Goal: Task Accomplishment & Management: Manage account settings

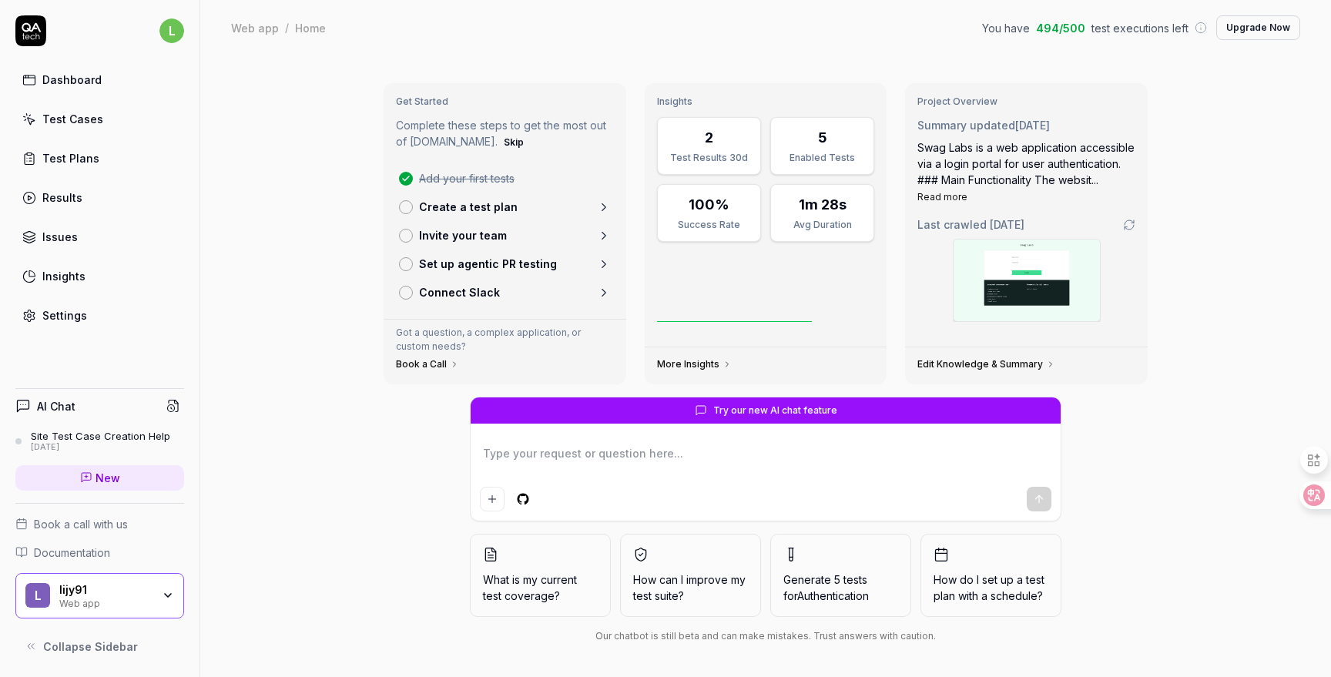
type textarea "*"
click at [286, 388] on div "Get Started Complete these steps to get the most out of QA.tech. Skip Add your …" at bounding box center [765, 367] width 1131 height 625
click at [75, 118] on div "Test Cases" at bounding box center [72, 119] width 61 height 16
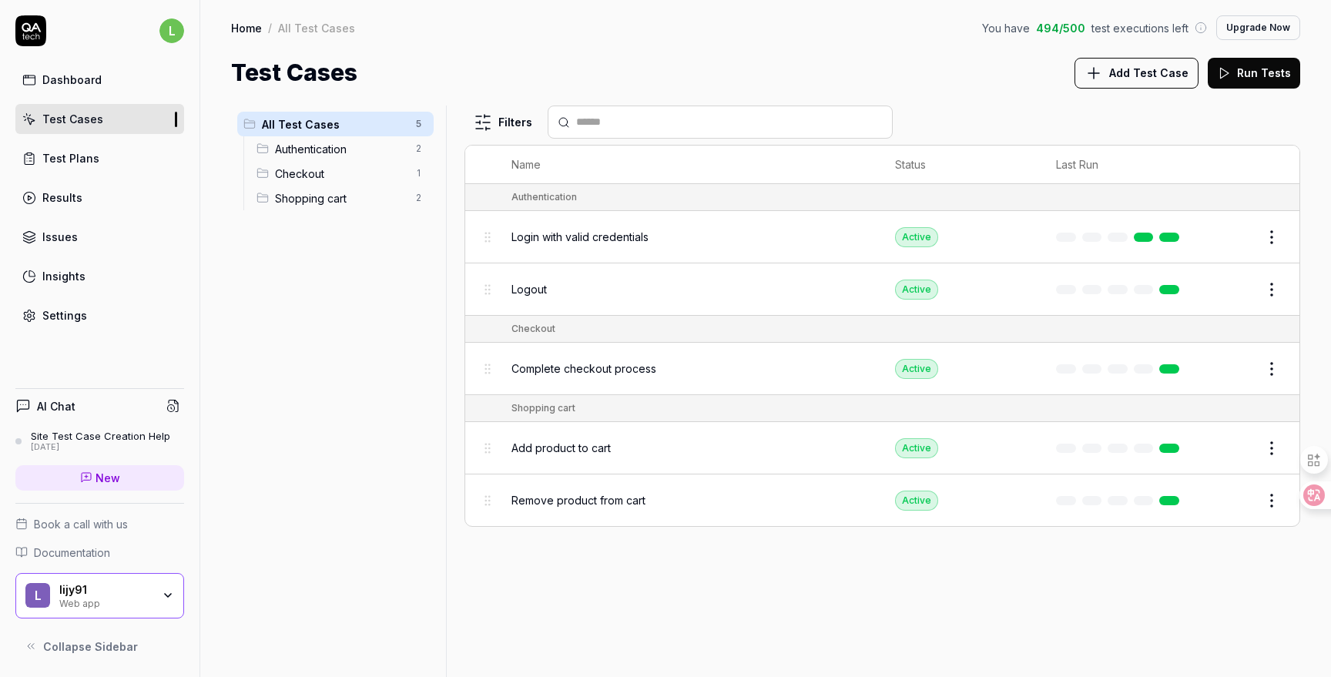
click at [1269, 234] on html "l Dashboard Test Cases Test Plans Results Issues Insights Settings AI Chat Site…" at bounding box center [665, 338] width 1331 height 677
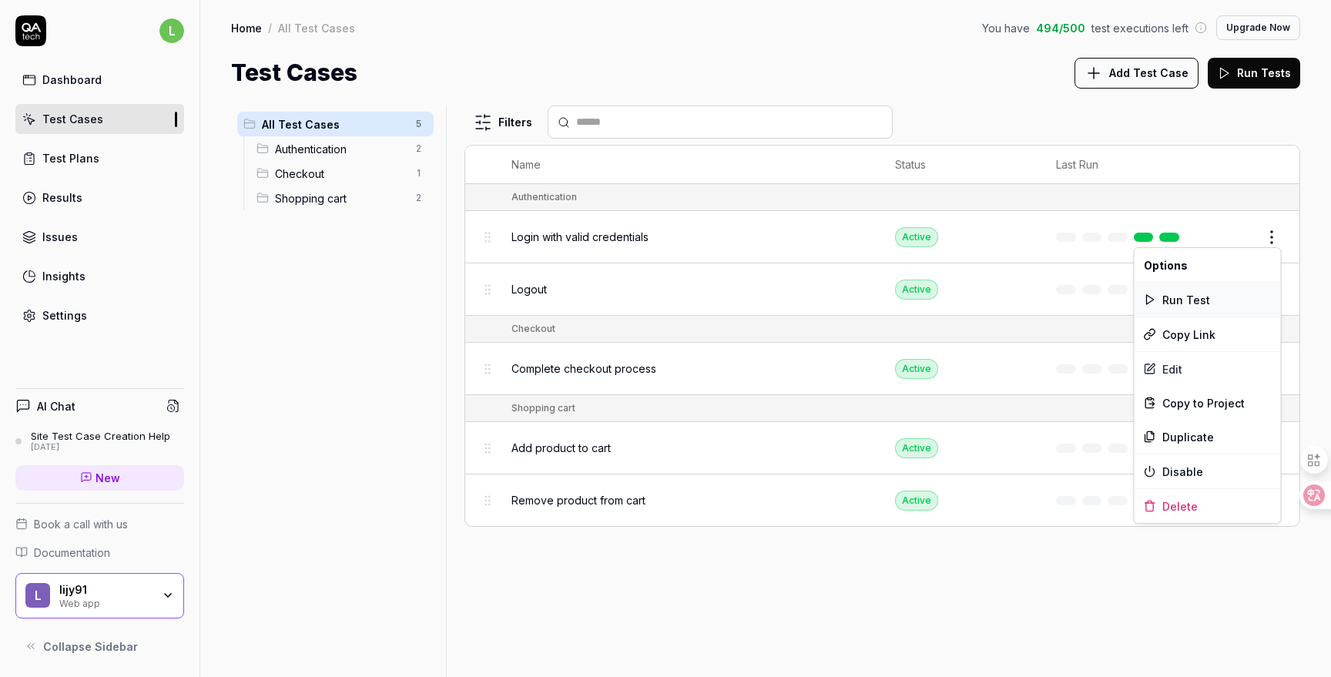
click at [1189, 300] on div "Run Test" at bounding box center [1208, 300] width 146 height 34
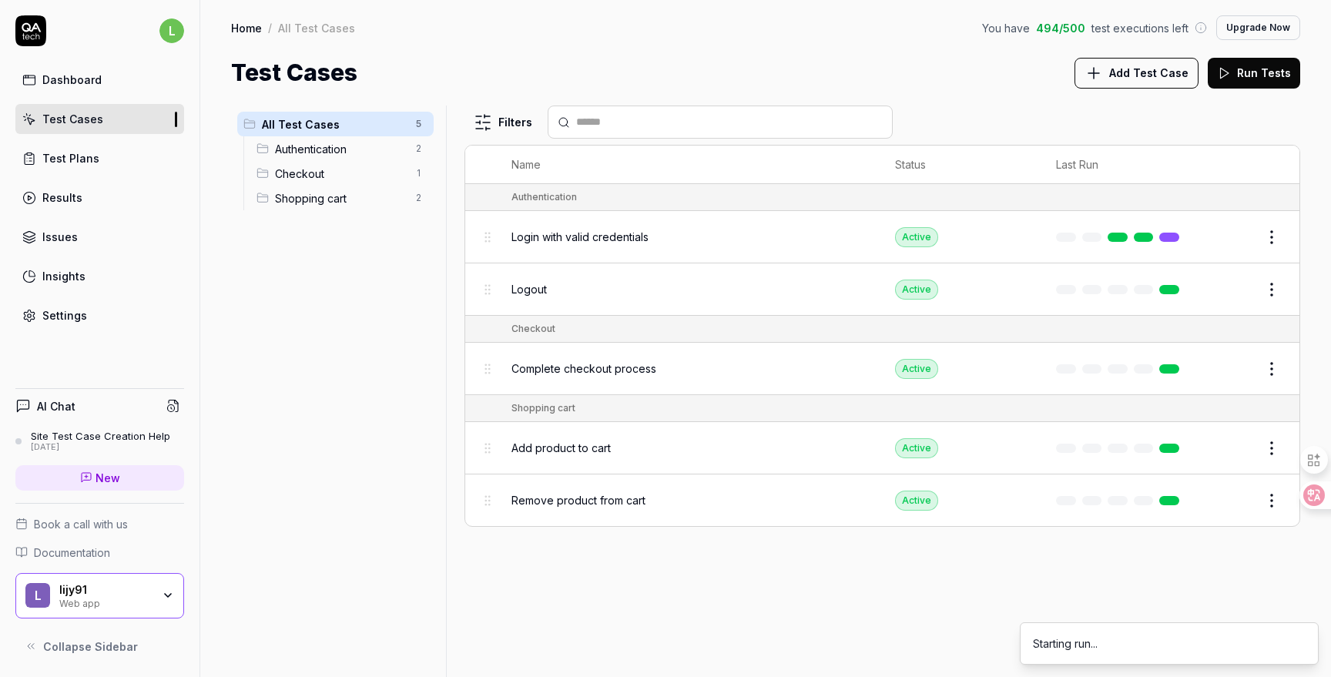
click at [612, 248] on div "Login with valid credentials" at bounding box center [687, 236] width 352 height 33
click at [608, 236] on span "Login with valid credentials" at bounding box center [579, 237] width 137 height 16
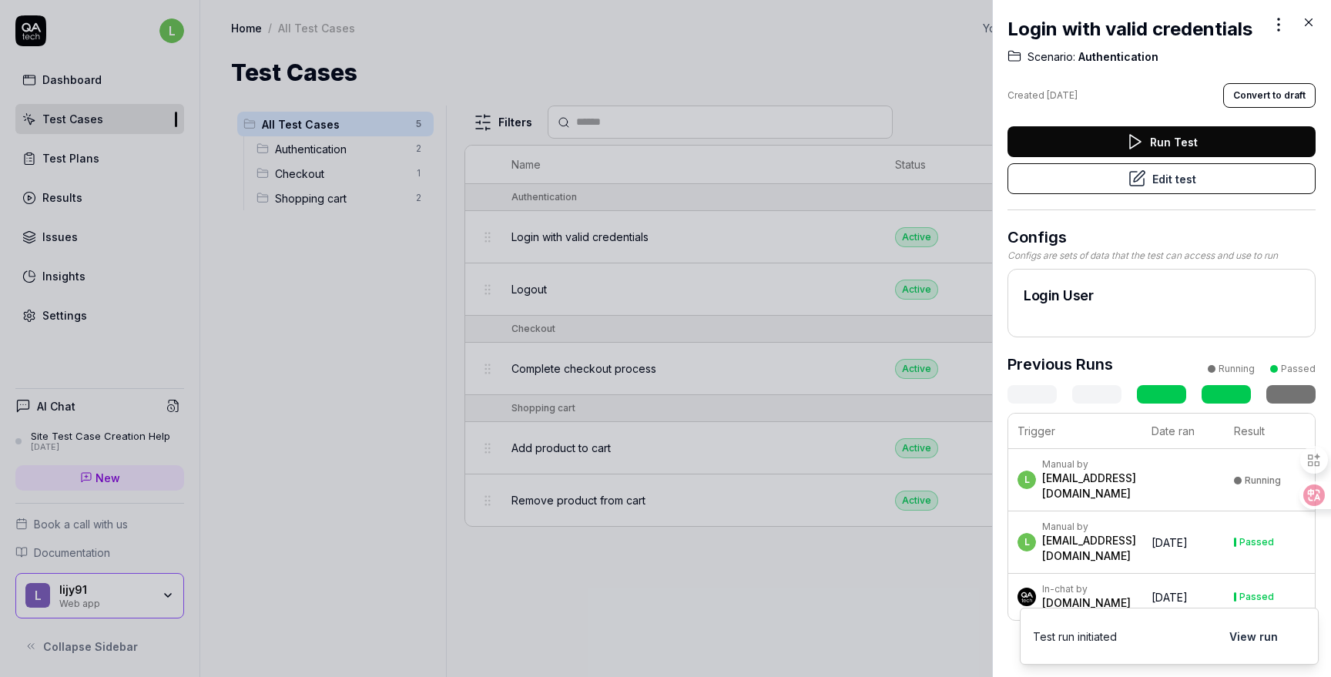
click at [1226, 173] on button "Edit test" at bounding box center [1162, 178] width 308 height 31
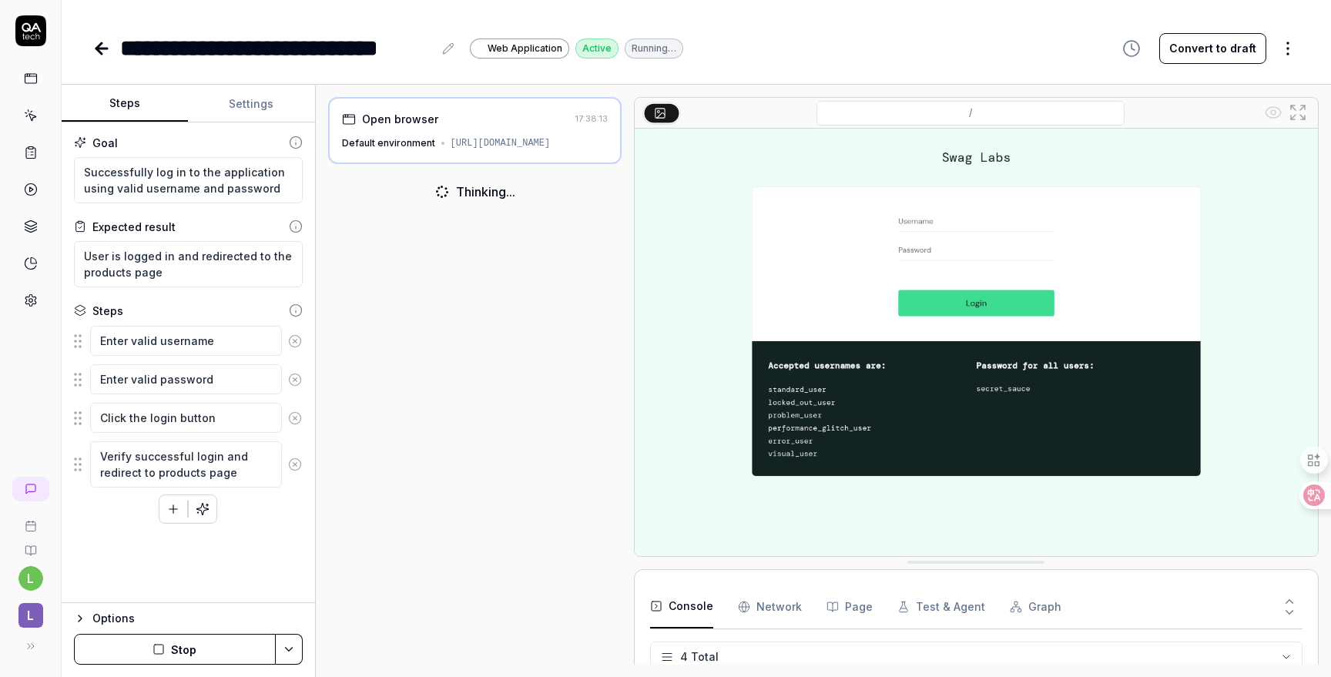
scroll to position [37, 0]
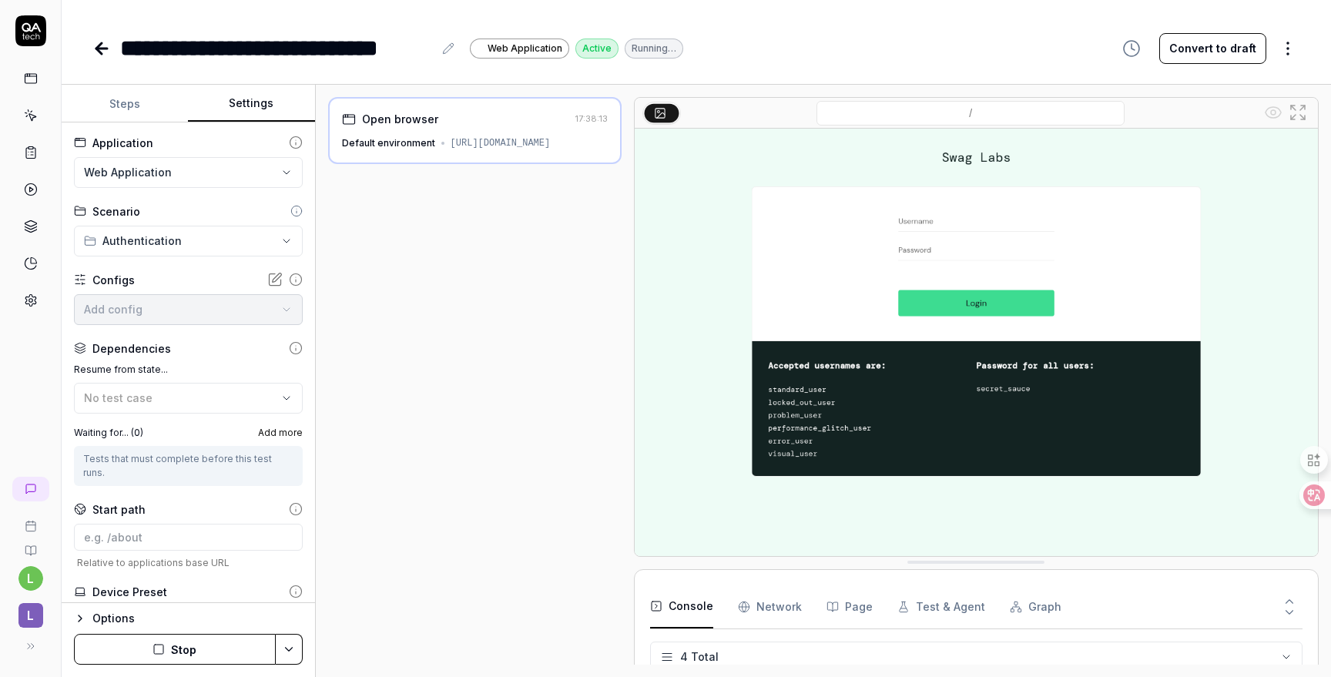
click at [258, 104] on button "Settings" at bounding box center [251, 104] width 126 height 37
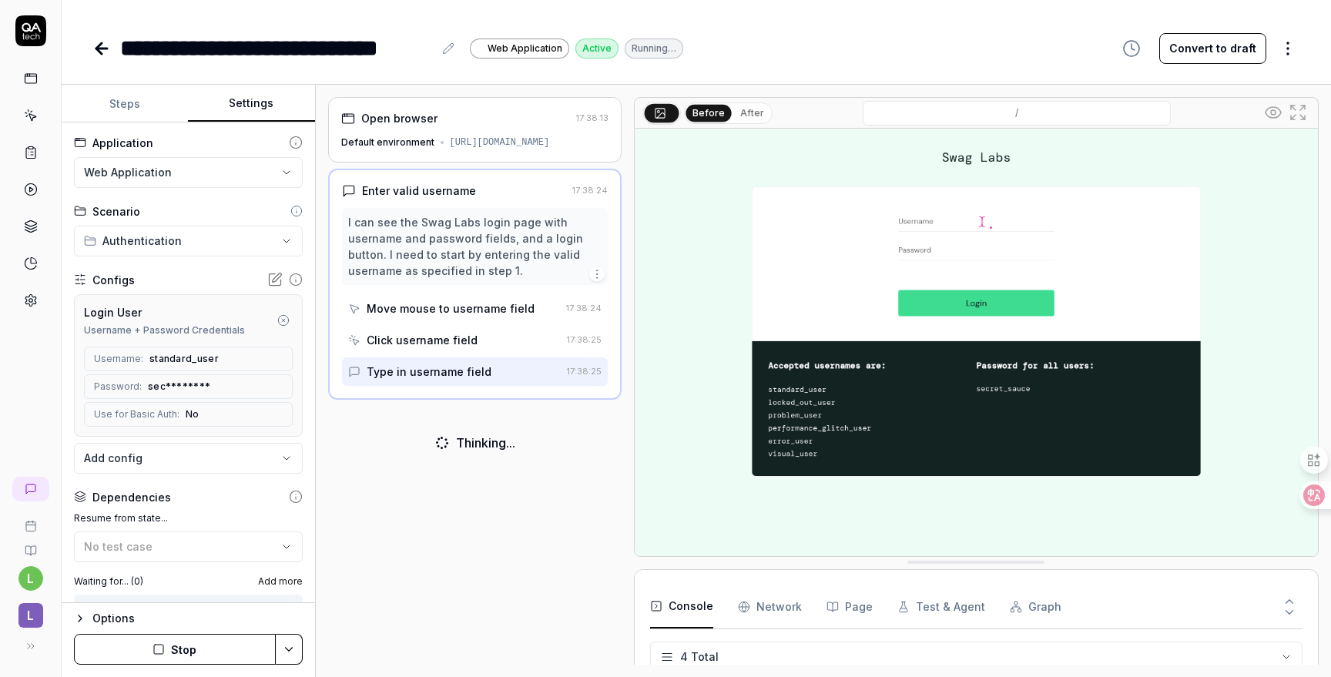
click at [151, 282] on div "Configs" at bounding box center [188, 280] width 229 height 16
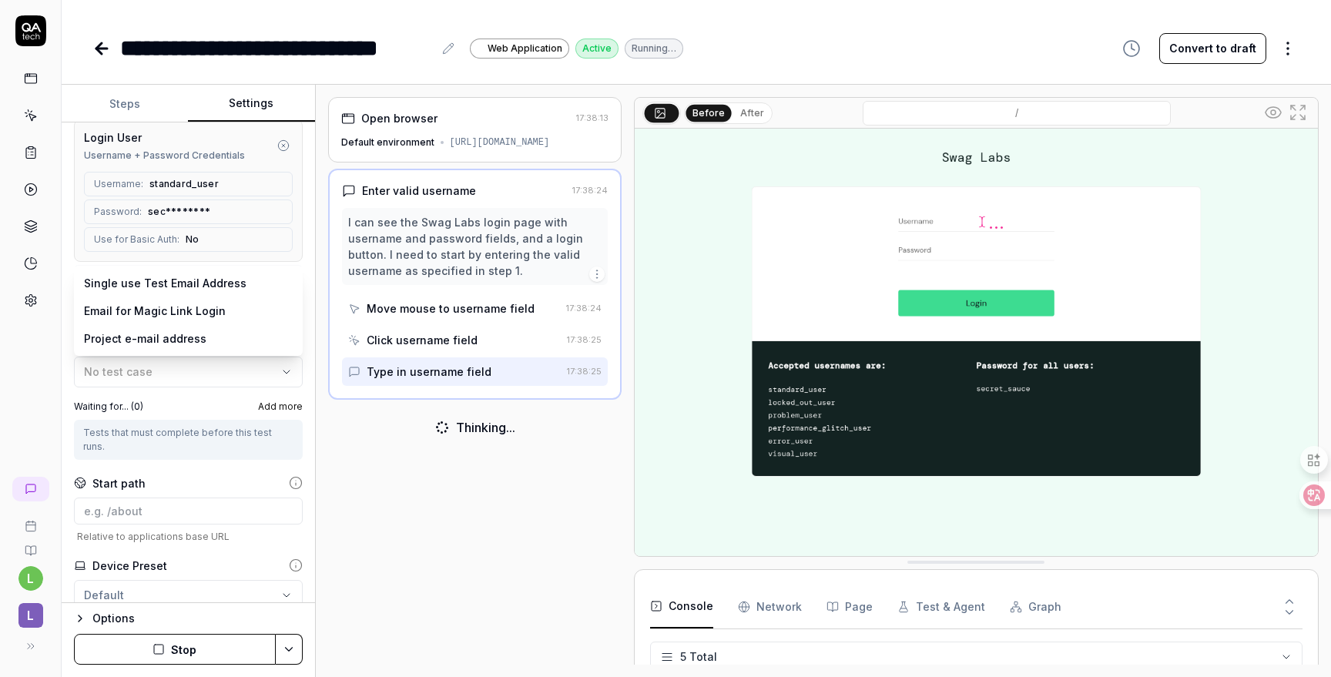
scroll to position [69, 0]
click at [179, 283] on body "**********" at bounding box center [665, 338] width 1331 height 677
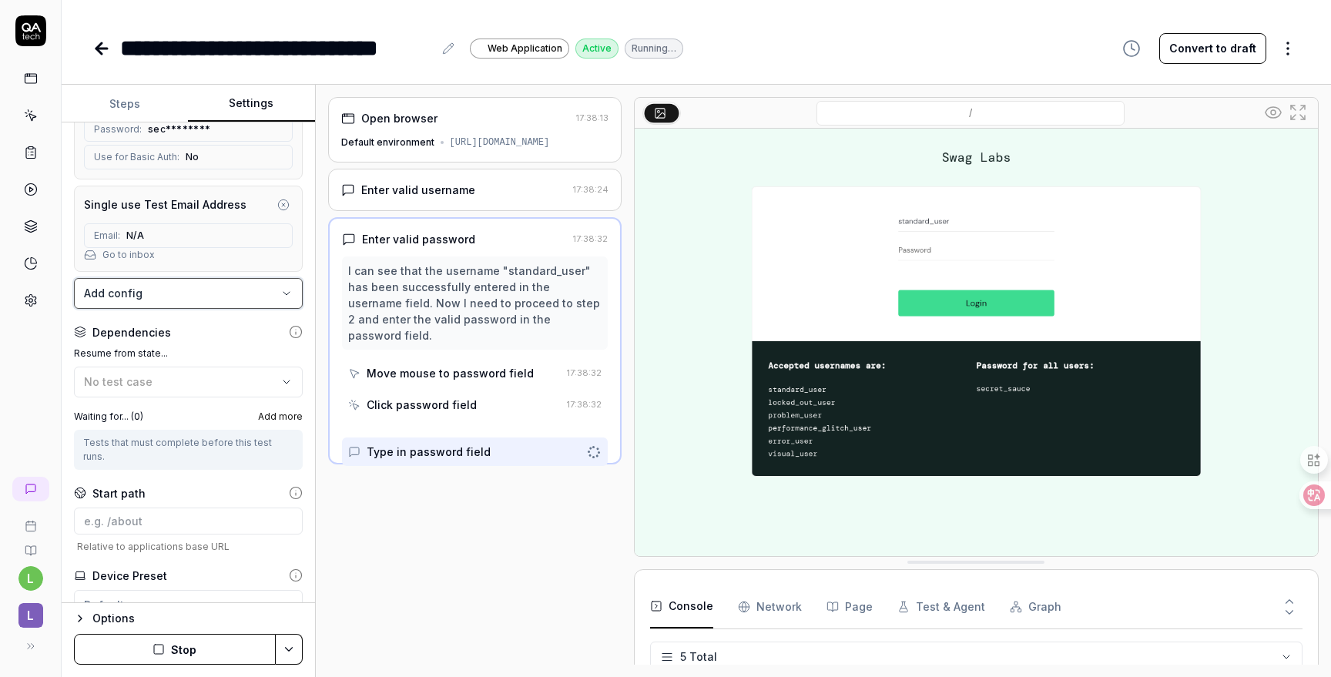
scroll to position [307, 0]
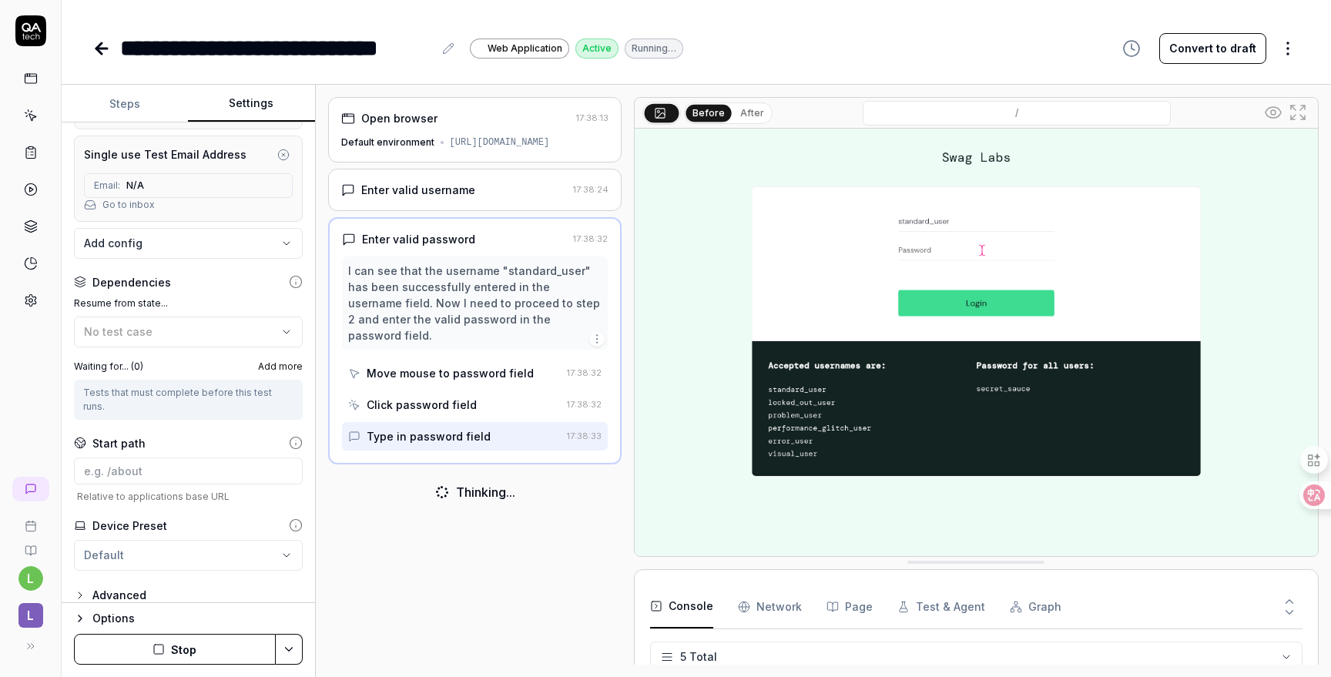
click at [188, 644] on button "Stop" at bounding box center [175, 649] width 202 height 31
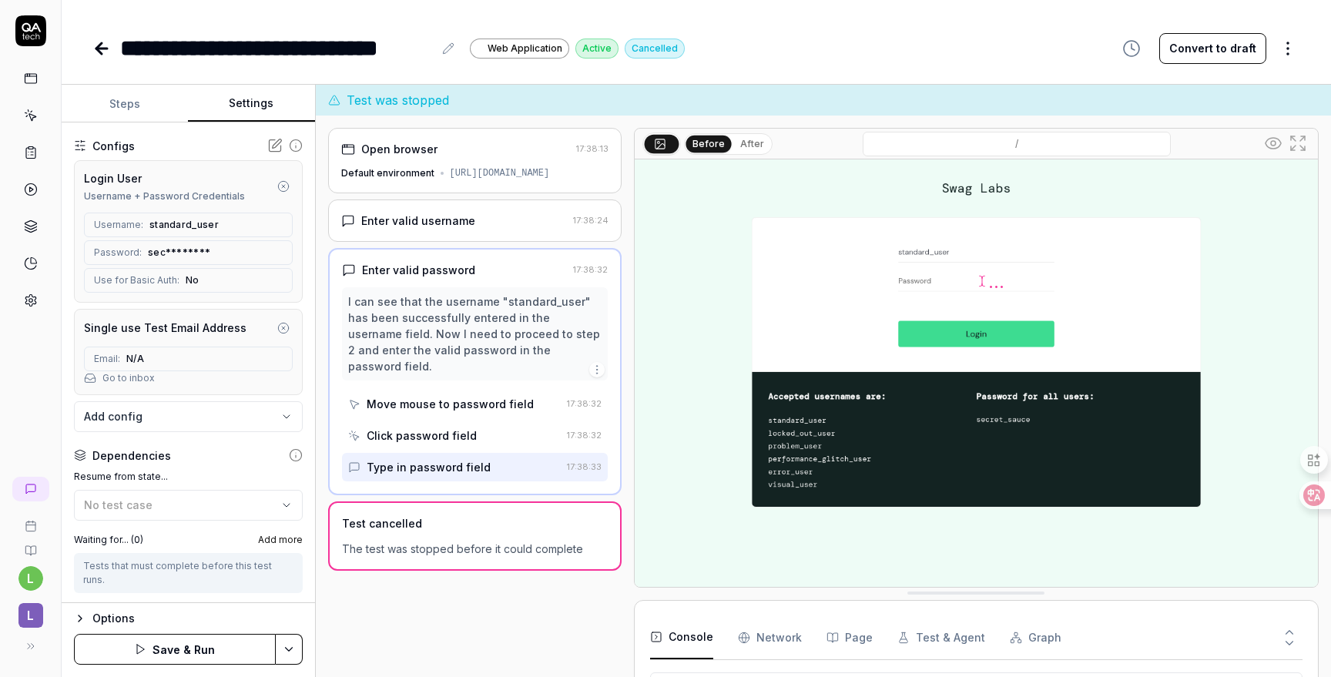
scroll to position [119, 0]
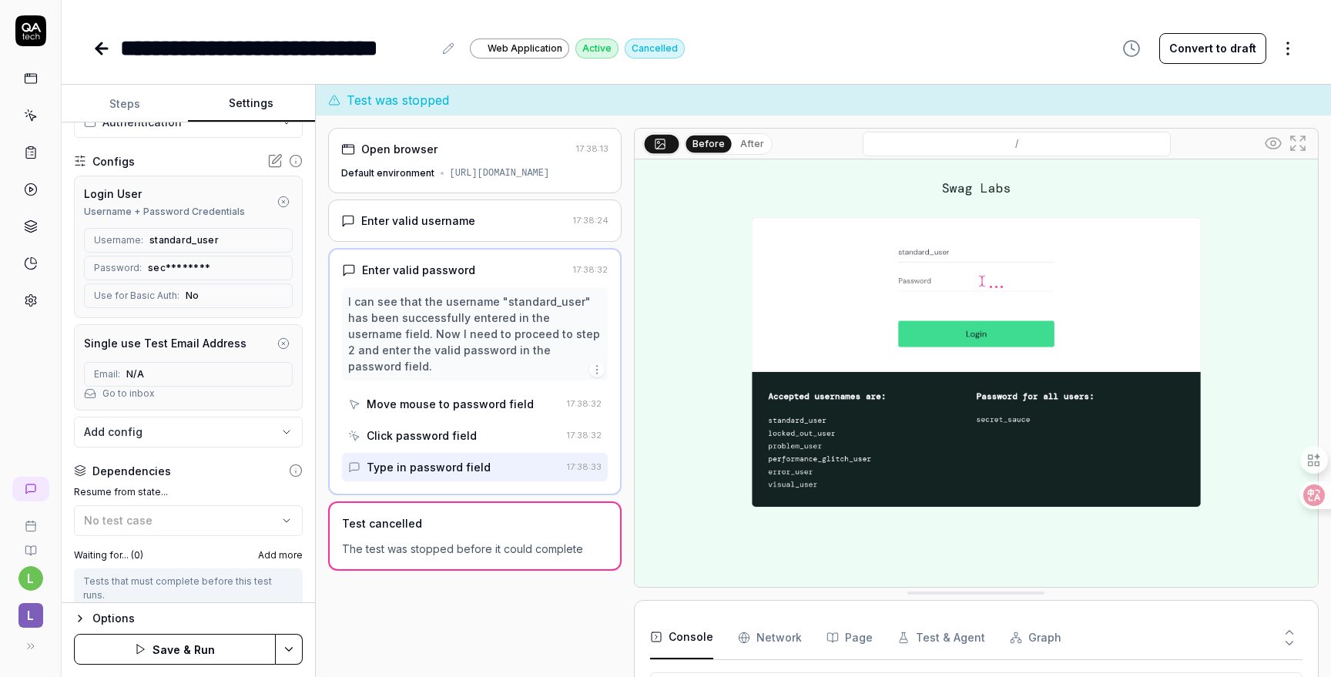
click at [275, 159] on icon at bounding box center [274, 160] width 15 height 15
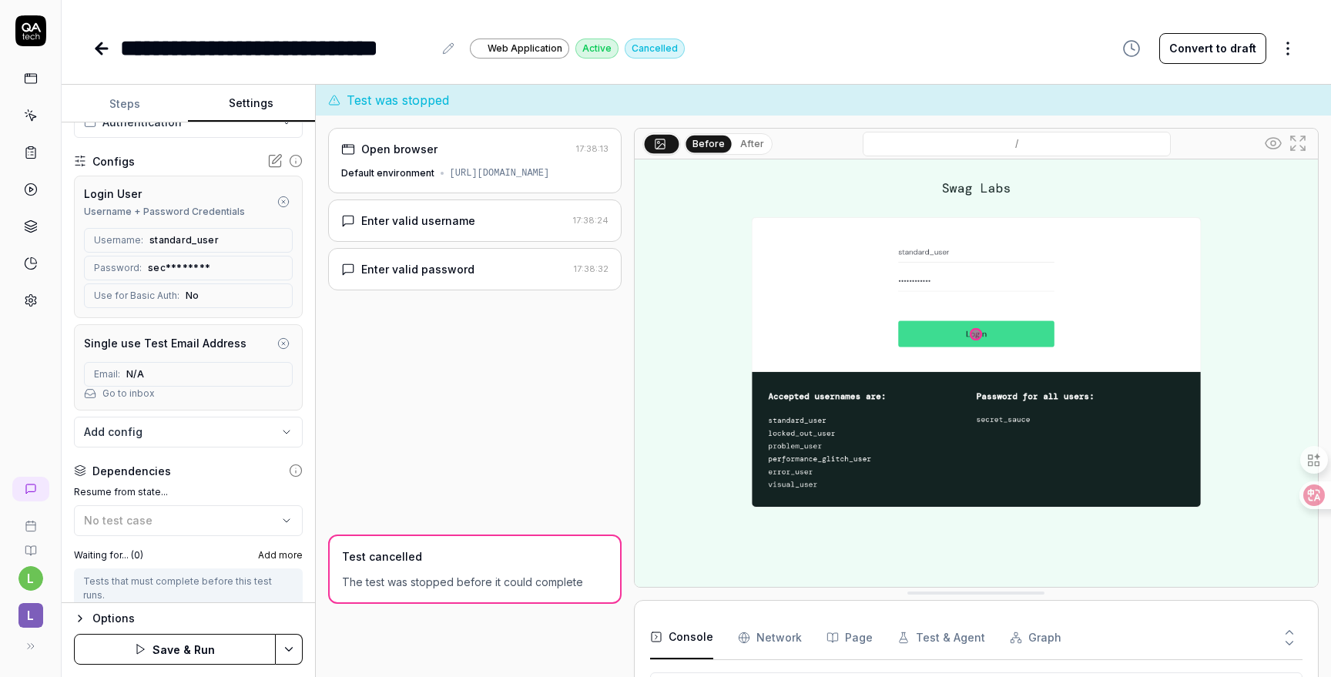
click at [284, 652] on html "**********" at bounding box center [665, 338] width 1331 height 677
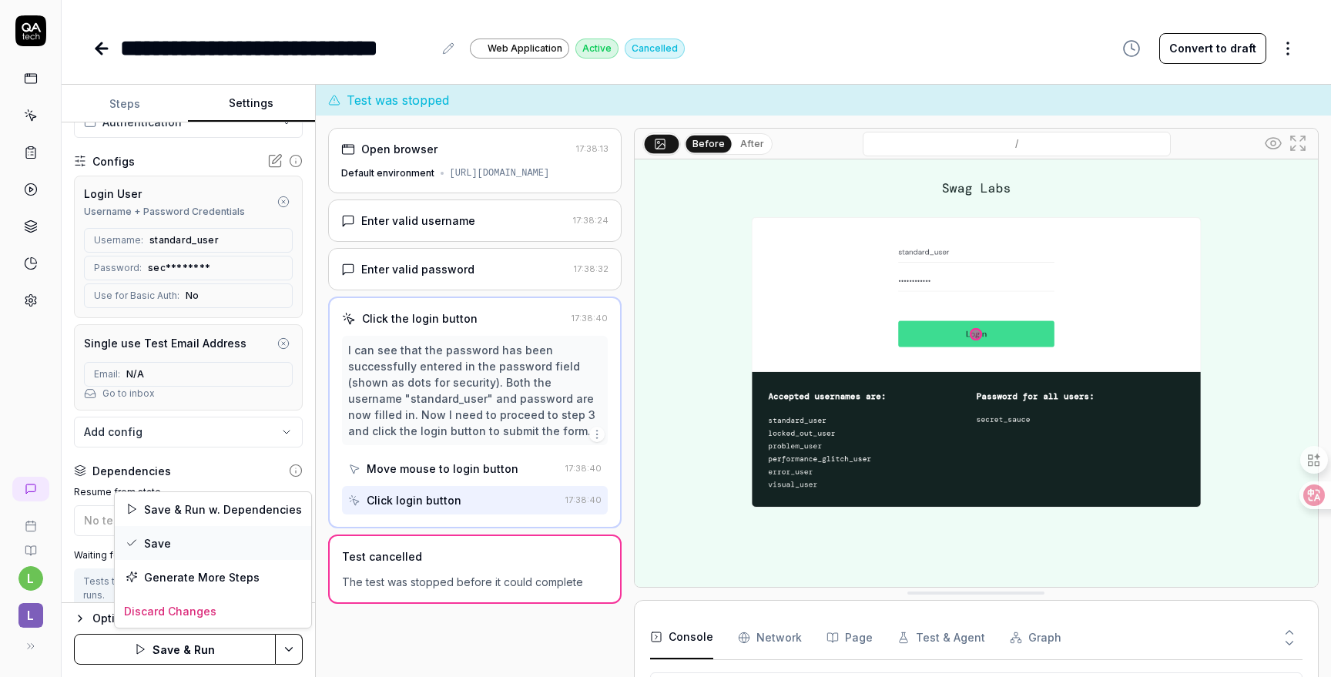
click at [191, 545] on div "Save" at bounding box center [213, 543] width 196 height 34
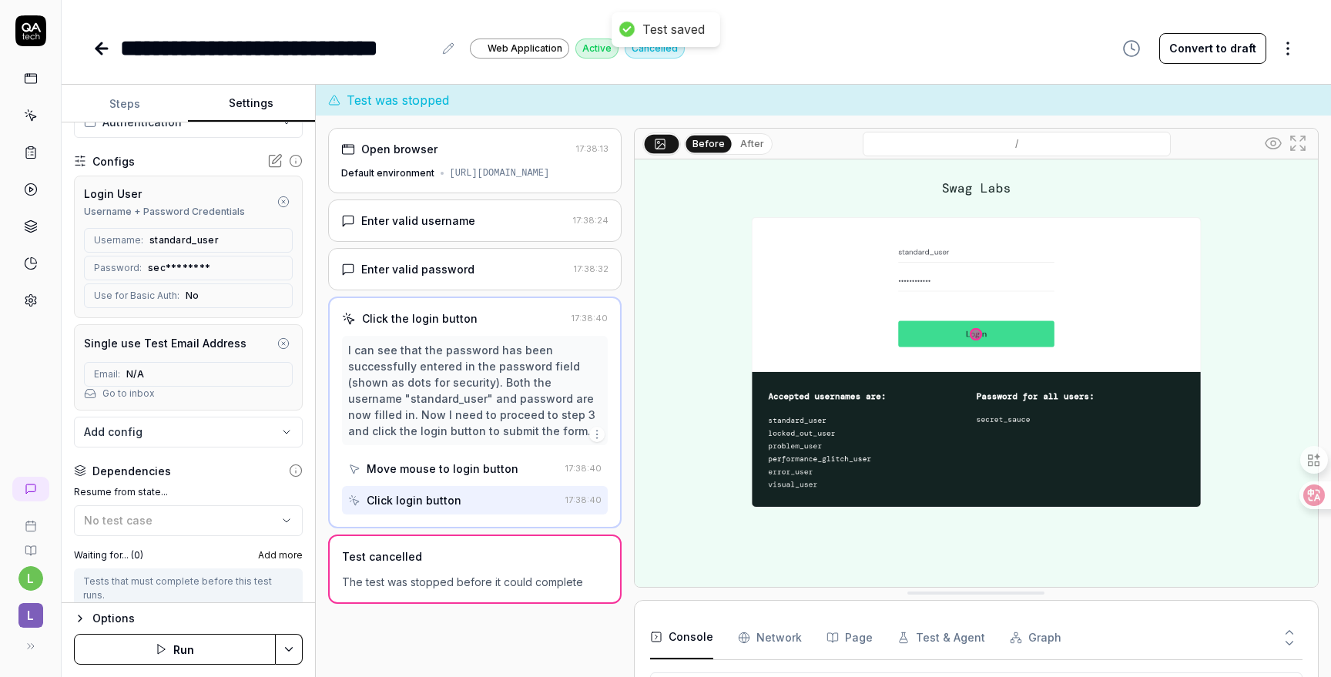
click at [133, 105] on button "Steps" at bounding box center [125, 104] width 126 height 37
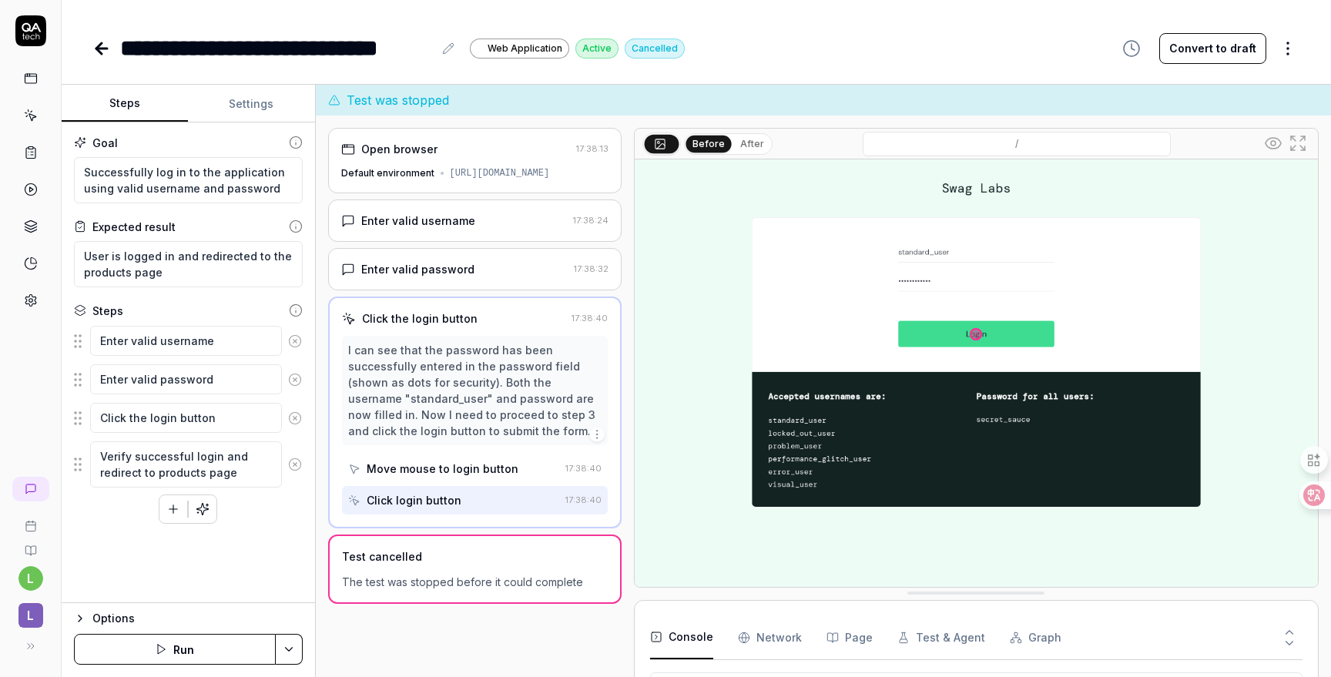
click at [201, 655] on button "Run" at bounding box center [175, 649] width 202 height 31
click at [259, 103] on button "Settings" at bounding box center [251, 104] width 126 height 37
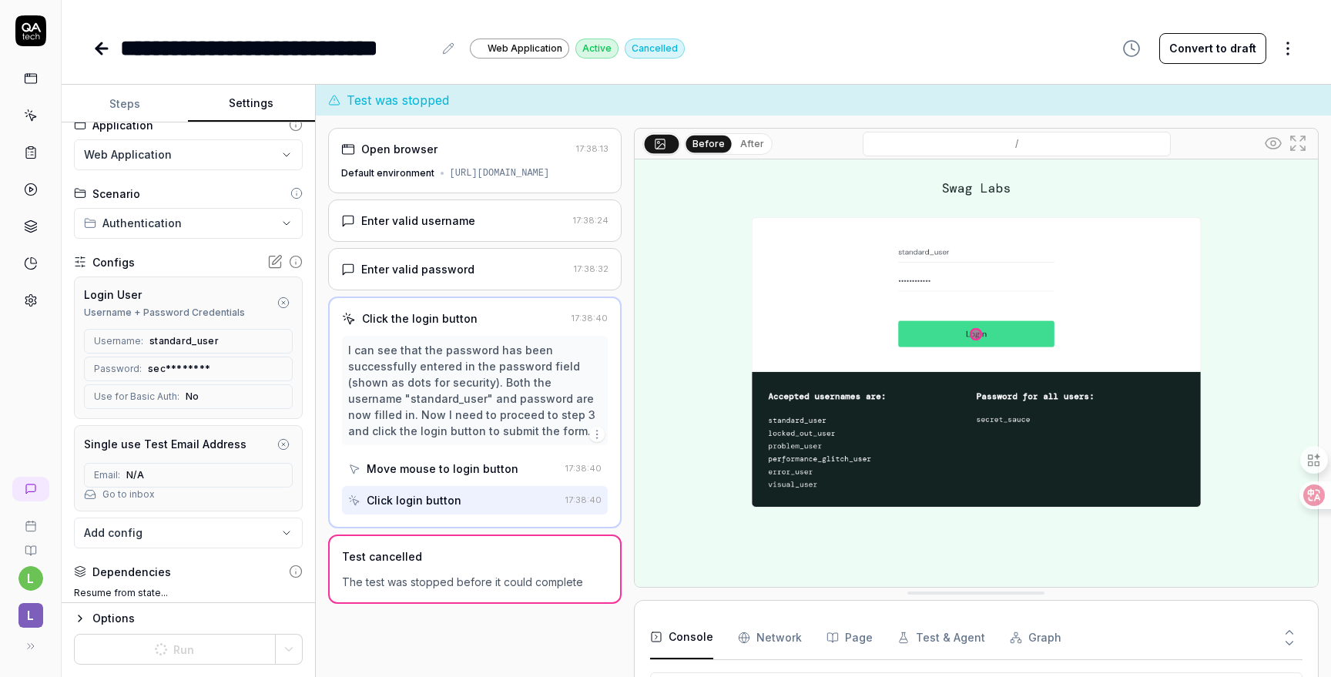
scroll to position [0, 0]
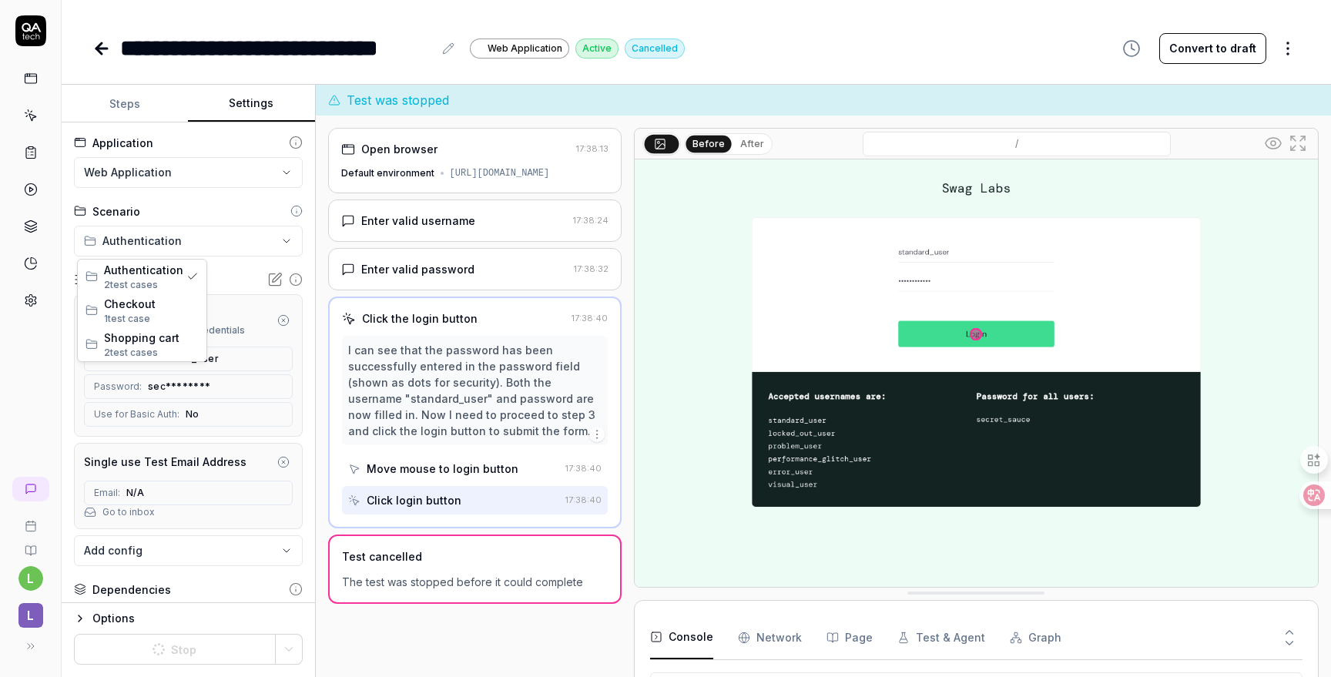
click at [226, 243] on html "**********" at bounding box center [665, 338] width 1331 height 677
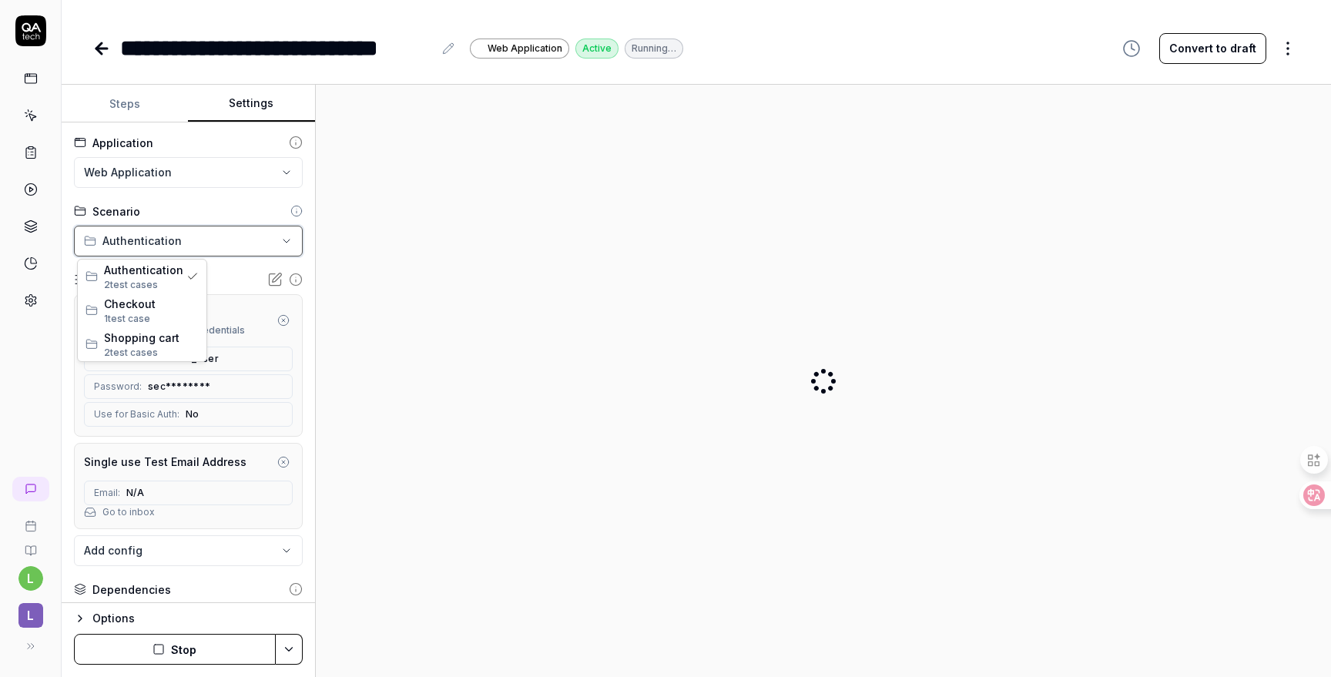
click at [224, 246] on html "**********" at bounding box center [665, 338] width 1331 height 677
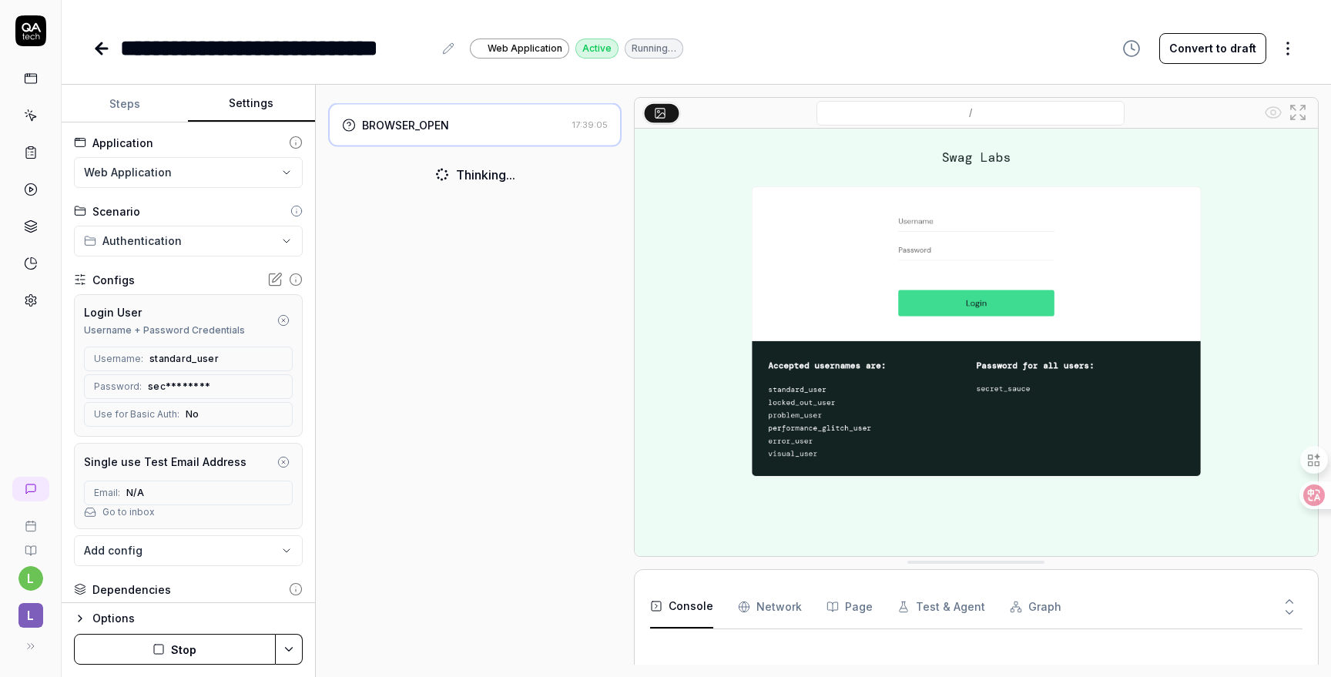
click at [229, 176] on html "**********" at bounding box center [665, 338] width 1331 height 677
click at [420, 261] on div "BROWSER_OPEN 17:39:05 Thinking..." at bounding box center [474, 381] width 293 height 568
click at [31, 302] on circle at bounding box center [31, 301] width 4 height 4
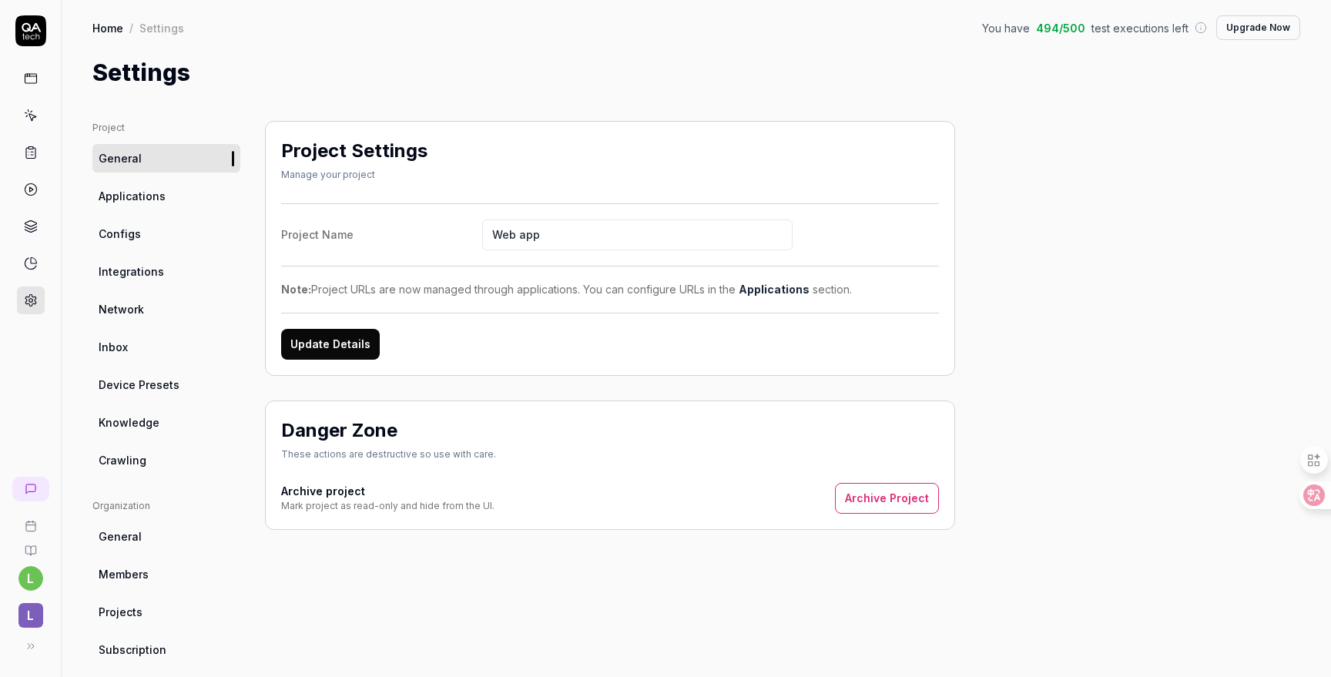
click at [167, 196] on link "Applications" at bounding box center [166, 196] width 148 height 29
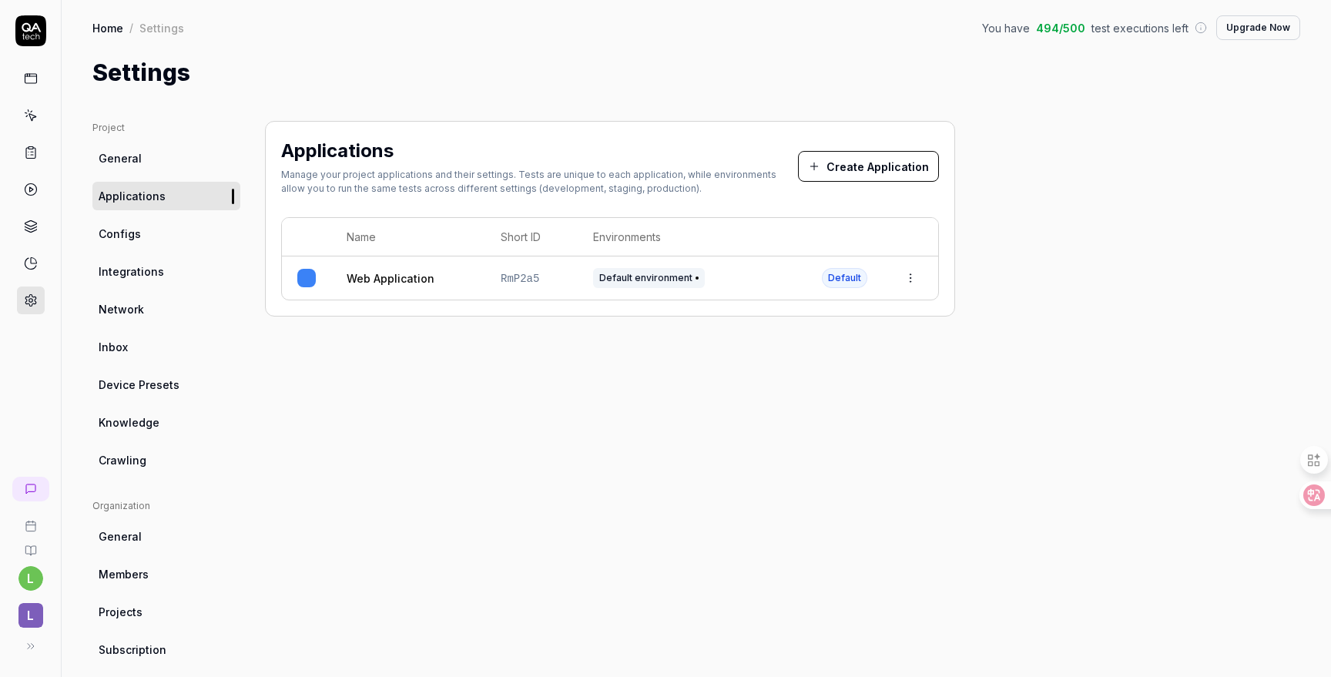
click at [642, 276] on span "Default environment" at bounding box center [649, 278] width 112 height 20
click at [910, 277] on html "l l Home / Settings You have 494 / 500 test executions left Upgrade Now Home / …" at bounding box center [665, 338] width 1331 height 677
click at [815, 373] on div "Edit" at bounding box center [840, 379] width 180 height 34
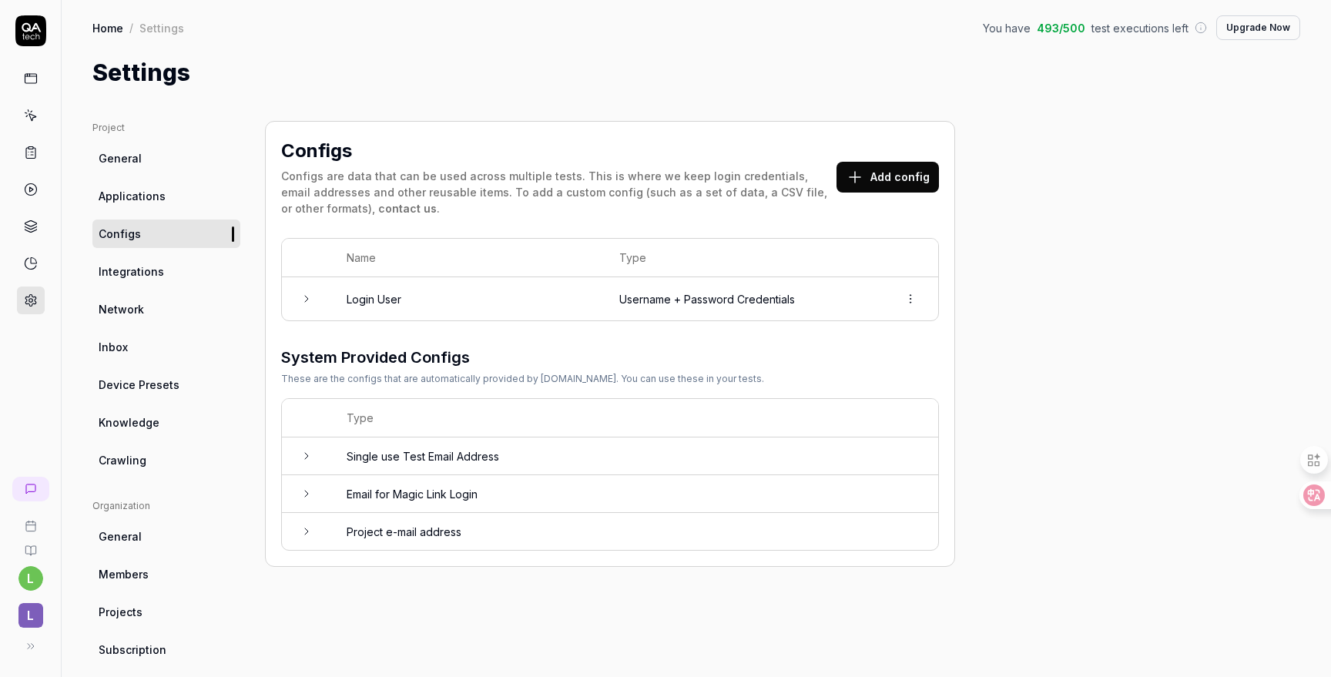
click at [146, 199] on span "Applications" at bounding box center [132, 196] width 67 height 16
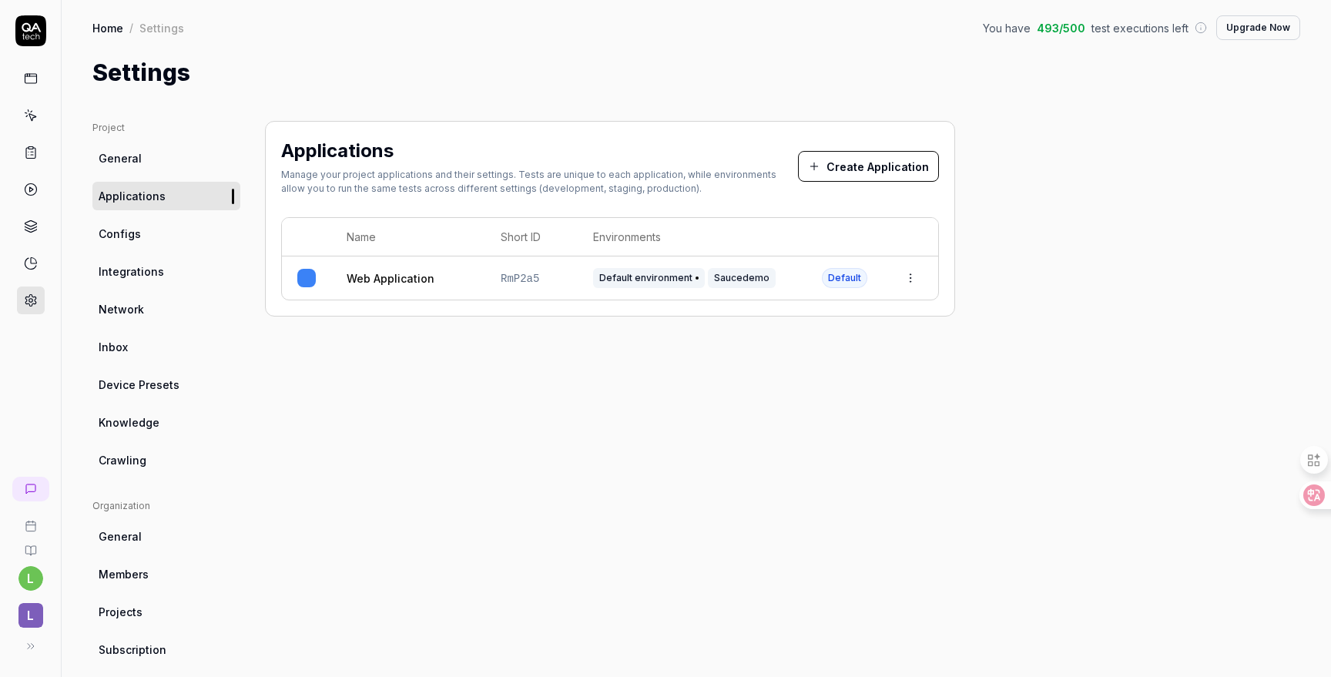
click at [800, 396] on div "Applications Manage your project applications and their settings. Tests are uni…" at bounding box center [610, 506] width 690 height 770
click at [29, 154] on icon at bounding box center [31, 153] width 14 height 14
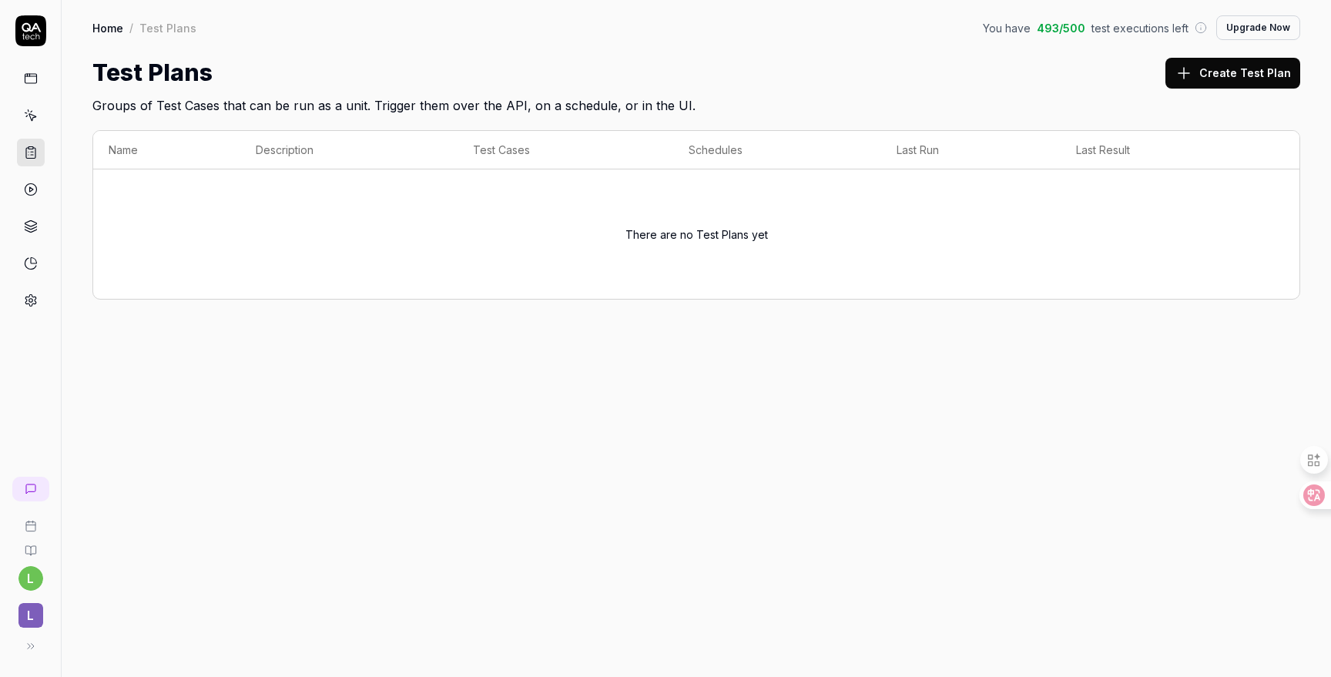
click at [28, 649] on icon at bounding box center [31, 646] width 12 height 12
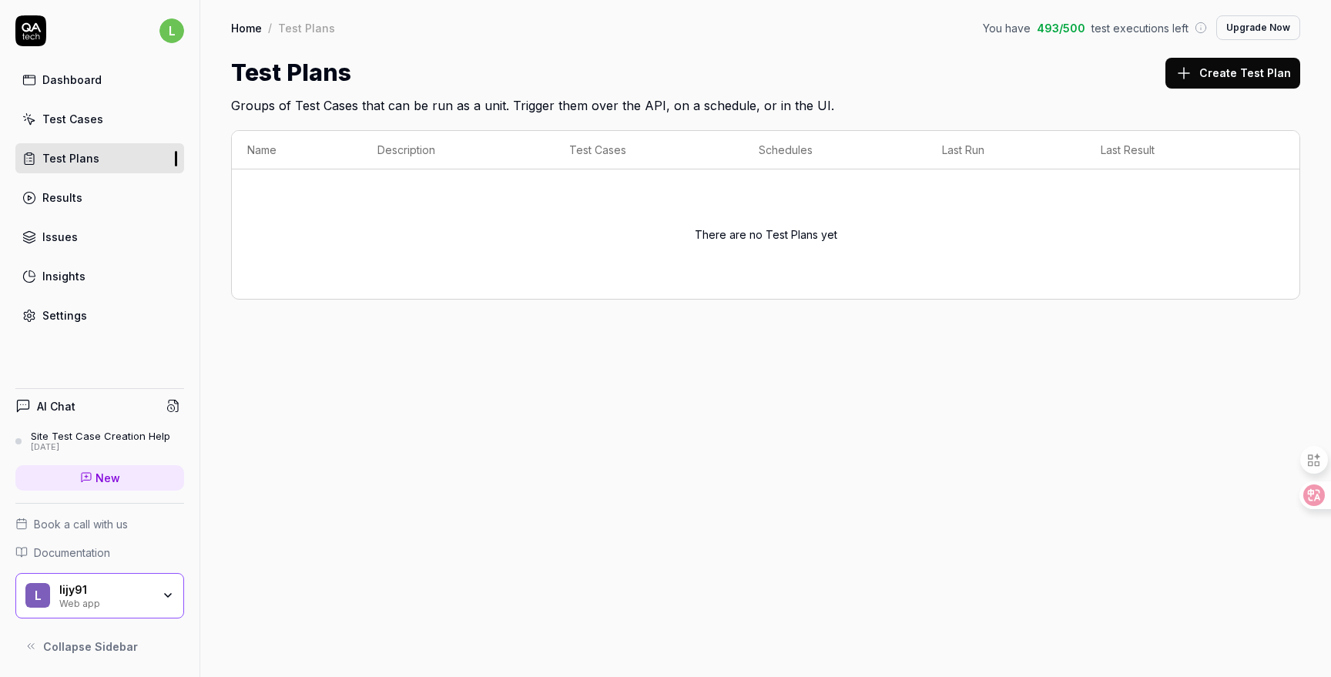
click at [1219, 59] on button "Create Test Plan" at bounding box center [1232, 73] width 135 height 31
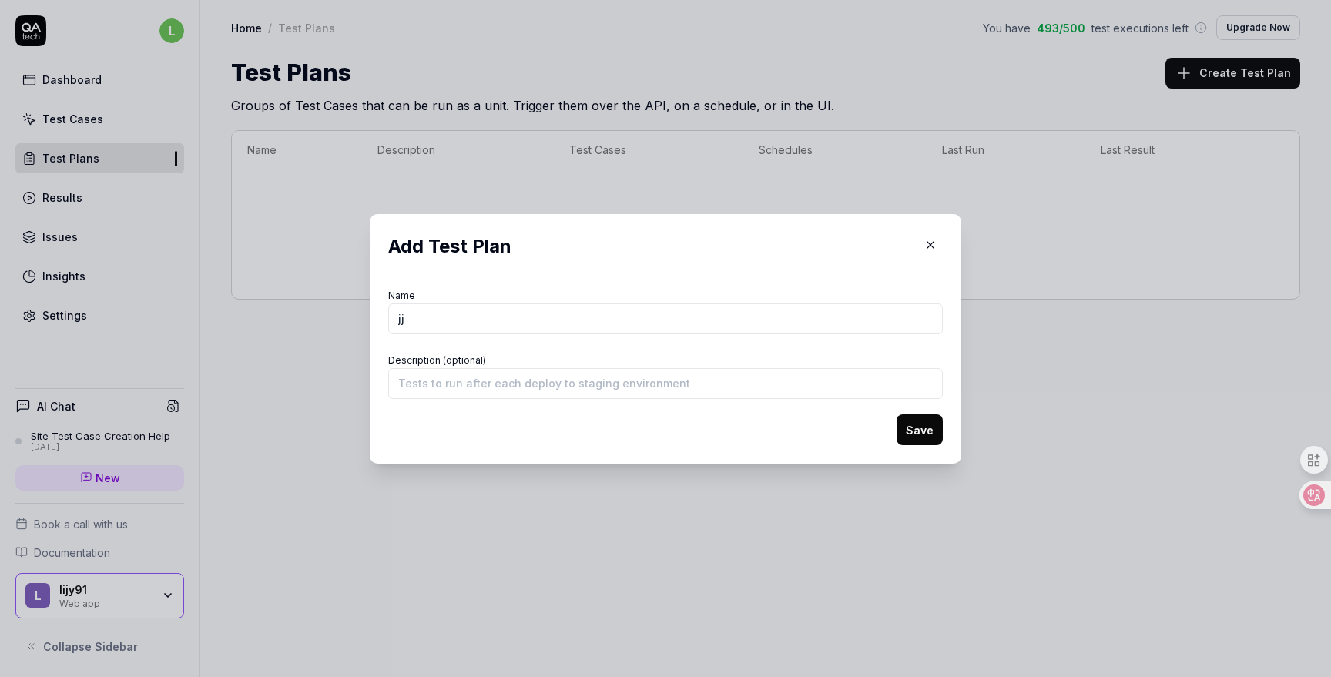
type input "j"
type input "t"
type input "计划 1"
click at [917, 435] on button "Save" at bounding box center [920, 429] width 46 height 31
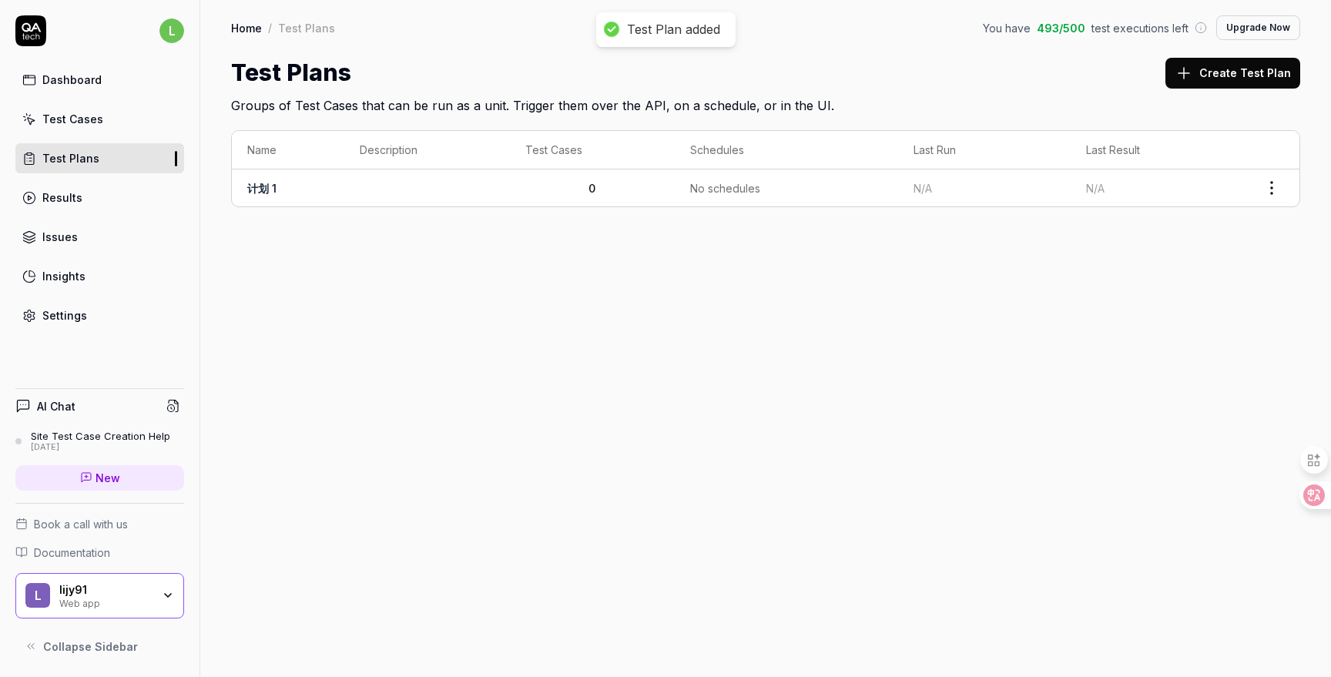
click at [263, 187] on link "计划 1" at bounding box center [261, 188] width 29 height 13
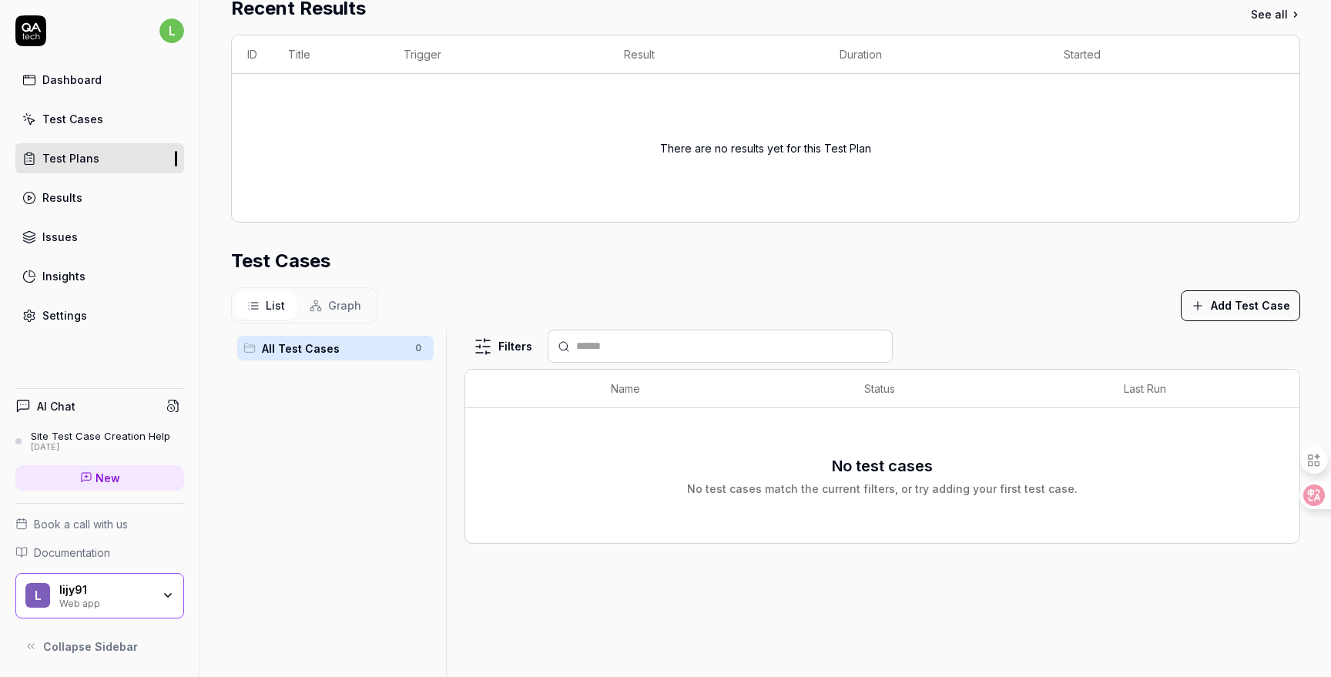
scroll to position [244, 0]
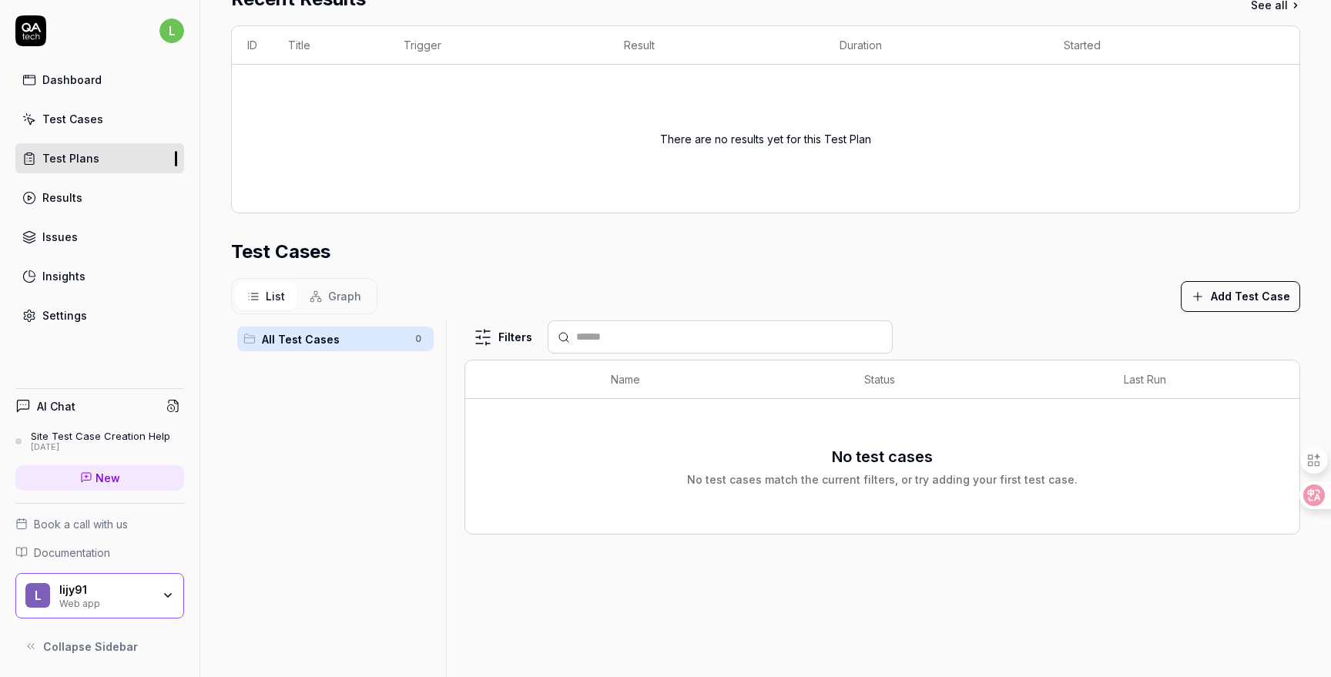
click at [1196, 290] on icon "button" at bounding box center [1198, 297] width 14 height 14
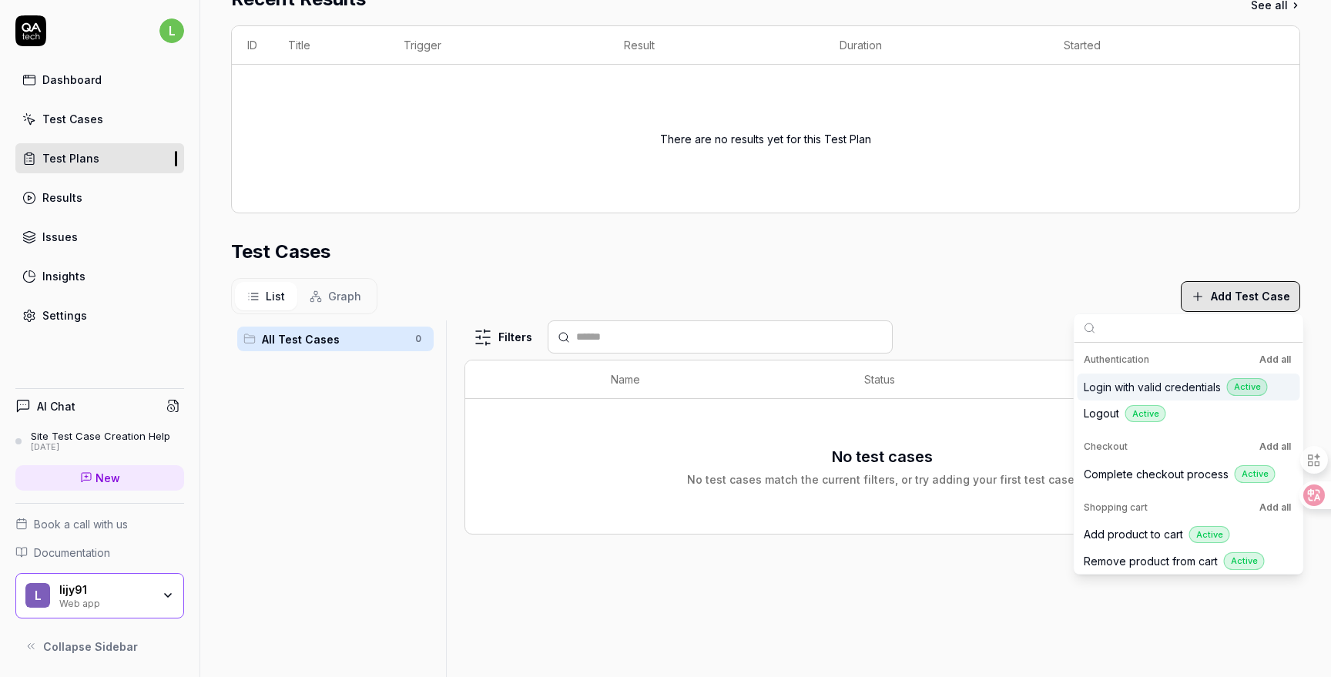
click at [1155, 385] on span "Login with valid credentials" at bounding box center [1152, 387] width 137 height 16
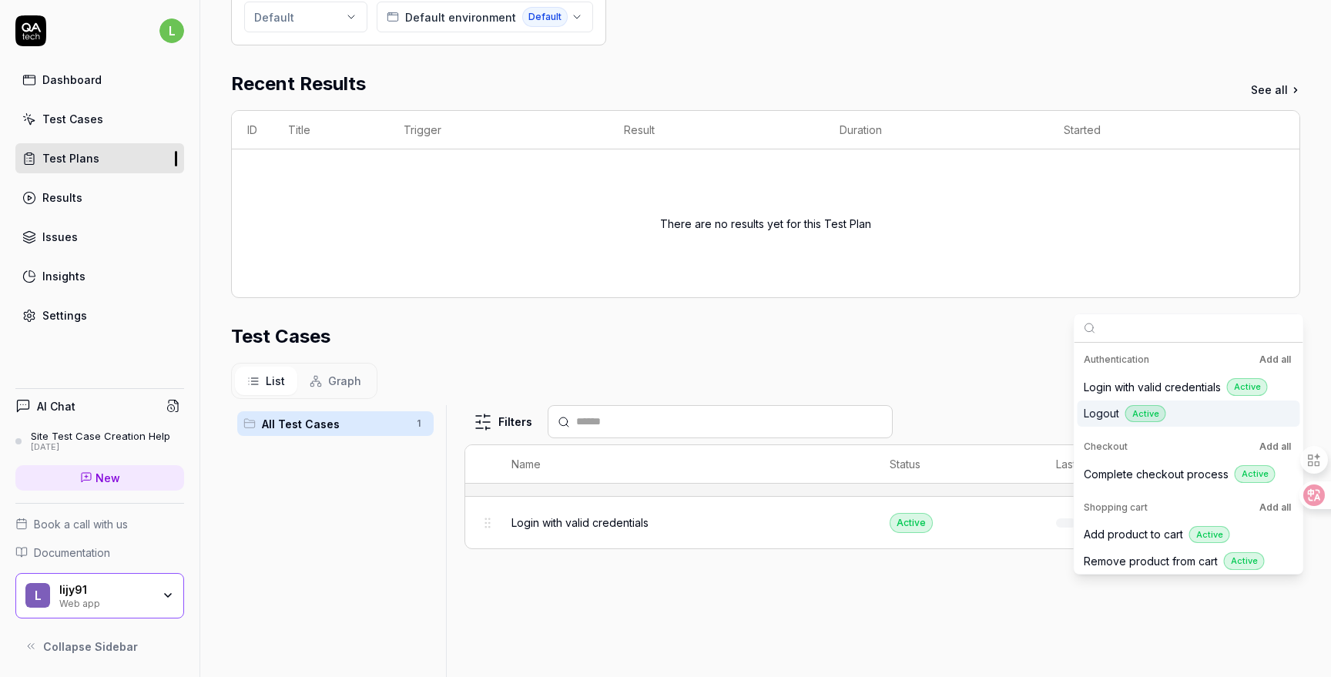
scroll to position [329, 0]
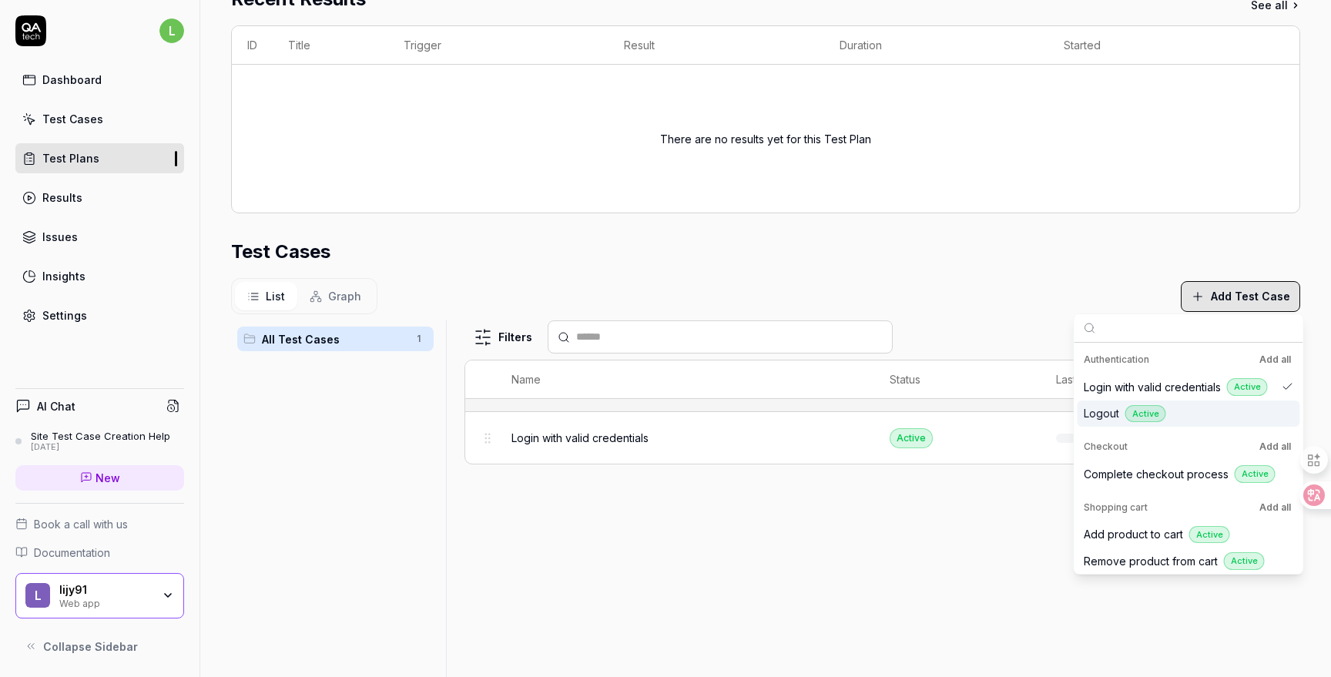
click at [1220, 414] on div "Logout Active" at bounding box center [1180, 414] width 192 height 18
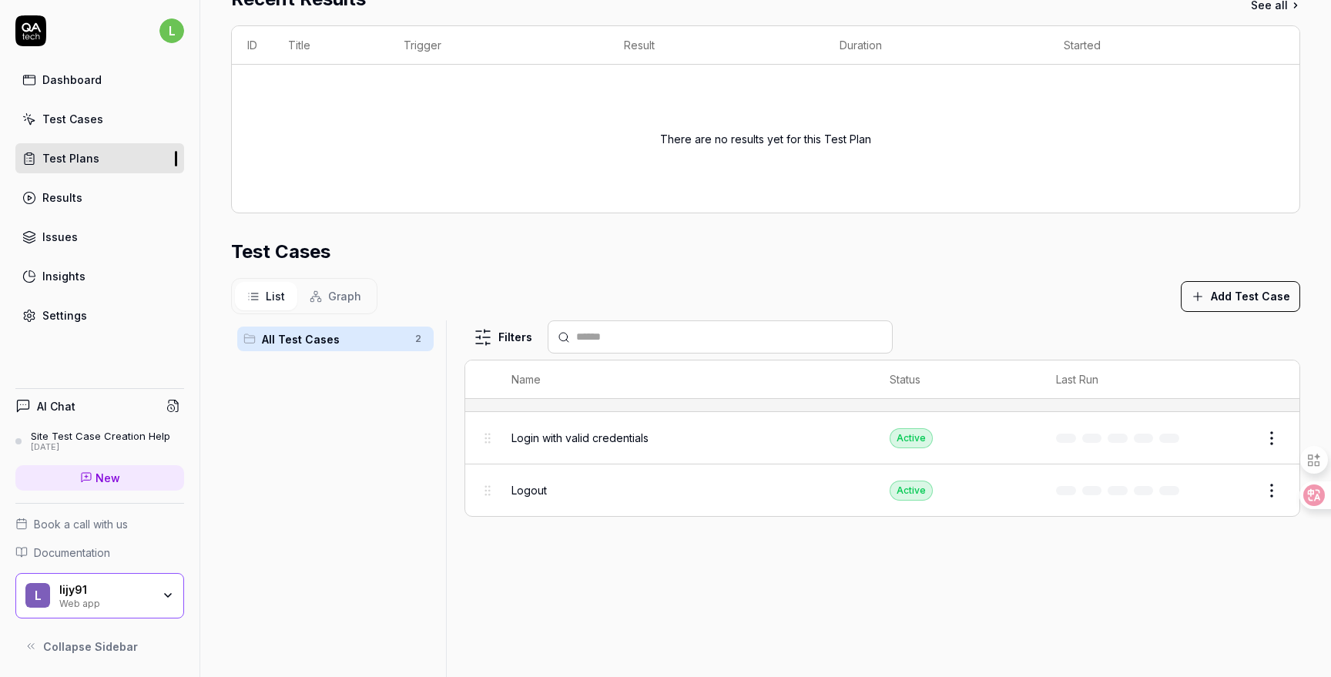
click at [940, 534] on div "Filters Name Status Last Run Login with valid credentials Active Edit Logout Ac…" at bounding box center [882, 512] width 836 height 385
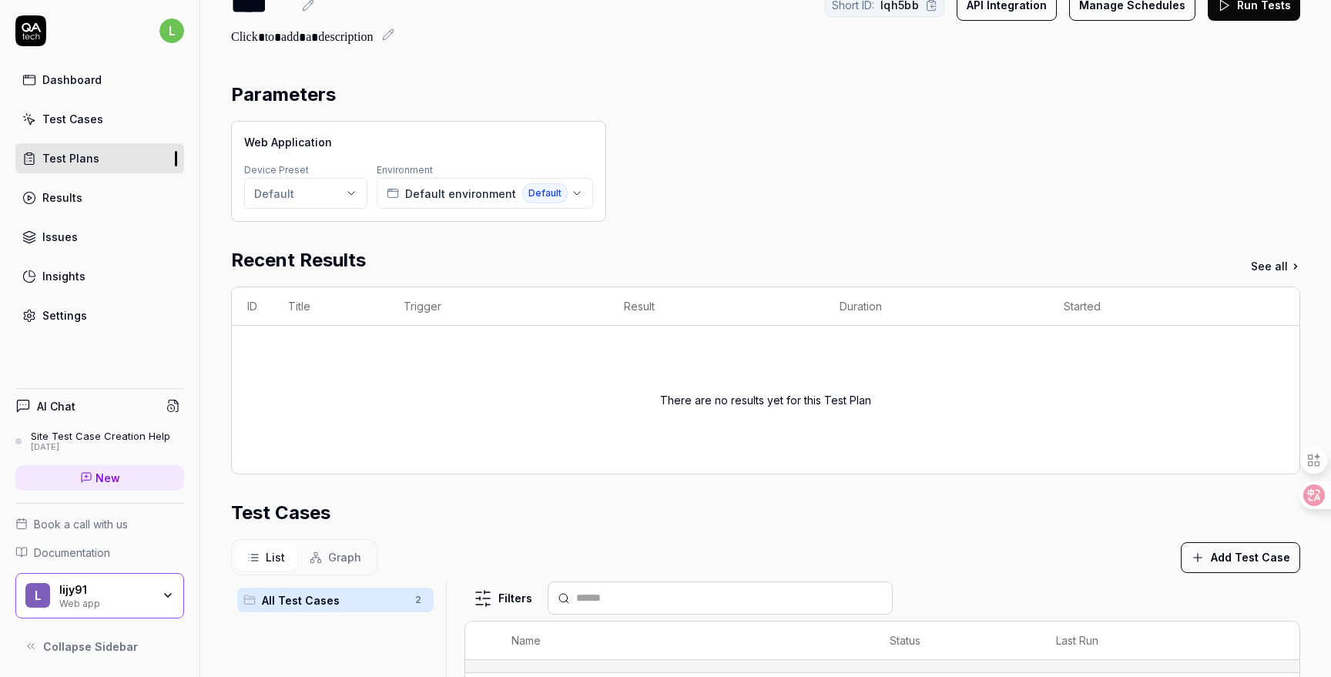
scroll to position [0, 0]
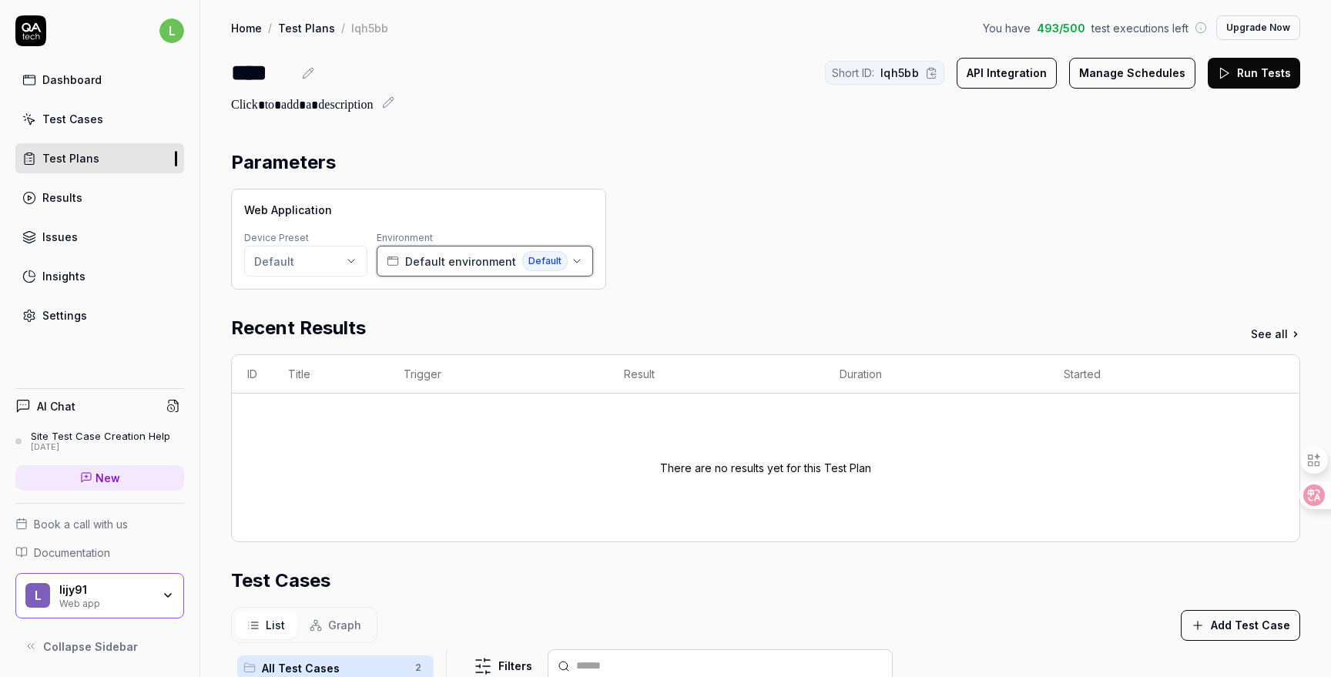
click at [468, 263] on span "Default environment" at bounding box center [460, 261] width 111 height 16
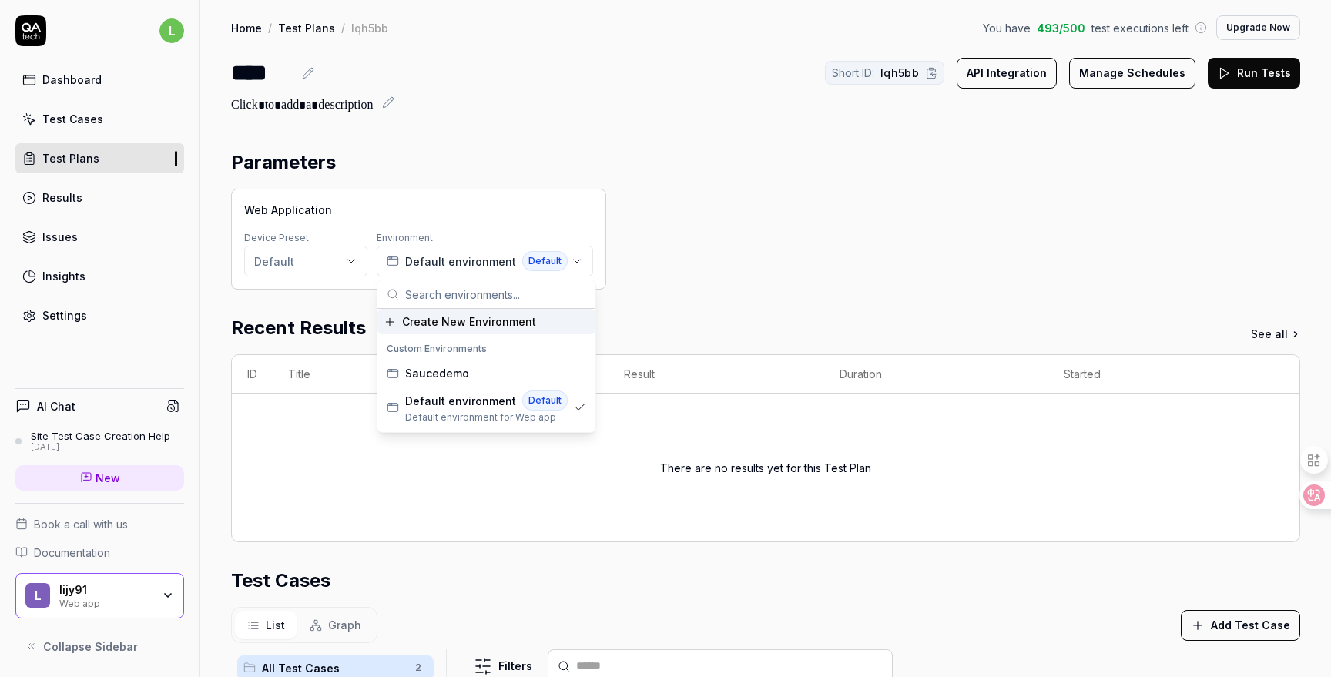
click at [342, 261] on html "l Dashboard Test Cases Test Plans Results Issues Insights Settings AI Chat Site…" at bounding box center [665, 338] width 1331 height 677
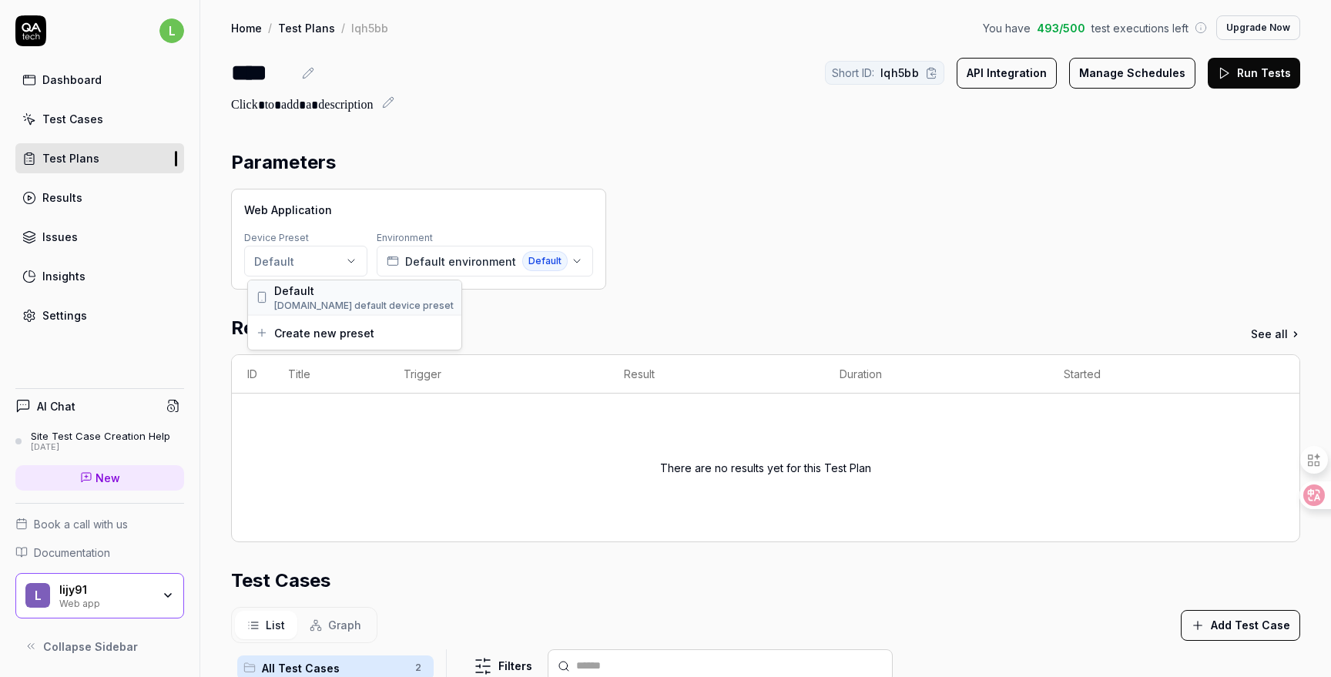
click at [336, 295] on span "Default" at bounding box center [363, 291] width 179 height 16
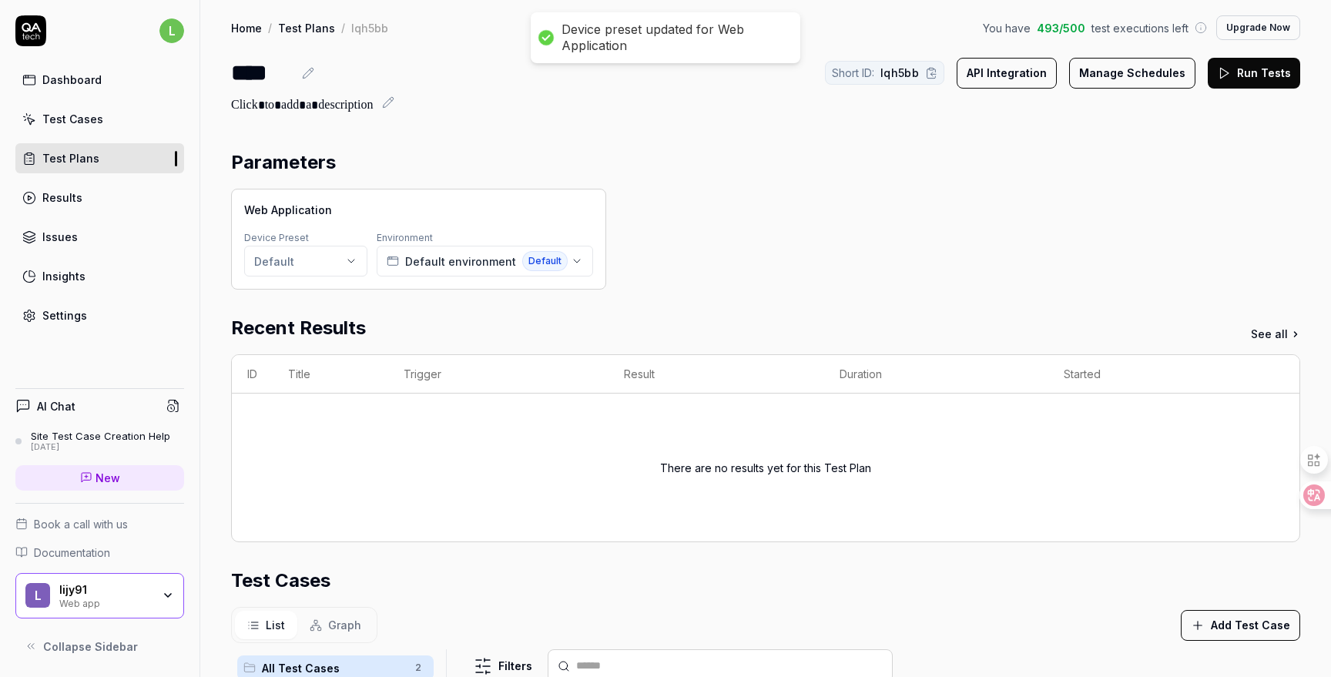
click at [344, 256] on html "Device preset updated for Web Application l Dashboard Test Cases Test Plans Res…" at bounding box center [665, 338] width 1331 height 677
click at [501, 263] on html "Device preset updated for Web Application l Dashboard Test Cases Test Plans Res…" at bounding box center [665, 338] width 1331 height 677
click at [488, 257] on span "Default environment" at bounding box center [460, 261] width 111 height 16
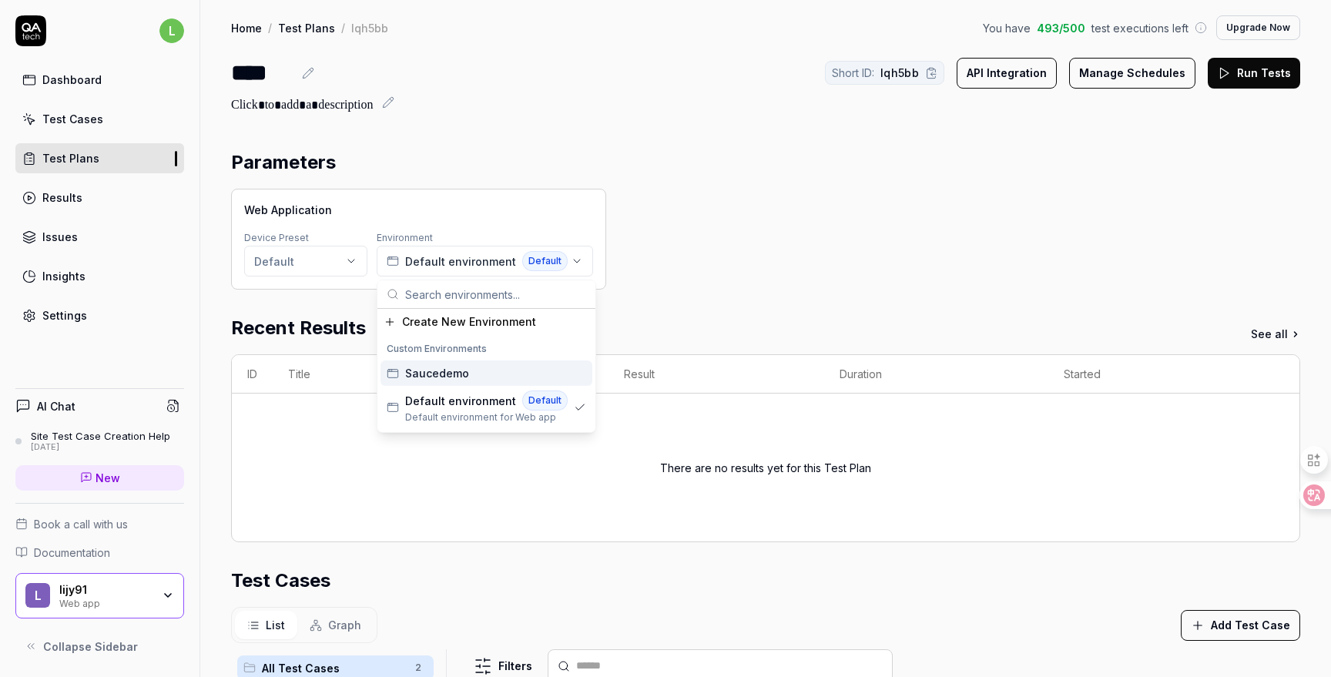
click at [477, 376] on div "Saucedemo" at bounding box center [487, 372] width 212 height 25
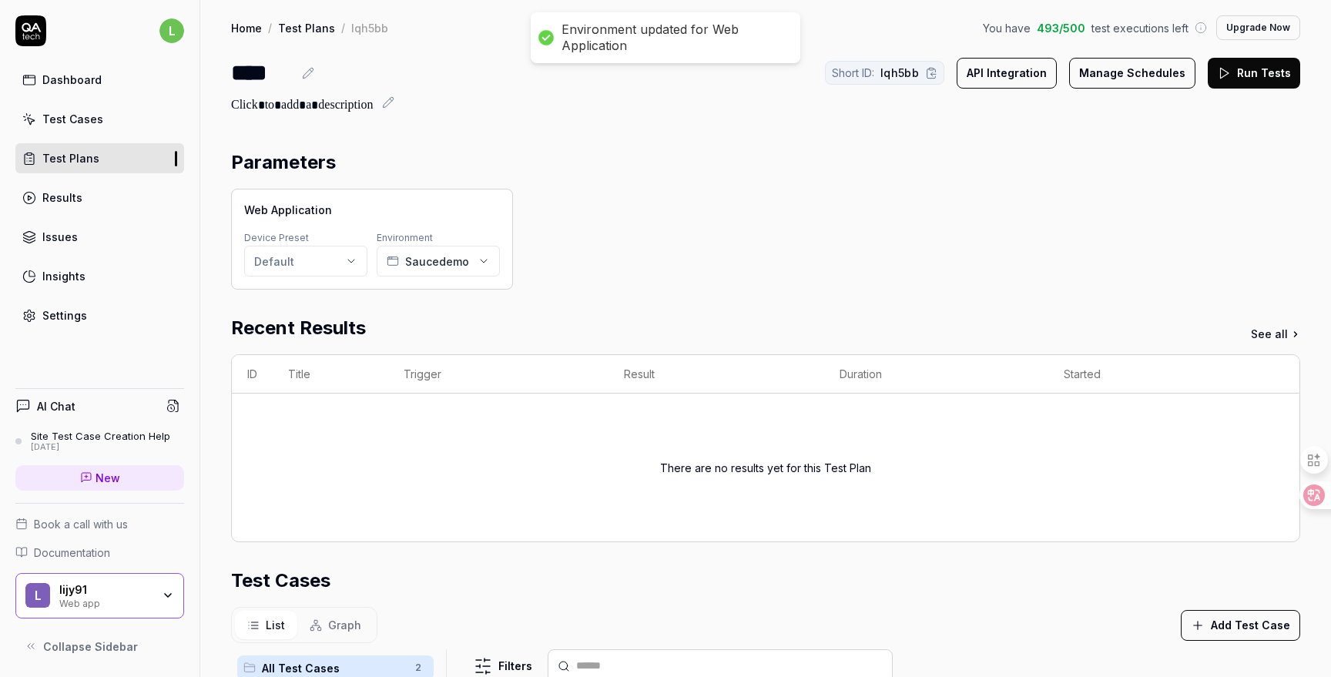
click at [754, 243] on div "Web Application Device Preset Default Environment Saucedemo" at bounding box center [765, 239] width 1069 height 101
click at [340, 624] on span "Graph" at bounding box center [344, 625] width 33 height 16
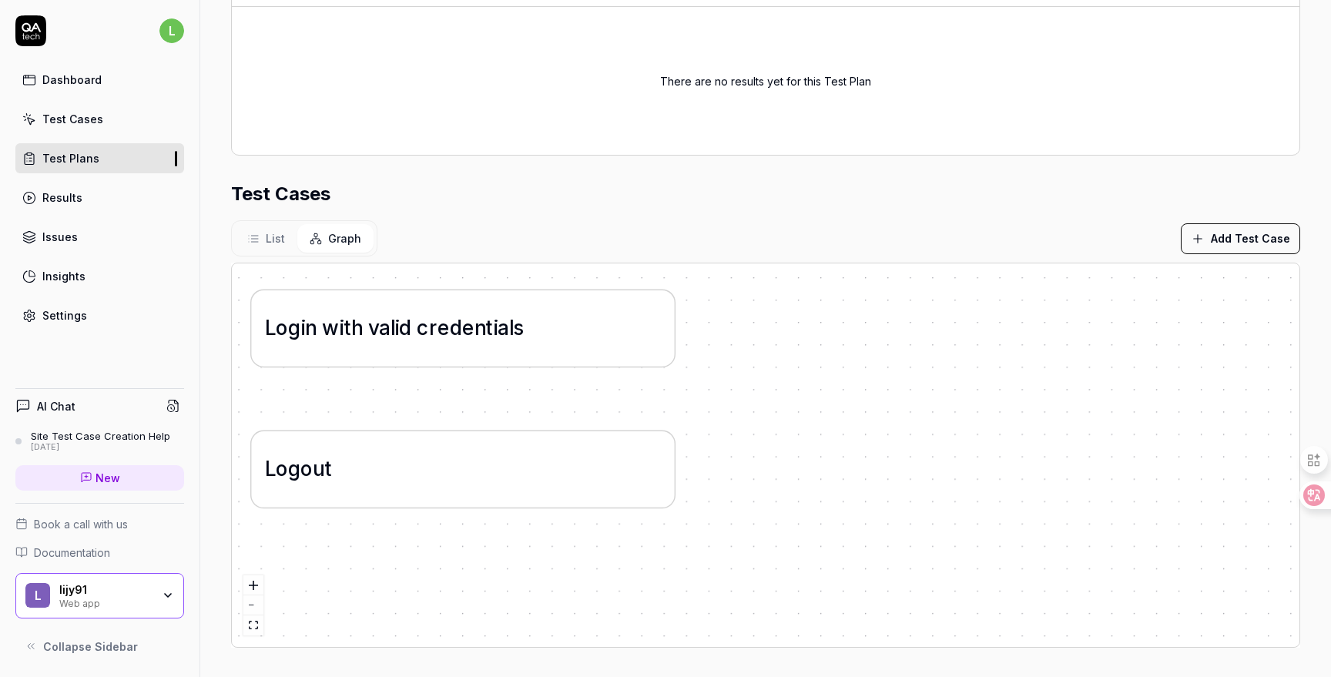
click at [272, 233] on span "List" at bounding box center [275, 238] width 19 height 16
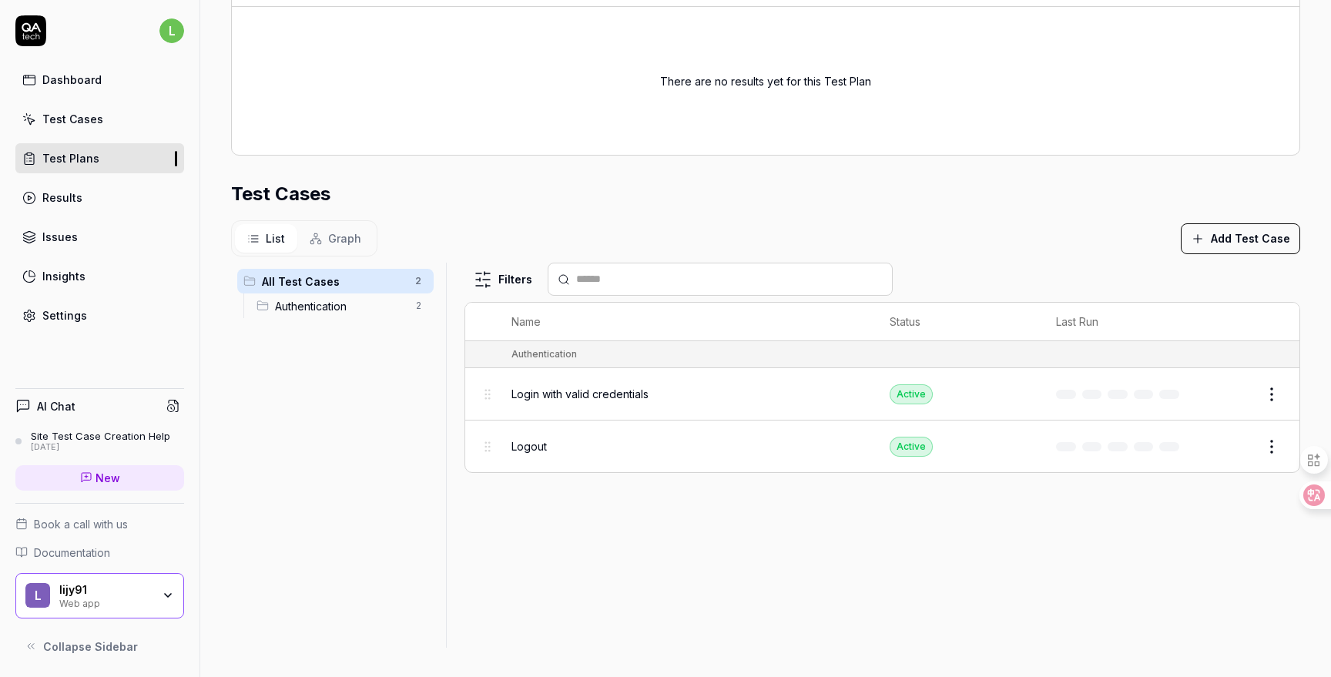
scroll to position [0, 0]
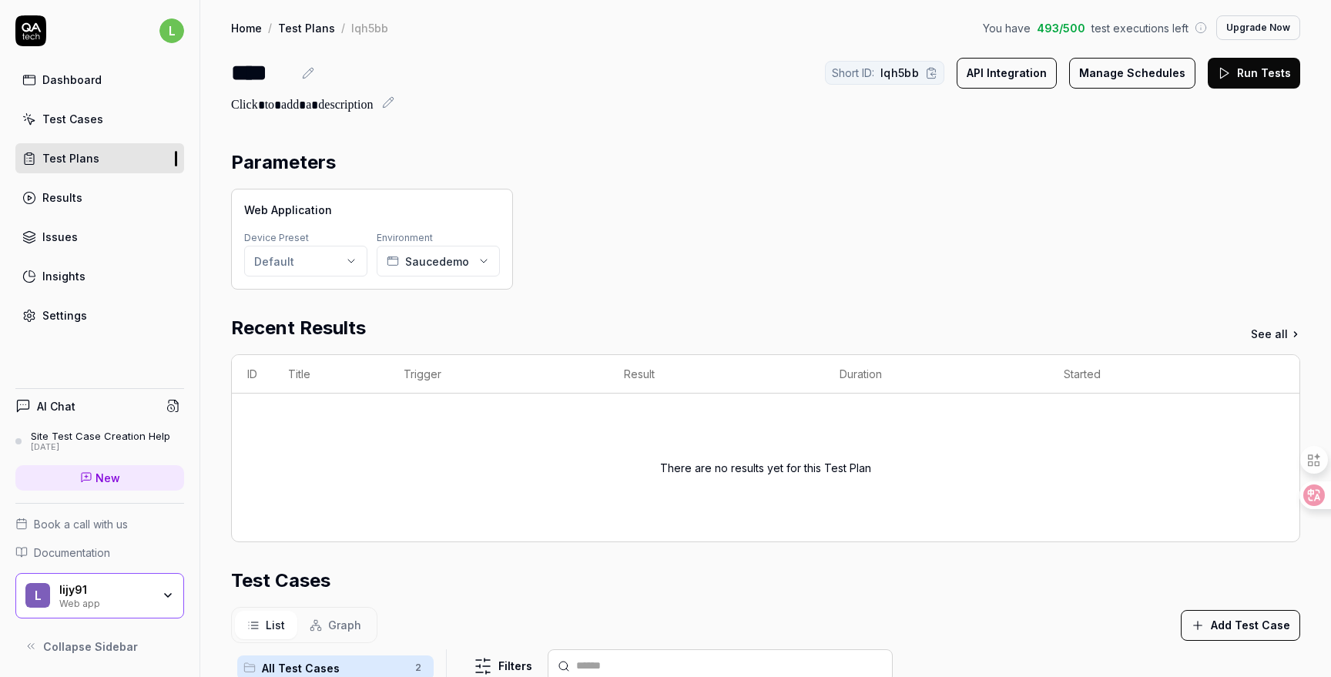
click at [1263, 75] on button "Run Tests" at bounding box center [1254, 73] width 92 height 31
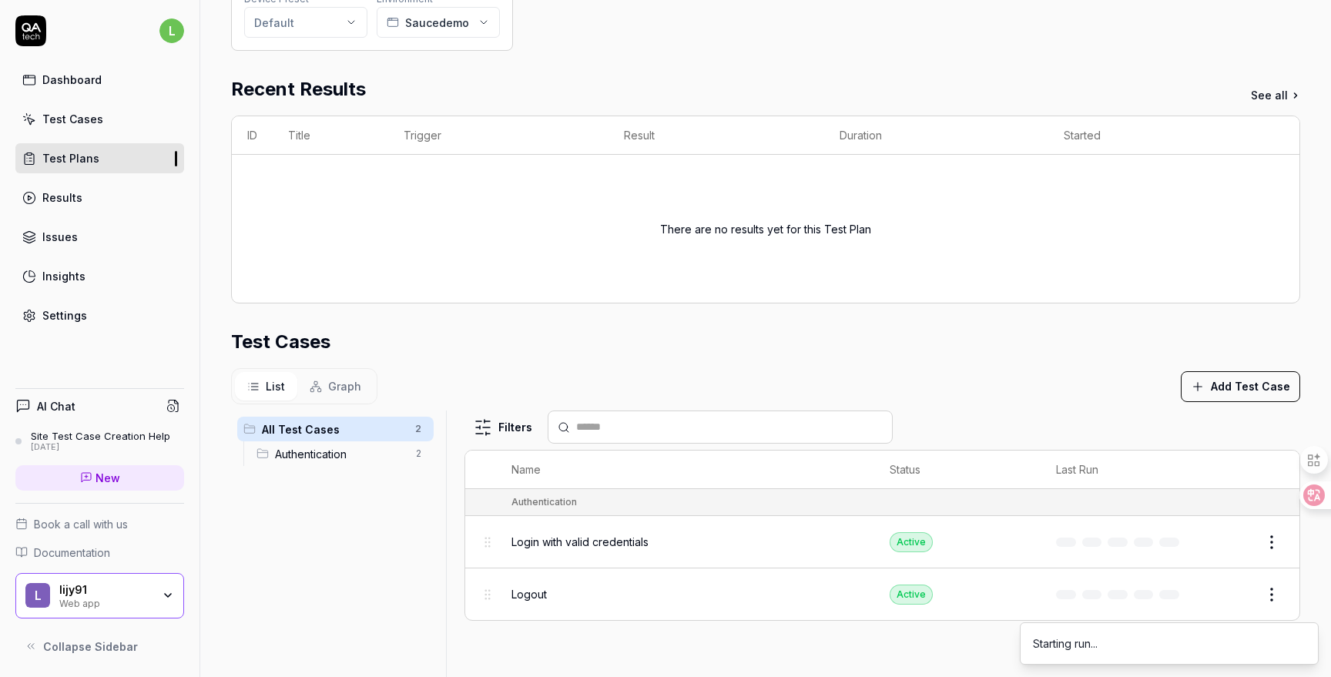
scroll to position [387, 0]
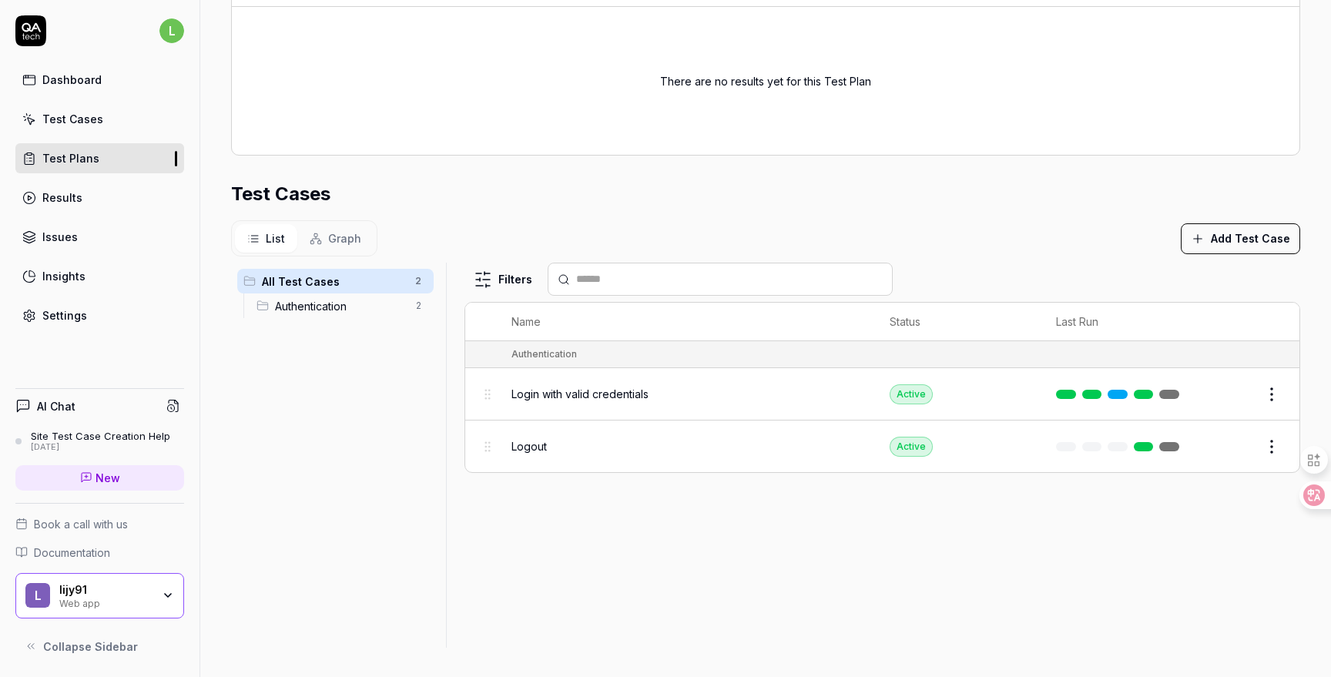
click at [1103, 393] on div at bounding box center [1120, 394] width 129 height 9
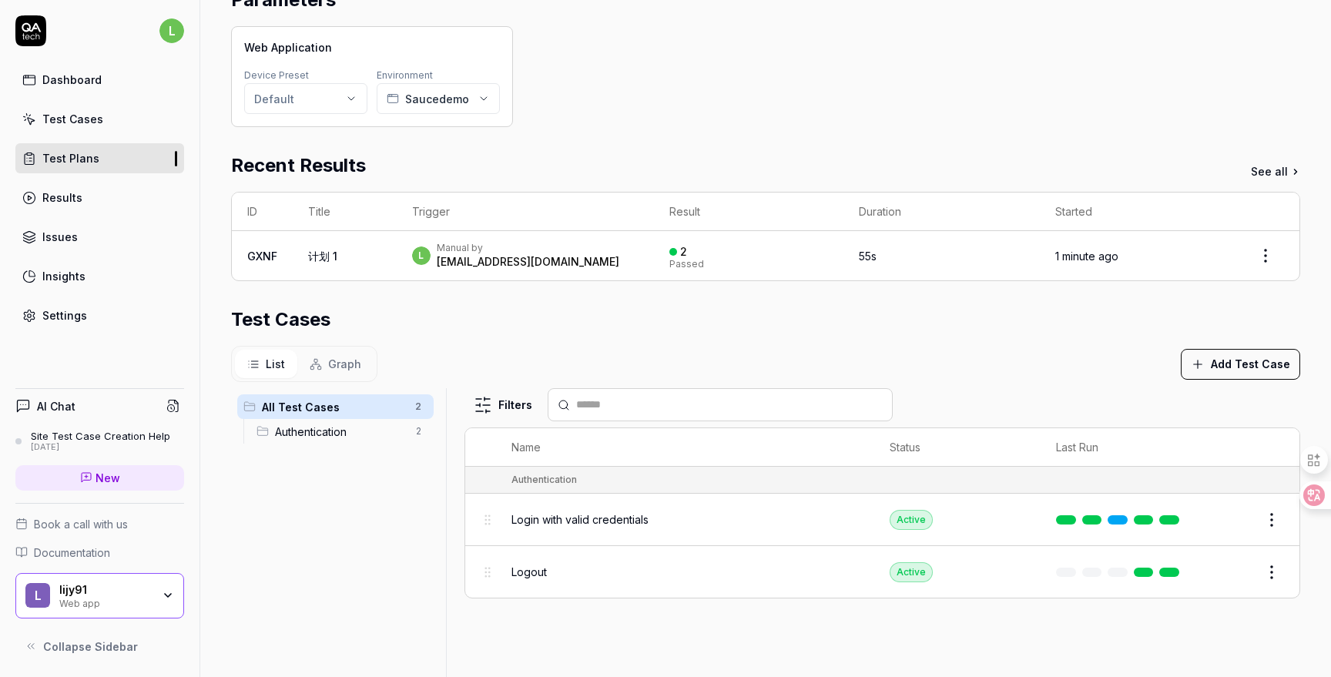
scroll to position [288, 0]
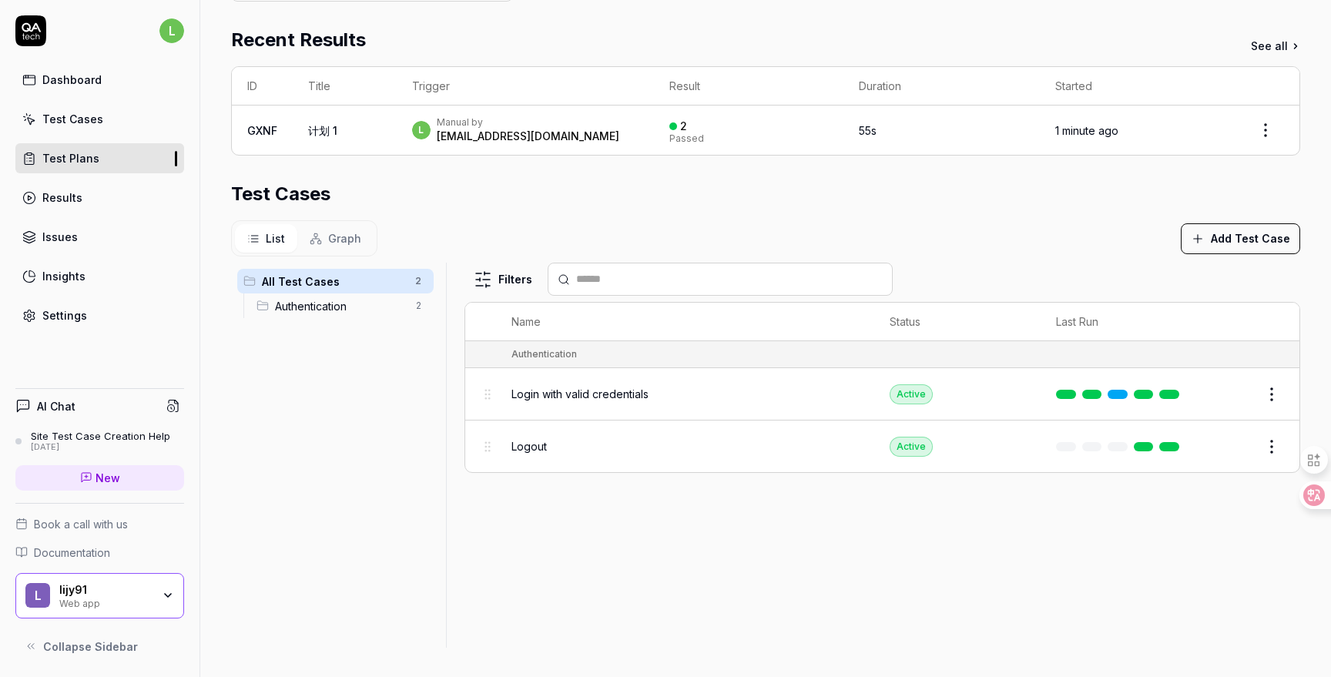
click at [560, 354] on div "Authentication" at bounding box center [543, 354] width 65 height 14
click at [394, 417] on div "All Test Cases 2 Authentication 2" at bounding box center [335, 446] width 209 height 367
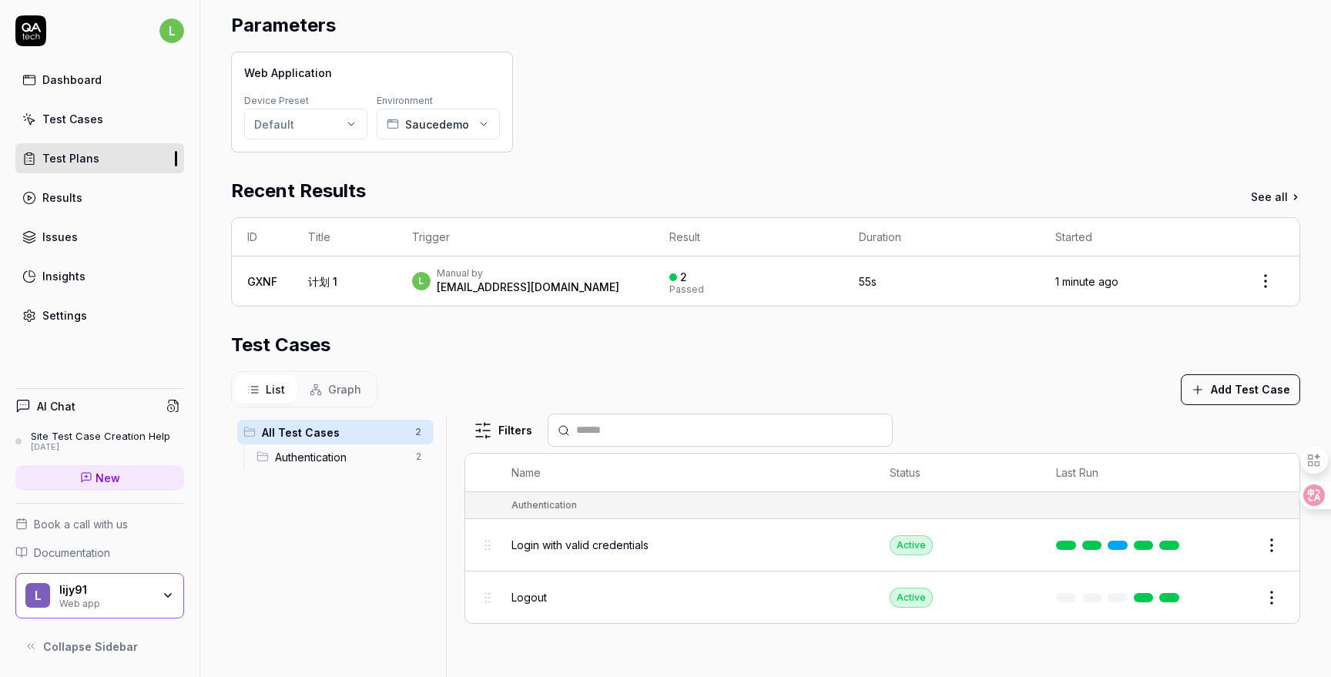
scroll to position [0, 0]
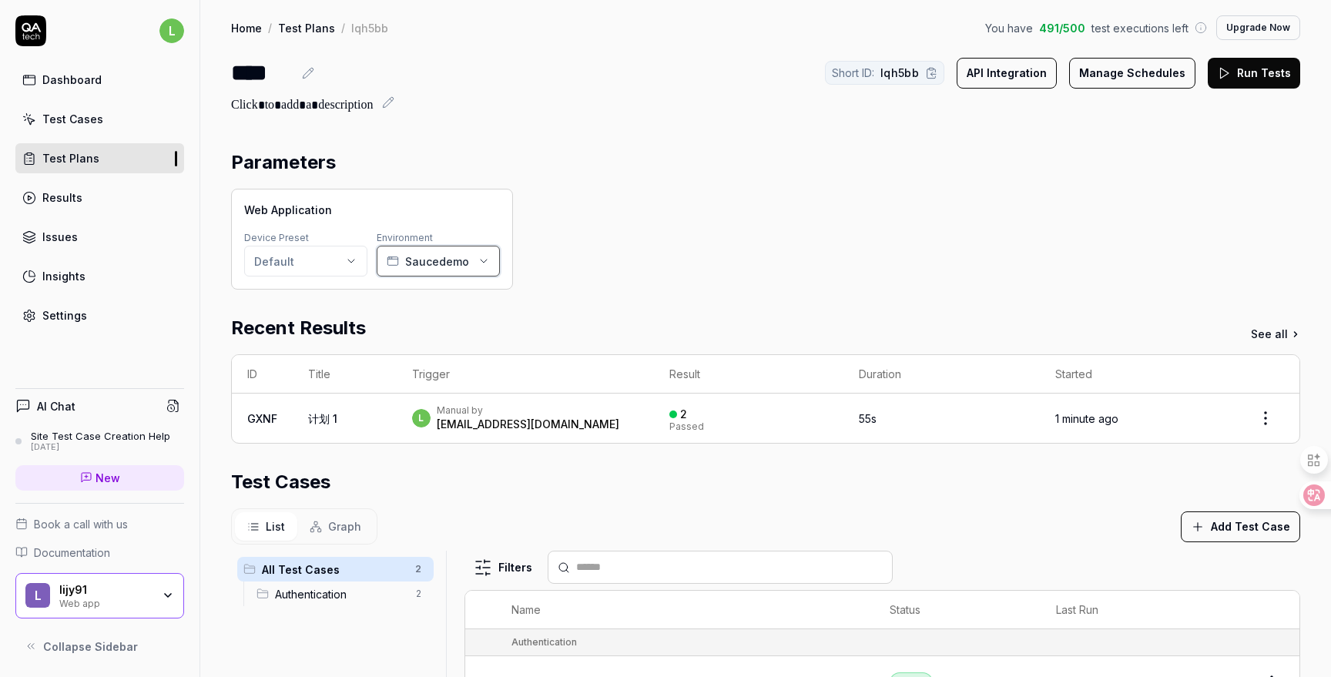
click at [463, 266] on span "Saucedemo" at bounding box center [437, 261] width 64 height 16
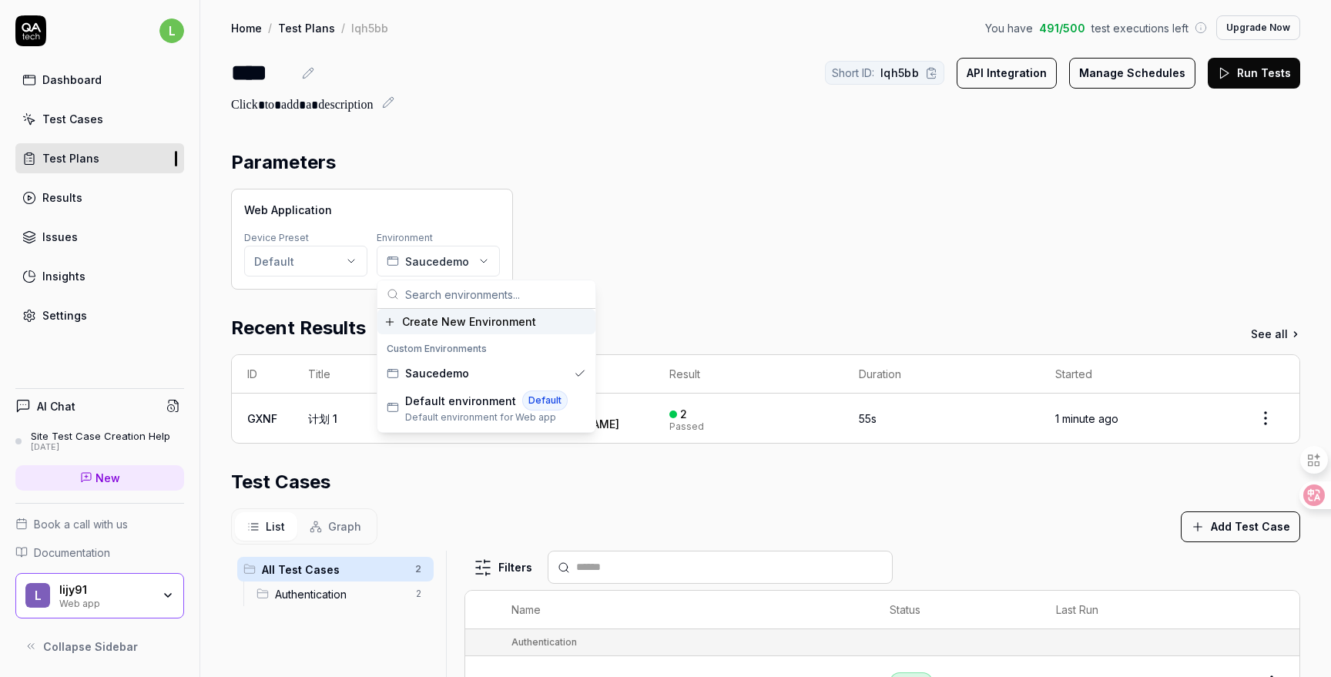
click at [526, 134] on div "Parameters Web Application Device Preset Default Environment Saucedemo Recent R…" at bounding box center [765, 549] width 1131 height 833
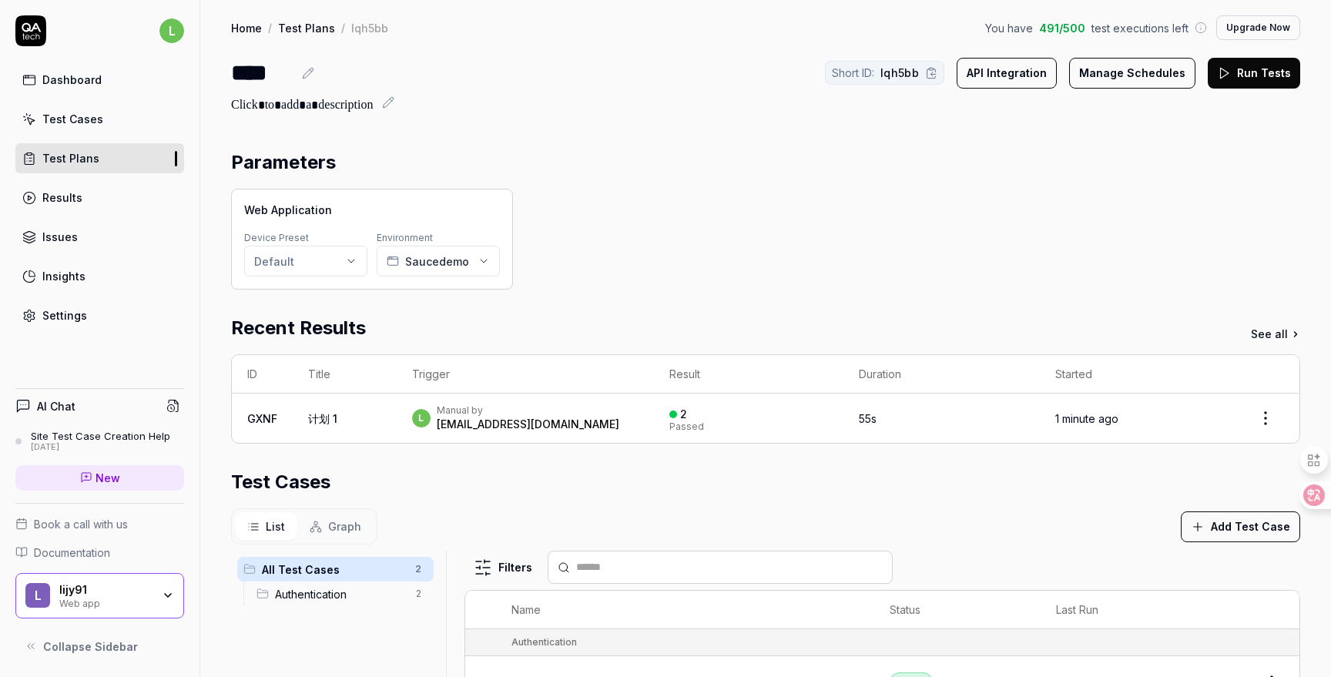
click at [97, 125] on div "Test Cases" at bounding box center [72, 119] width 61 height 16
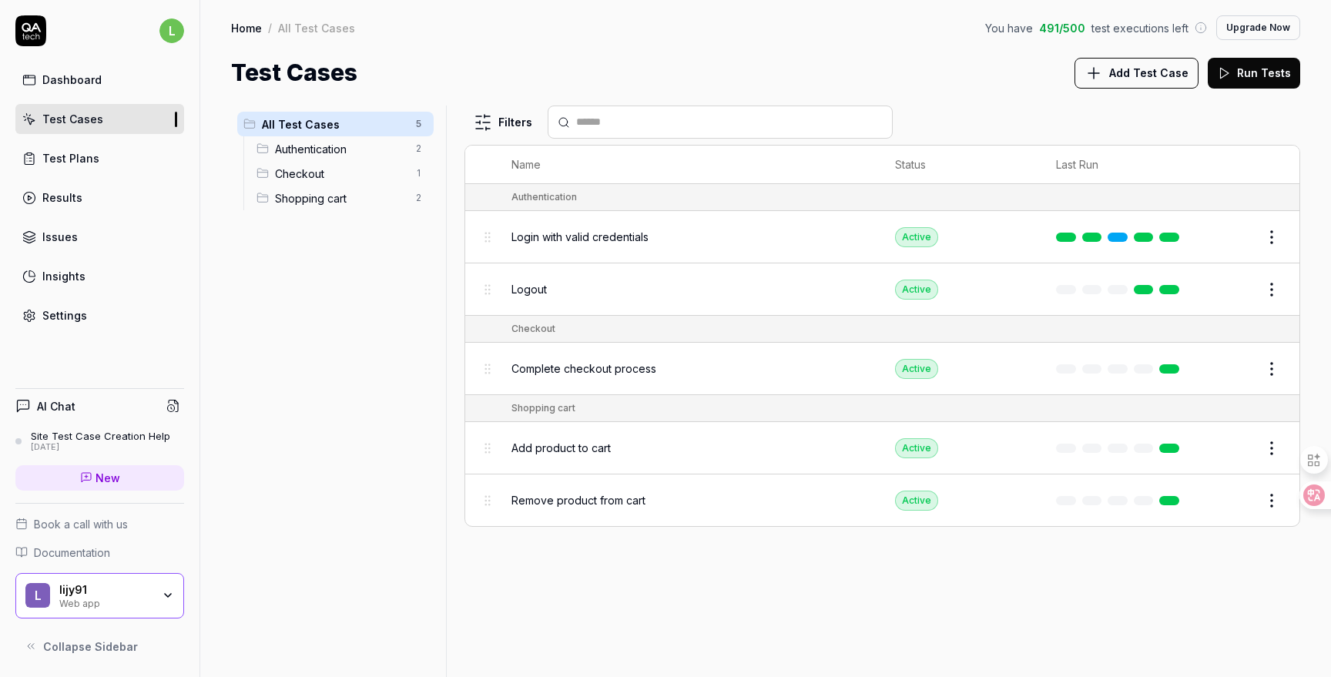
click at [66, 312] on div "Settings" at bounding box center [64, 315] width 45 height 16
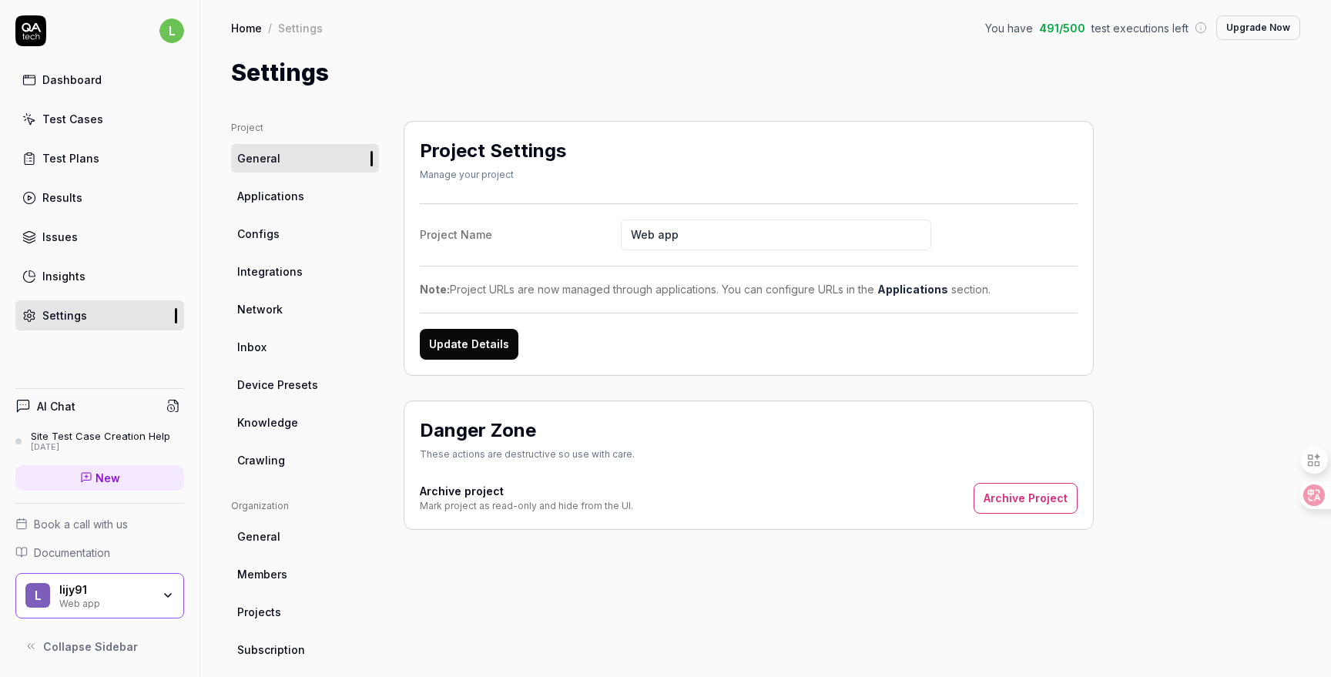
click at [97, 160] on link "Test Plans" at bounding box center [99, 158] width 169 height 30
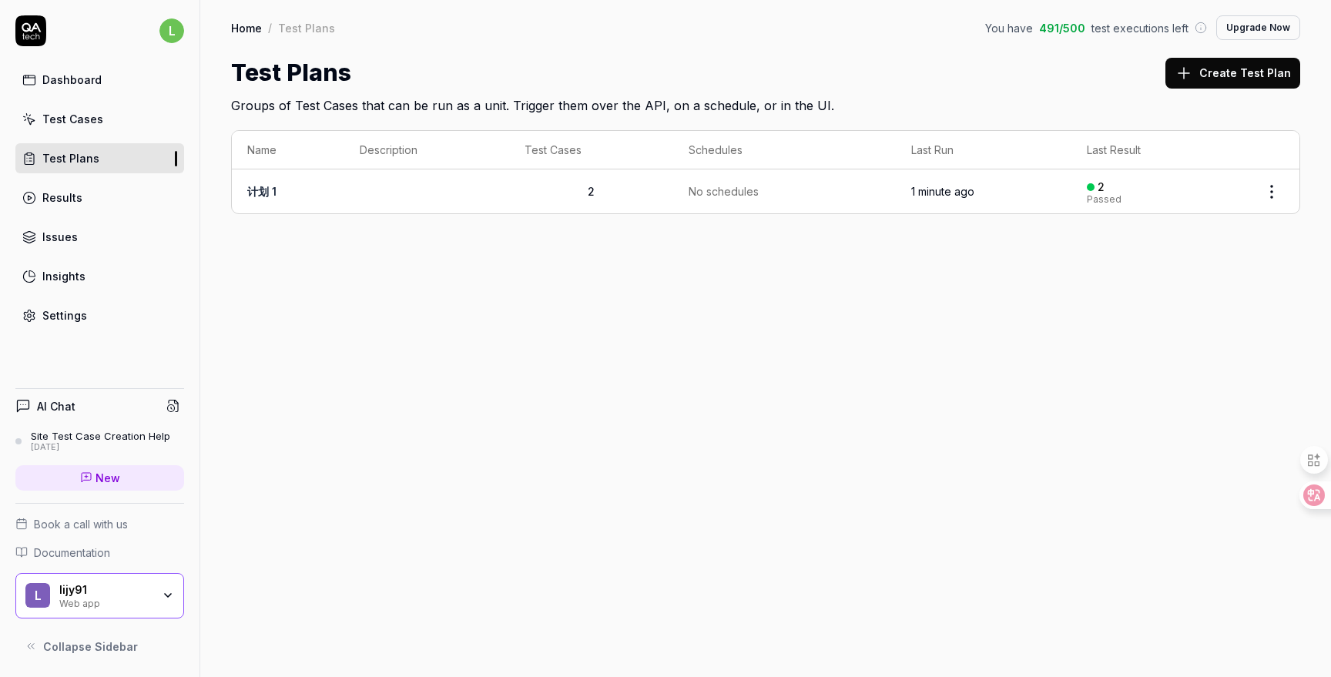
click at [1270, 190] on html "l Dashboard Test Cases Test Plans Results Issues Insights Settings AI Chat Site…" at bounding box center [665, 338] width 1331 height 677
click at [925, 409] on html "l Dashboard Test Cases Test Plans Results Issues Insights Settings AI Chat Site…" at bounding box center [665, 338] width 1331 height 677
click at [468, 310] on div "Home / Test Plans You have 491 / 500 test executions left Upgrade Now Home / Te…" at bounding box center [765, 338] width 1131 height 677
click at [442, 324] on div "Home / Test Plans You have 491 / 500 test executions left Upgrade Now Home / Te…" at bounding box center [765, 338] width 1131 height 677
click at [340, 76] on h1 "Test Plans" at bounding box center [291, 72] width 120 height 35
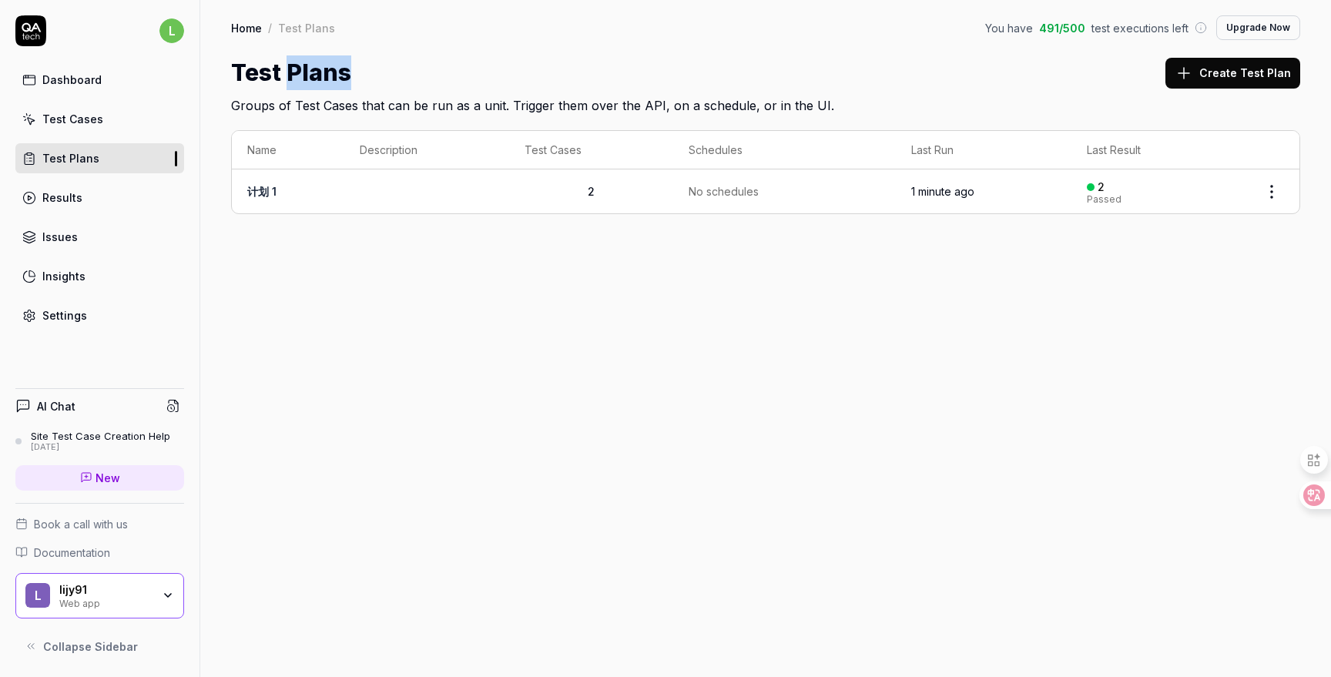
click at [340, 76] on h1 "Test Plans" at bounding box center [291, 72] width 120 height 35
click at [311, 29] on div "Test Plans" at bounding box center [306, 27] width 57 height 15
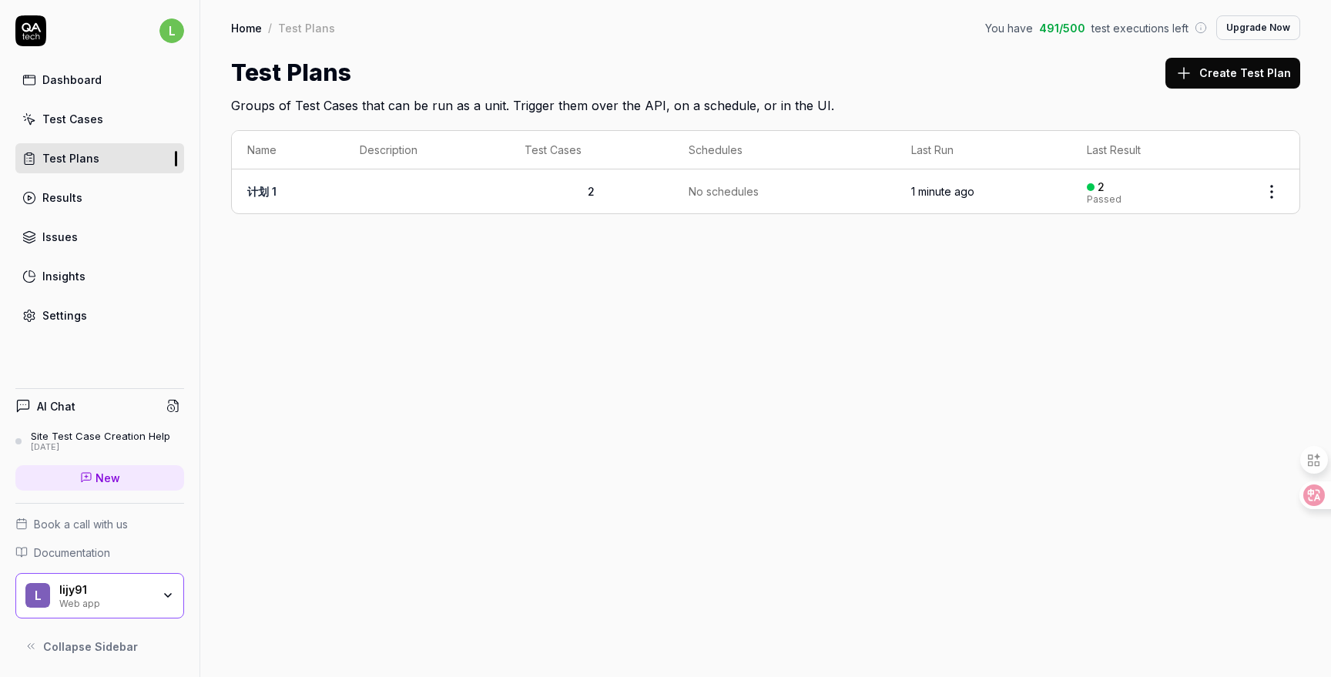
click at [352, 103] on h2 "Groups of Test Cases that can be run as a unit. Trigger them over the API, on a…" at bounding box center [765, 102] width 1069 height 25
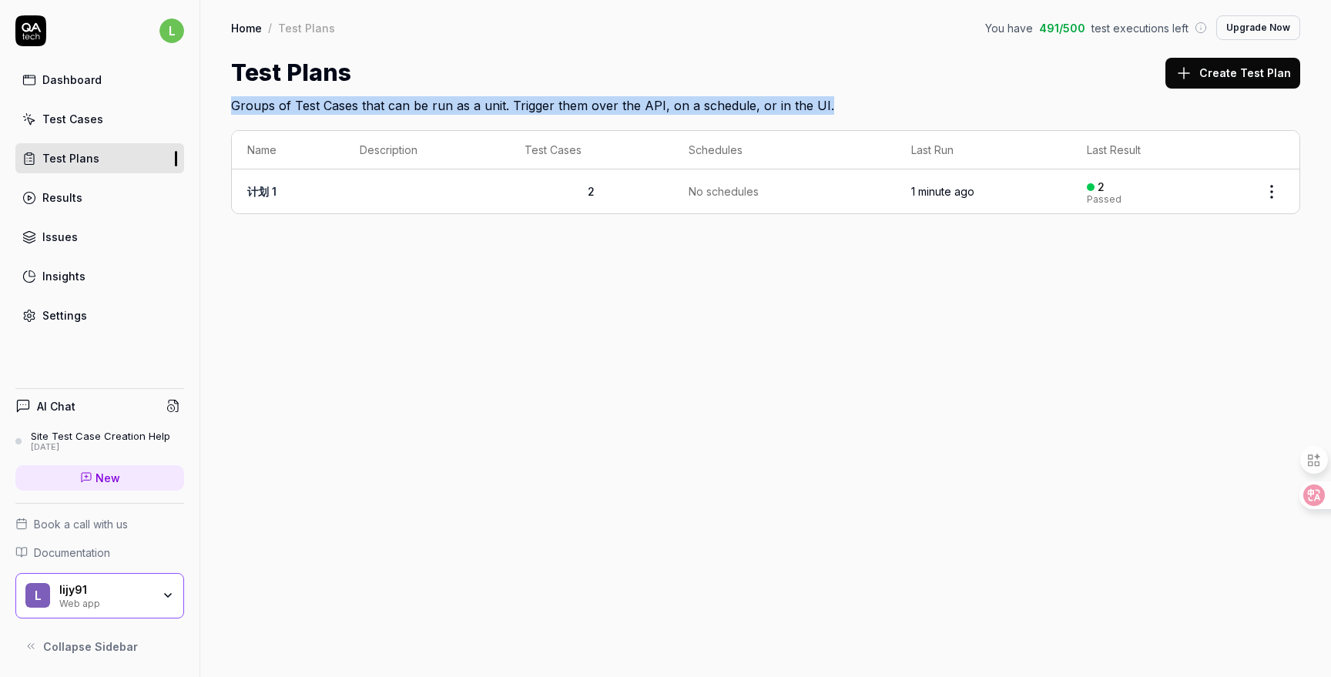
click at [352, 103] on h2 "Groups of Test Cases that can be run as a unit. Trigger them over the API, on a…" at bounding box center [765, 102] width 1069 height 25
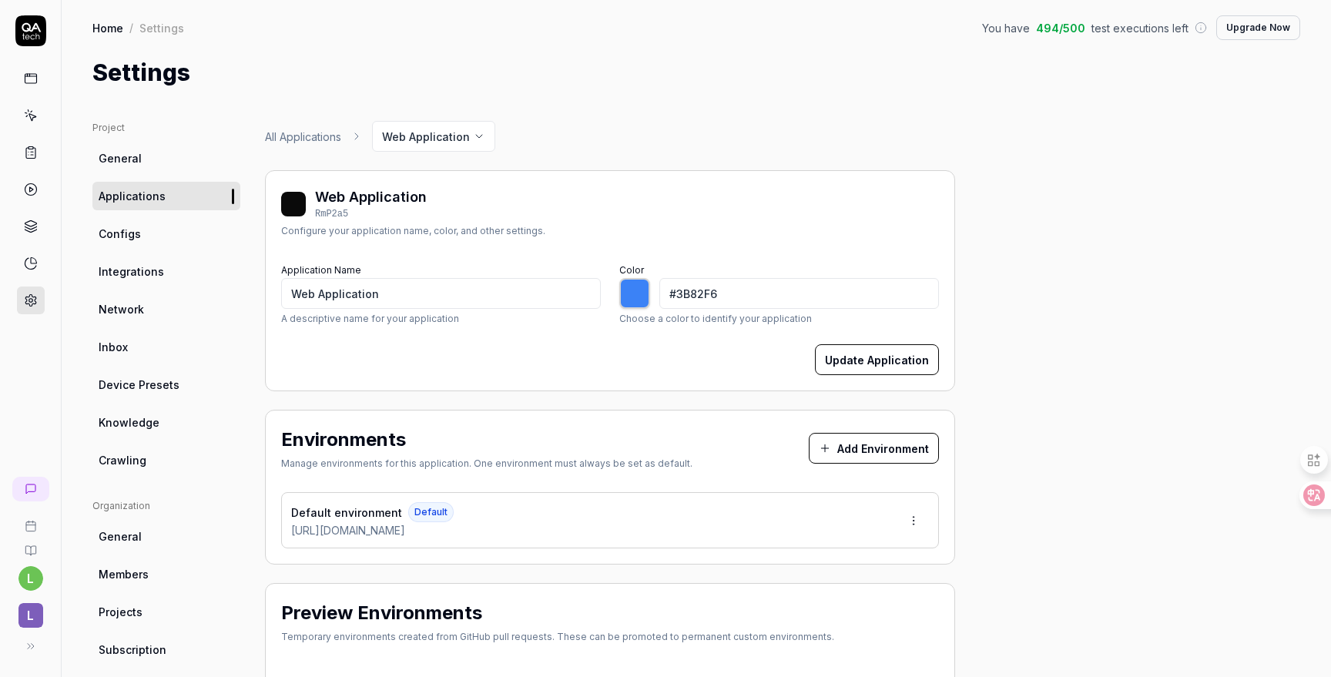
type input "*******"
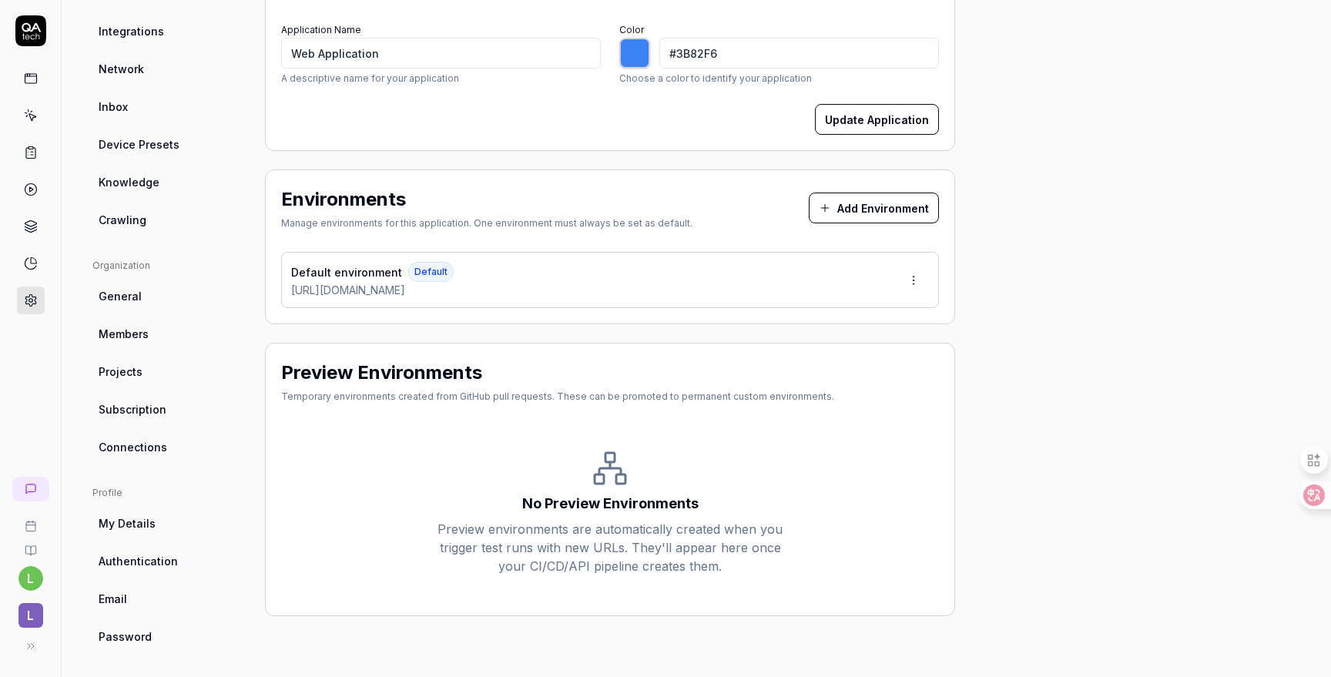
scroll to position [245, 0]
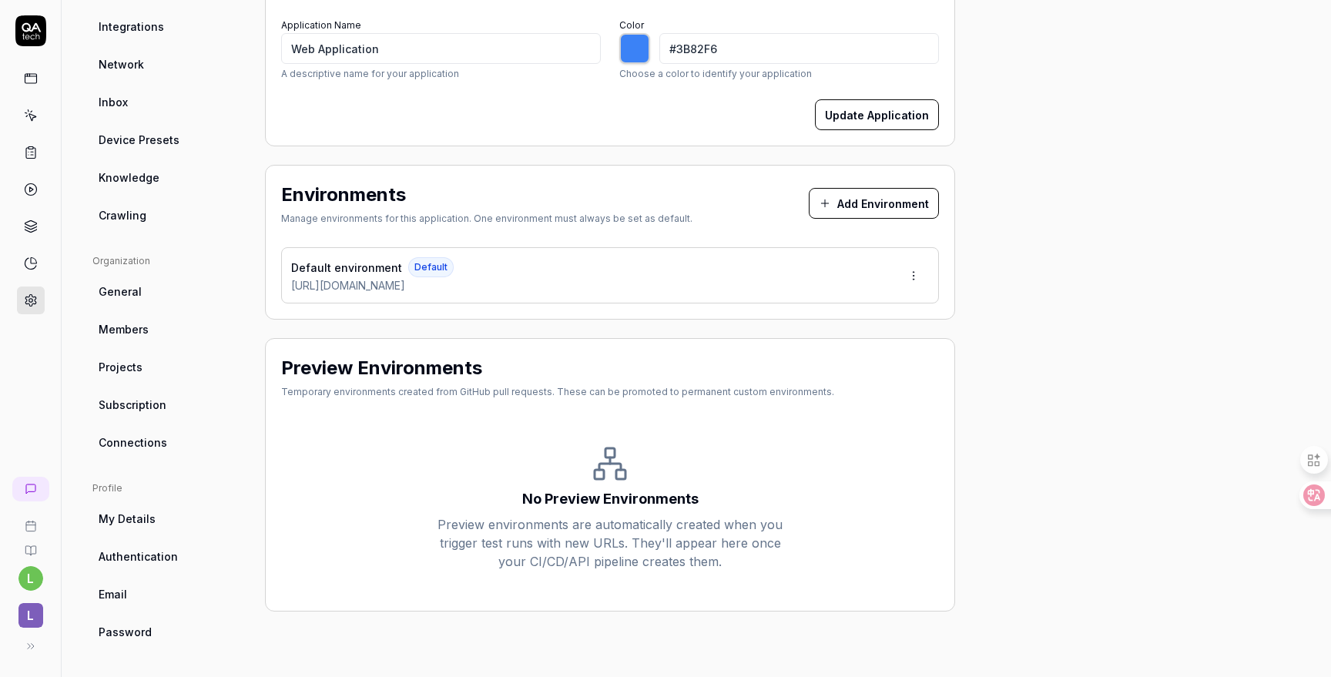
click at [920, 280] on html "l l Home / Settings You have 494 / 500 test executions left Upgrade Now Home / …" at bounding box center [665, 338] width 1331 height 677
click at [837, 344] on div "Edit" at bounding box center [857, 345] width 156 height 34
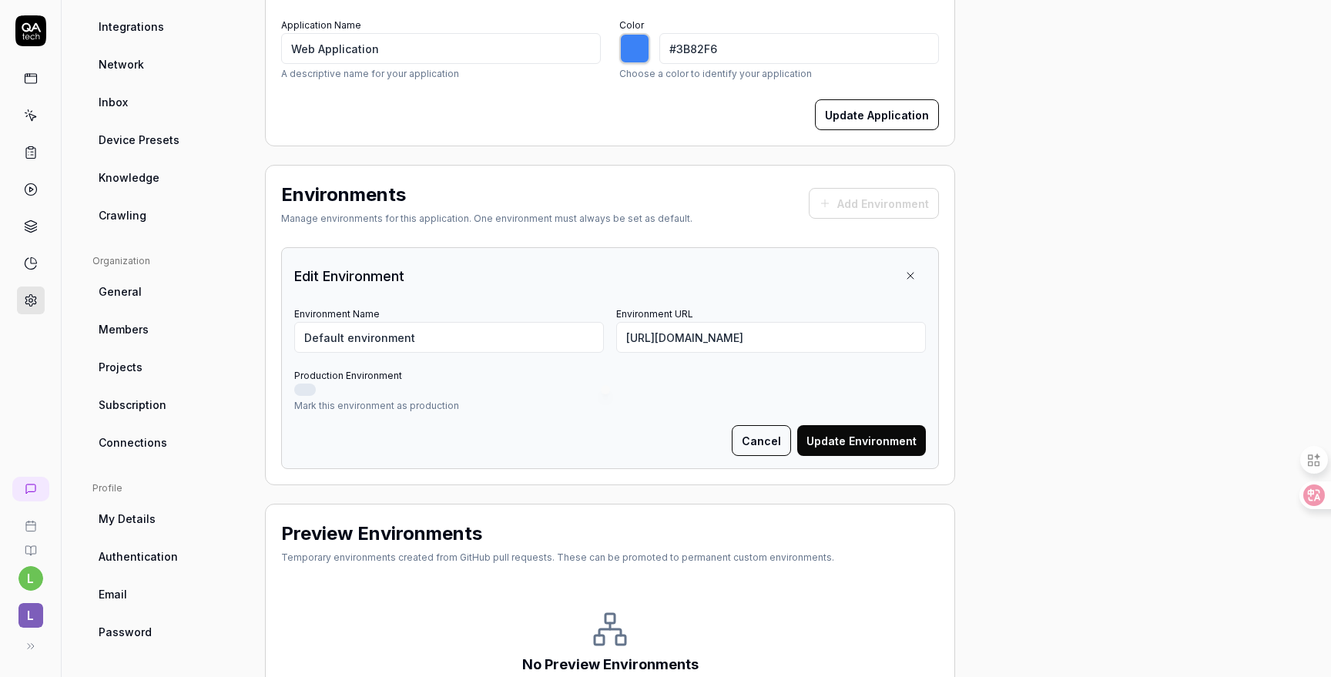
click at [707, 242] on div "Environments Manage environments for this application. One environment must alw…" at bounding box center [610, 325] width 690 height 320
click at [705, 337] on input "[URL][DOMAIN_NAME]" at bounding box center [771, 337] width 310 height 31
click at [770, 448] on button "Cancel" at bounding box center [761, 440] width 59 height 31
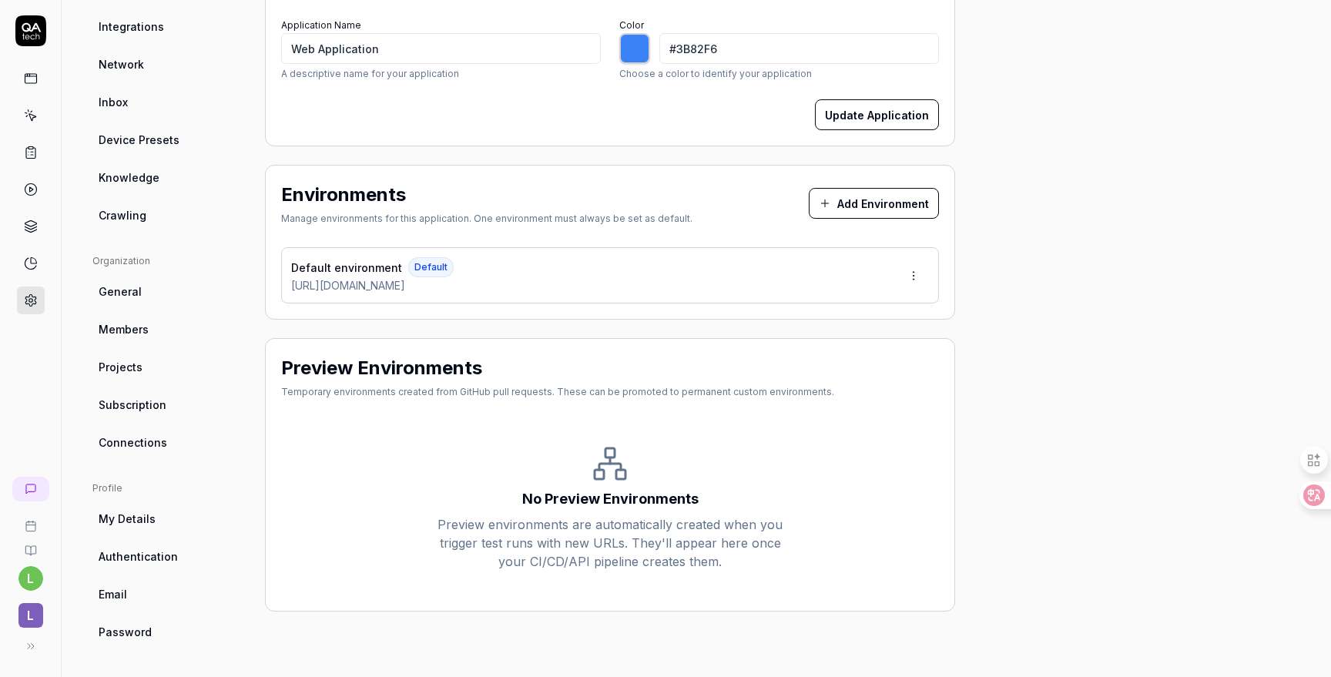
click at [857, 201] on button "Add Environment" at bounding box center [874, 203] width 130 height 31
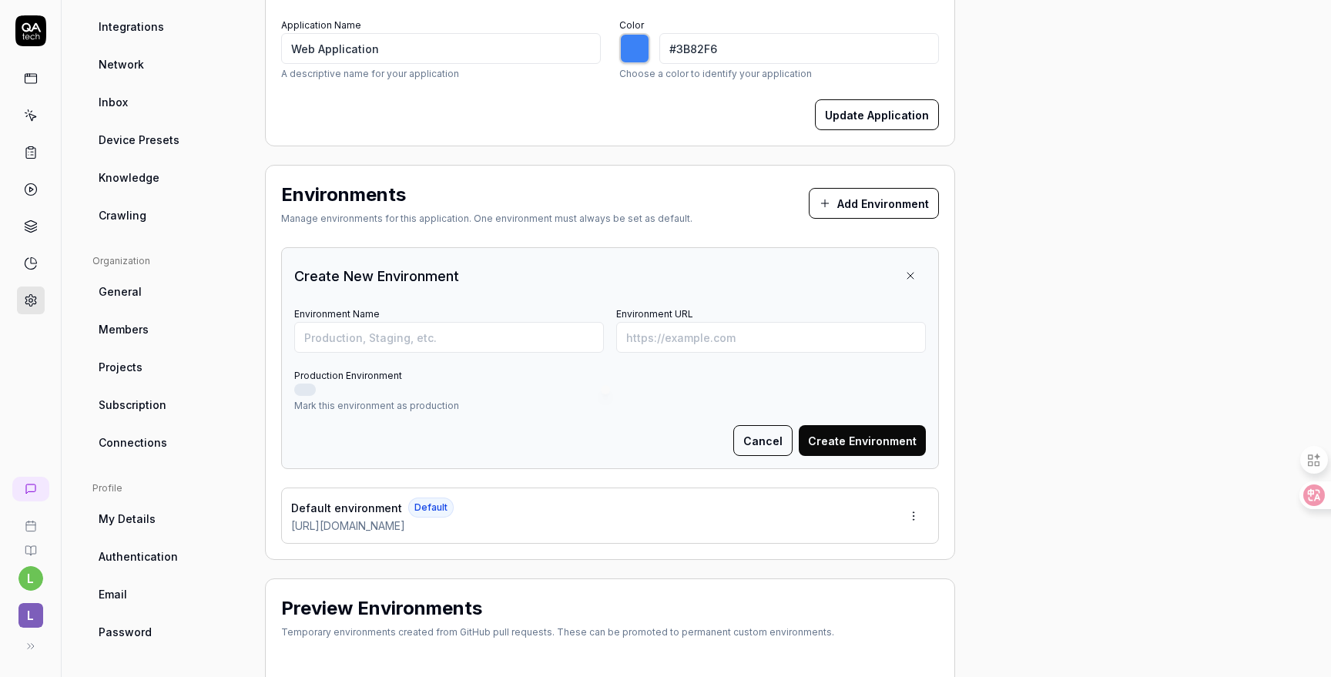
click at [766, 446] on button "Cancel" at bounding box center [762, 440] width 59 height 31
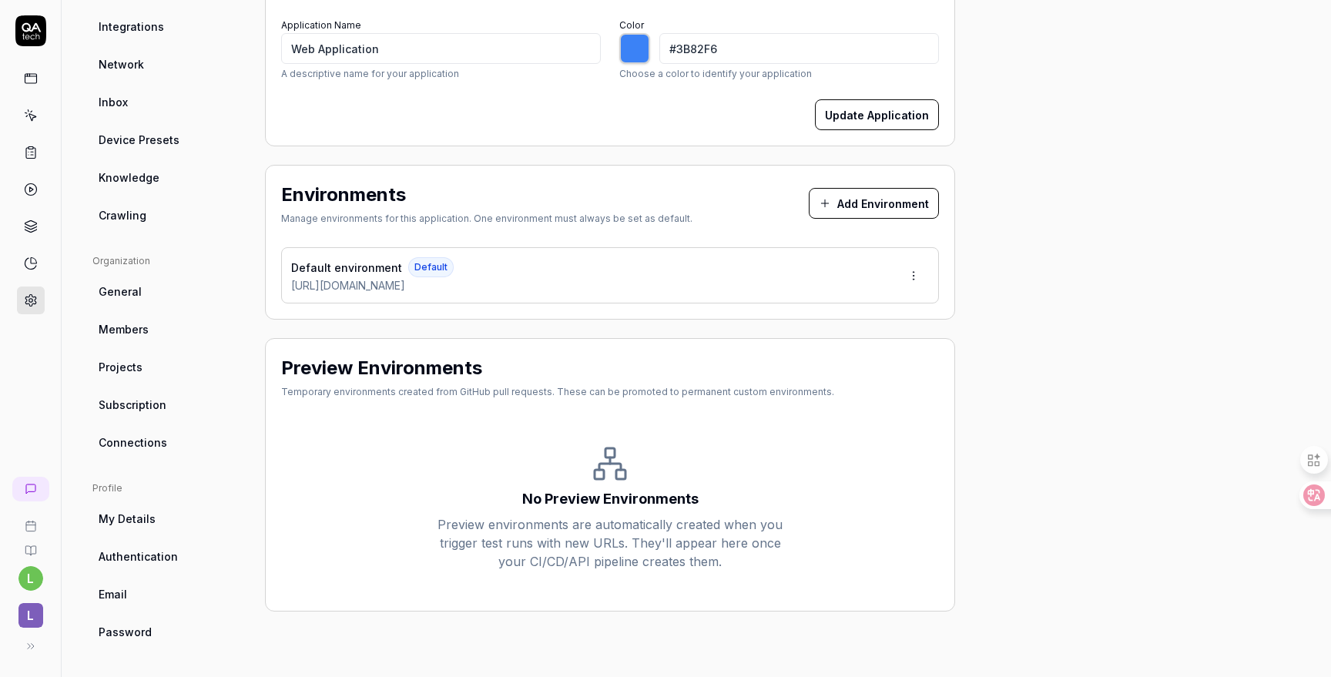
click at [917, 274] on html "l l Home / Settings You have 494 / 500 test executions left Upgrade Now Home / …" at bounding box center [665, 338] width 1331 height 677
click at [843, 340] on div "Edit" at bounding box center [857, 345] width 156 height 34
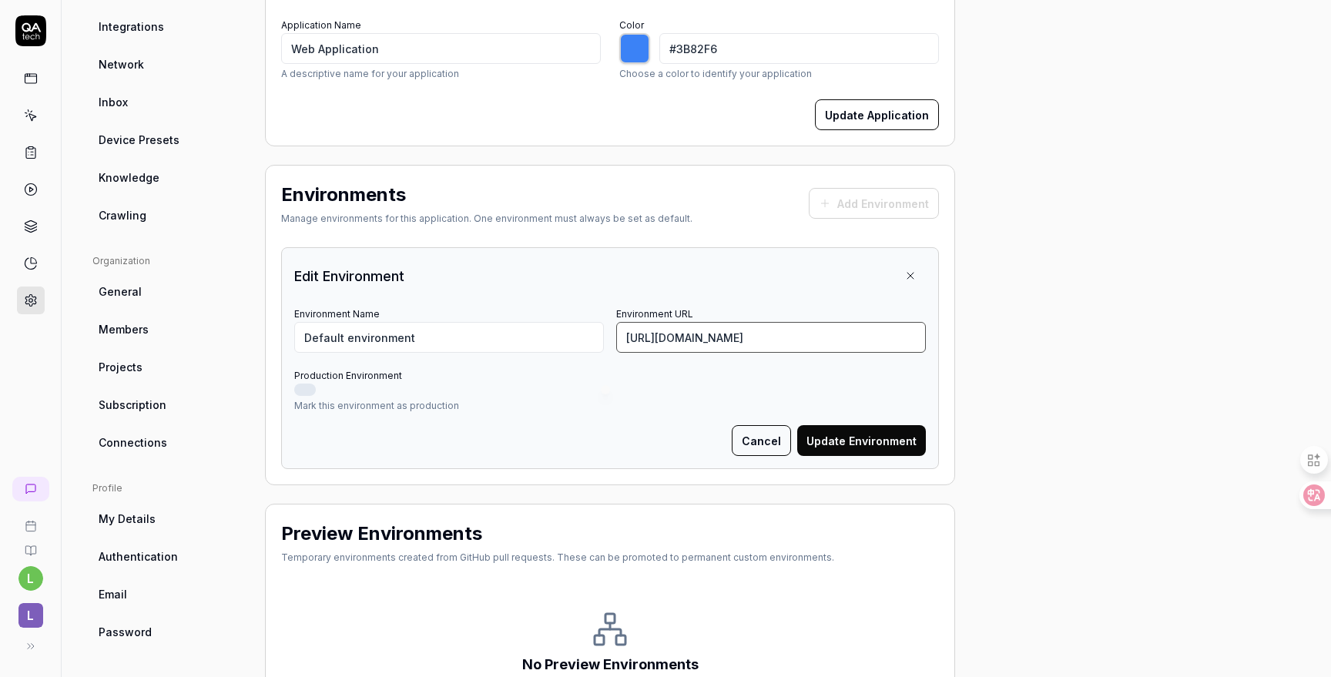
click at [682, 337] on input "[URL][DOMAIN_NAME]" at bounding box center [771, 337] width 310 height 31
click at [771, 438] on button "Cancel" at bounding box center [761, 440] width 59 height 31
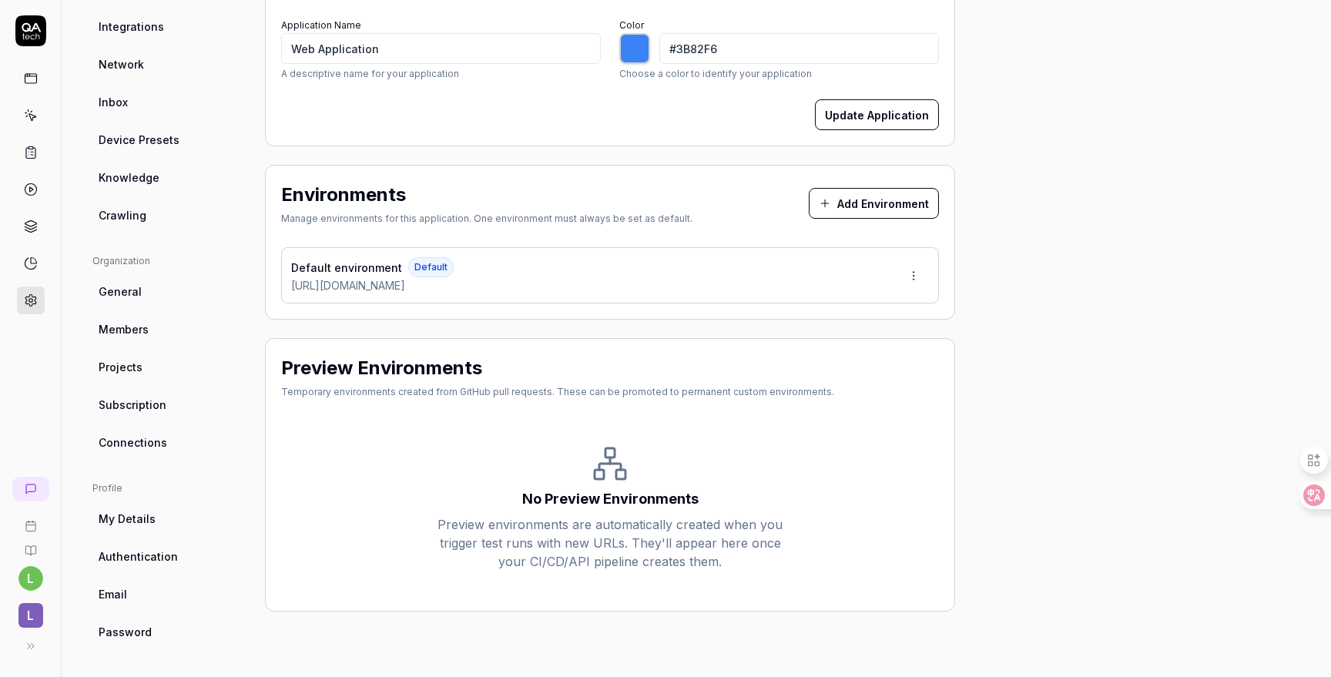
click at [857, 206] on button "Add Environment" at bounding box center [874, 203] width 130 height 31
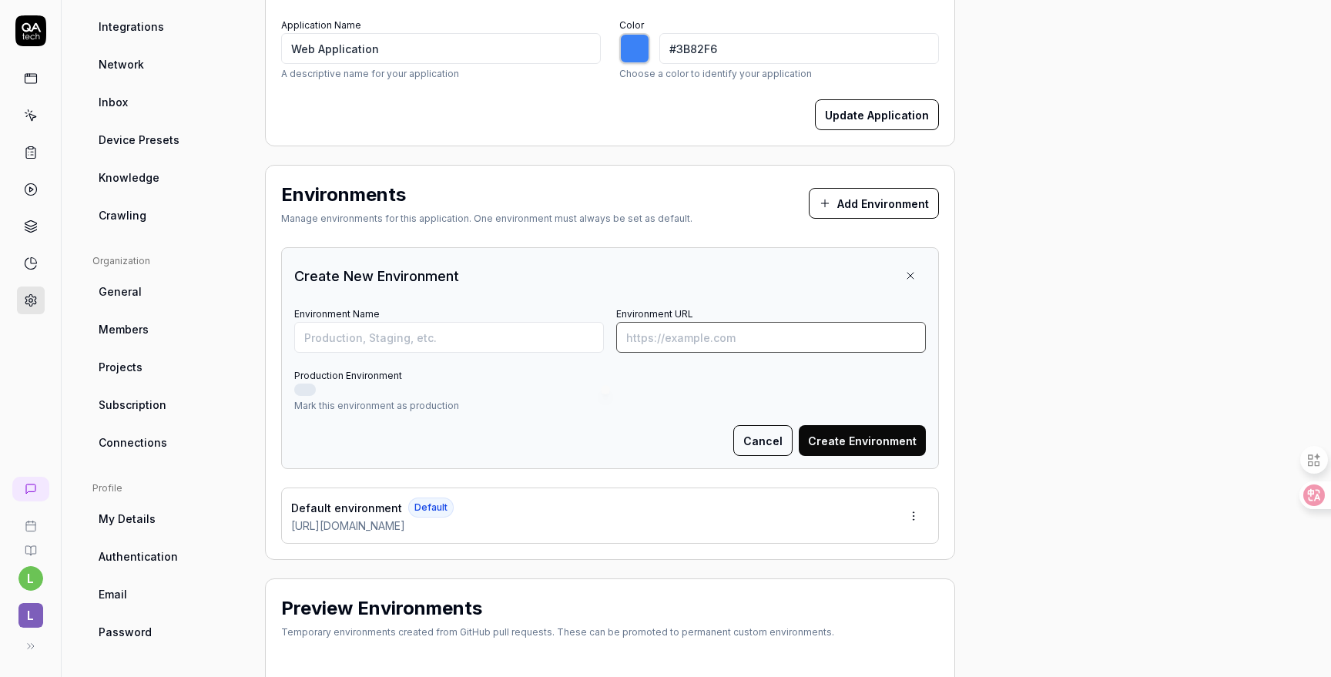
click at [669, 337] on input "Environment URL" at bounding box center [771, 337] width 310 height 31
paste input "[URL][DOMAIN_NAME]"
type input "[URL][DOMAIN_NAME]"
click at [531, 340] on input "Environment Name" at bounding box center [449, 337] width 310 height 31
paste input "[URL][DOMAIN_NAME]"
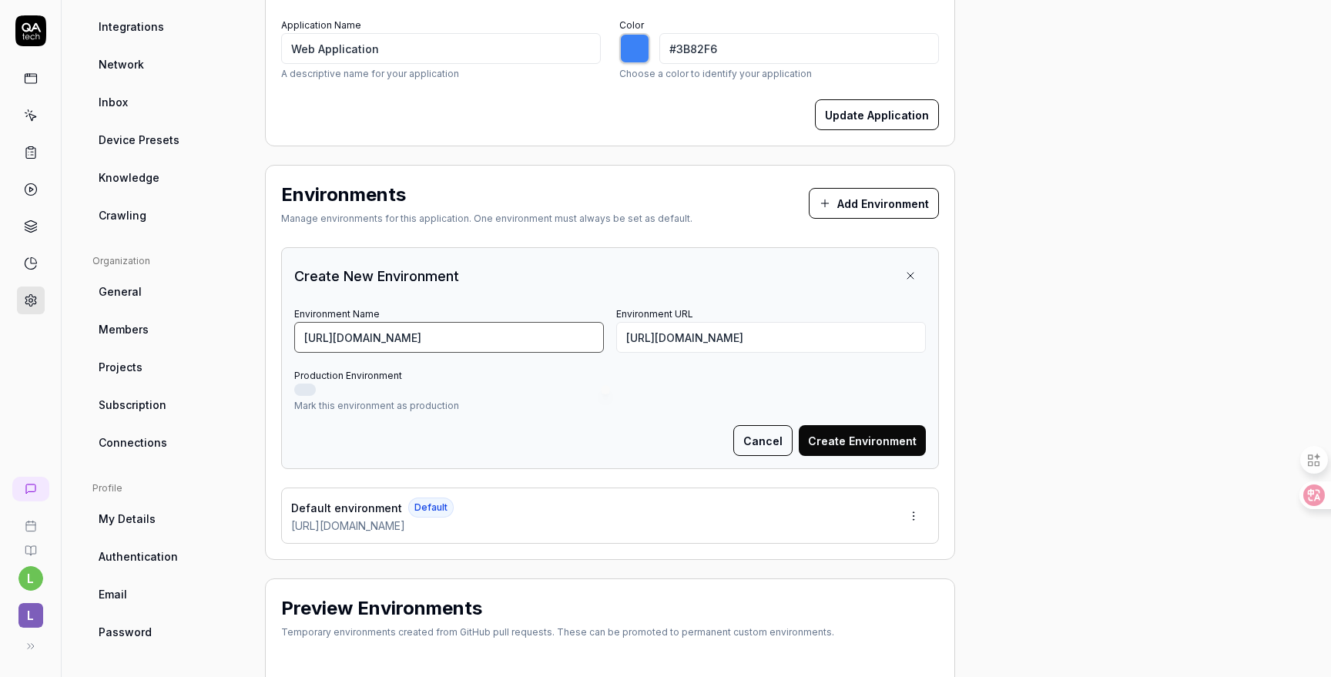
click at [444, 337] on input "[URL][DOMAIN_NAME]" at bounding box center [449, 337] width 310 height 31
type input "Saucedemo"
click at [866, 441] on button "Create Environment" at bounding box center [862, 440] width 127 height 31
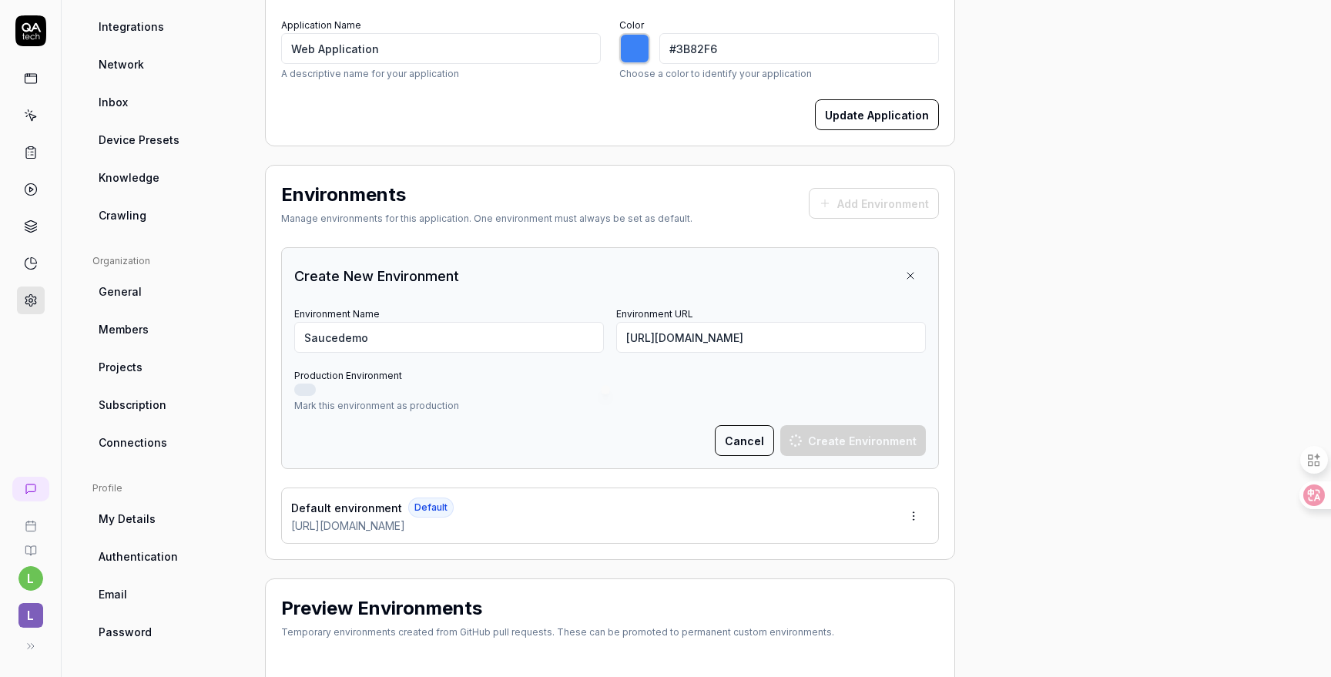
type input "*******"
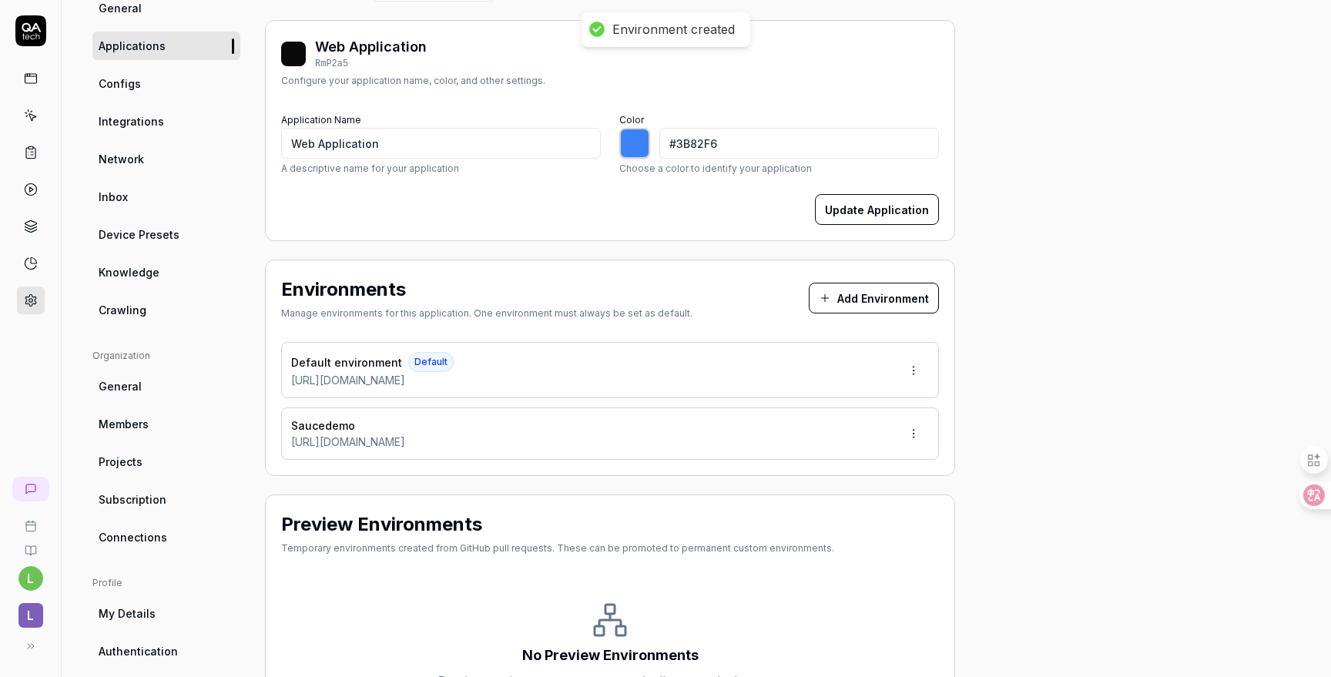
scroll to position [0, 0]
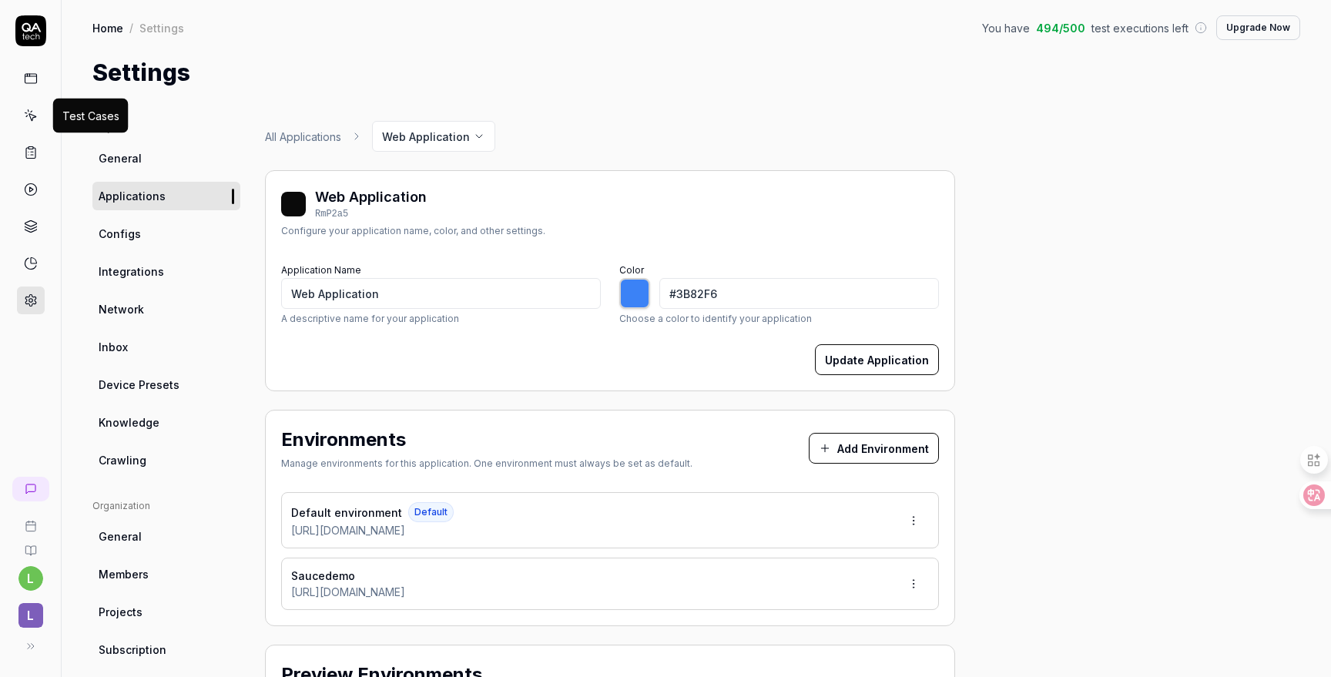
click at [29, 109] on icon at bounding box center [31, 116] width 14 height 14
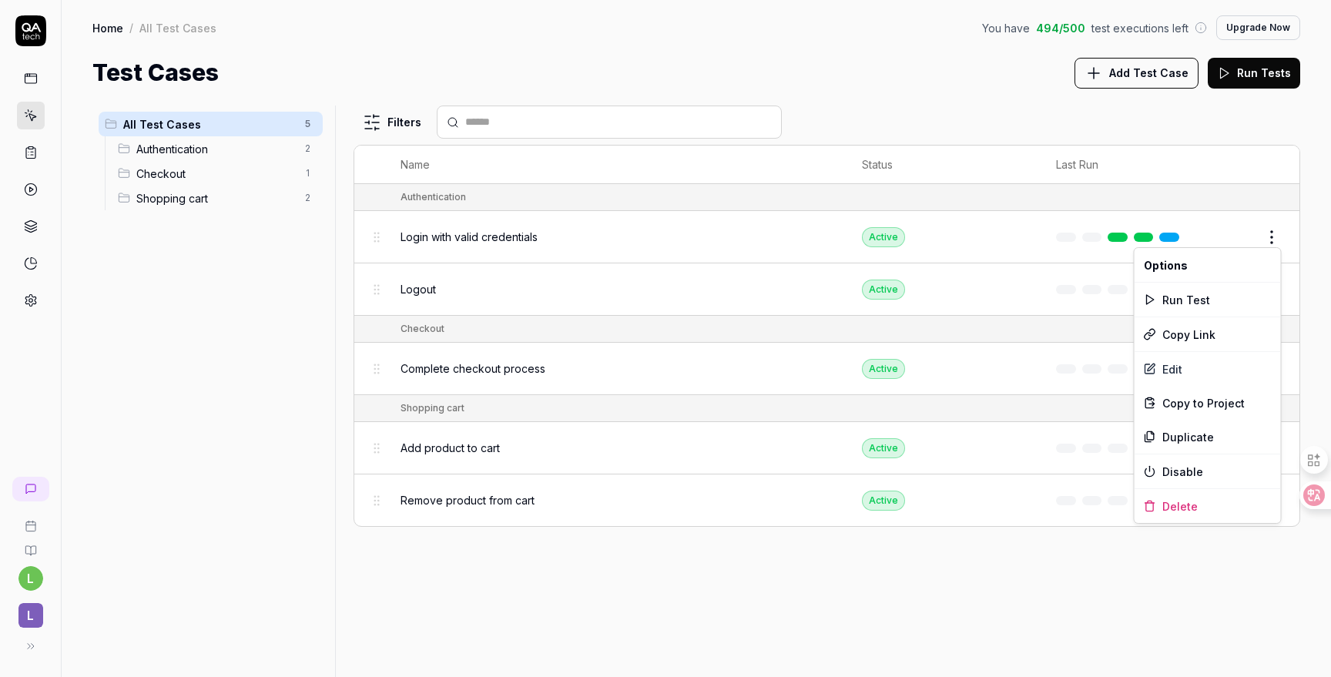
click at [1266, 234] on html "l l Home / All Test Cases You have 494 / 500 test executions left Upgrade Now H…" at bounding box center [665, 338] width 1331 height 677
click at [1206, 302] on div "Run Test" at bounding box center [1208, 300] width 146 height 34
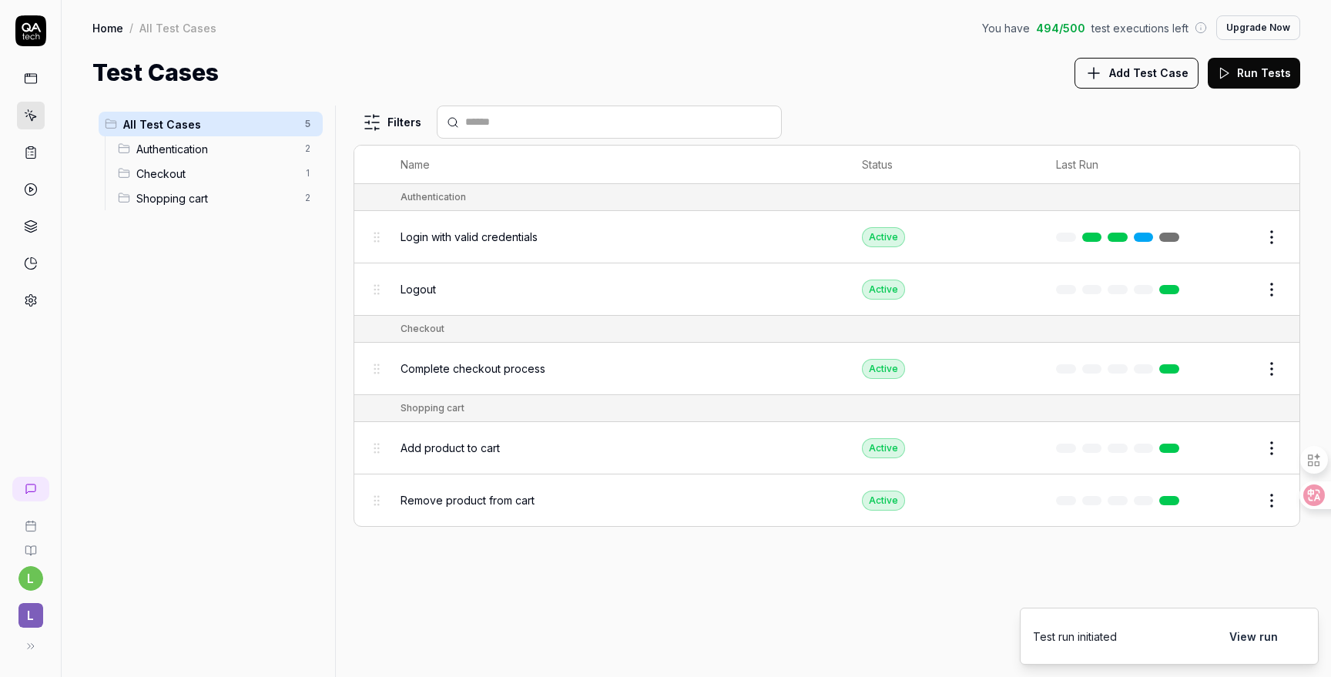
click at [495, 233] on span "Login with valid credentials" at bounding box center [469, 237] width 137 height 16
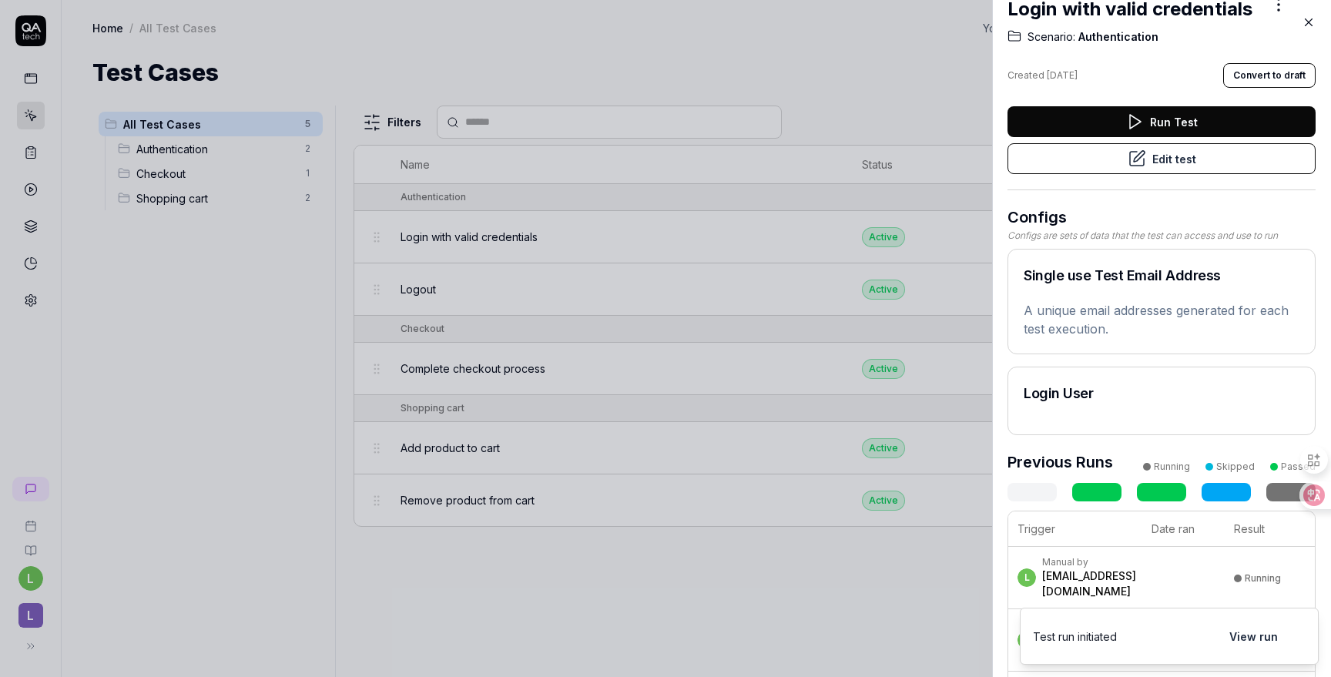
scroll to position [89, 0]
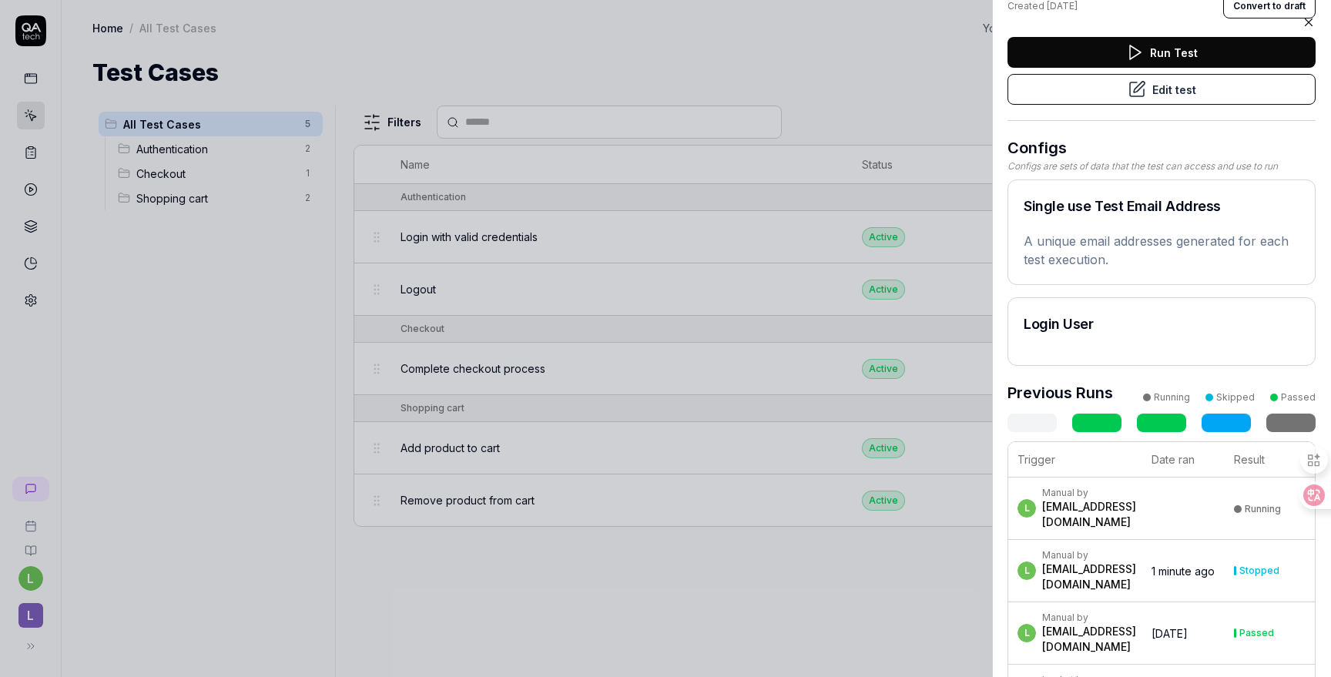
click at [1170, 90] on button "Edit test" at bounding box center [1162, 89] width 308 height 31
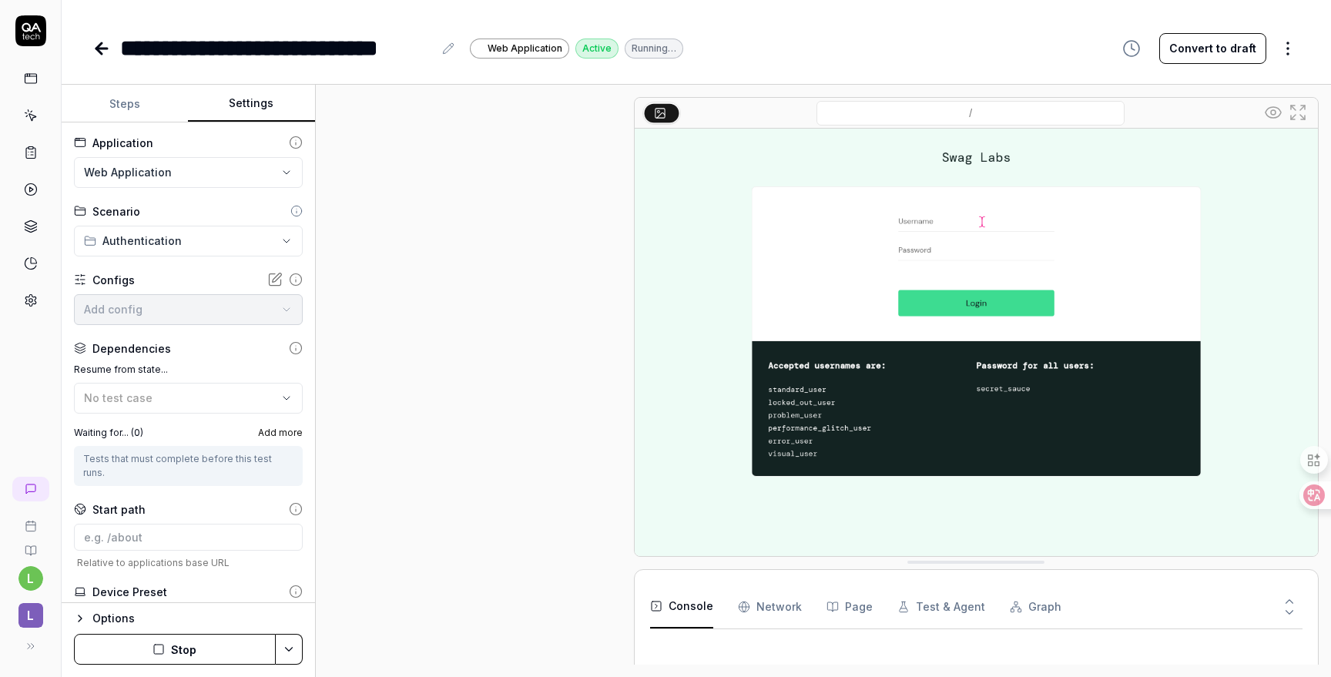
click at [254, 113] on button "Settings" at bounding box center [251, 104] width 126 height 37
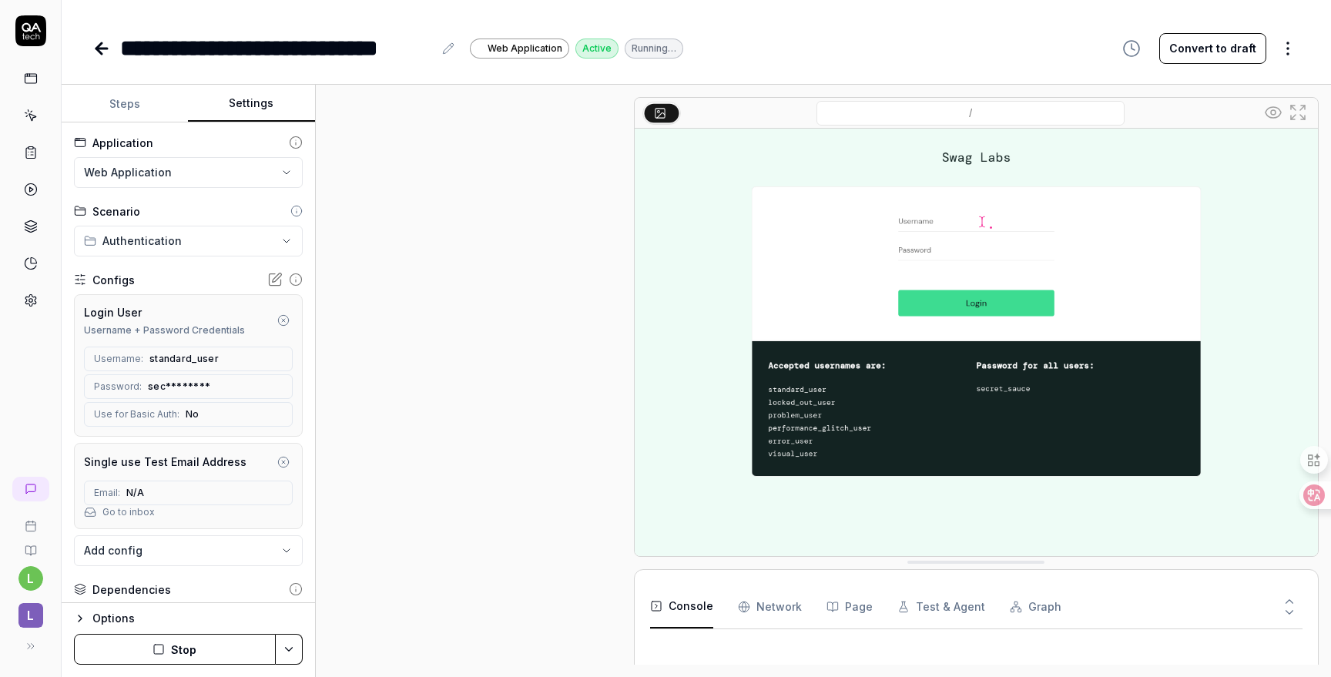
click at [219, 169] on html "**********" at bounding box center [665, 338] width 1331 height 677
click at [426, 195] on html "**********" at bounding box center [665, 338] width 1331 height 677
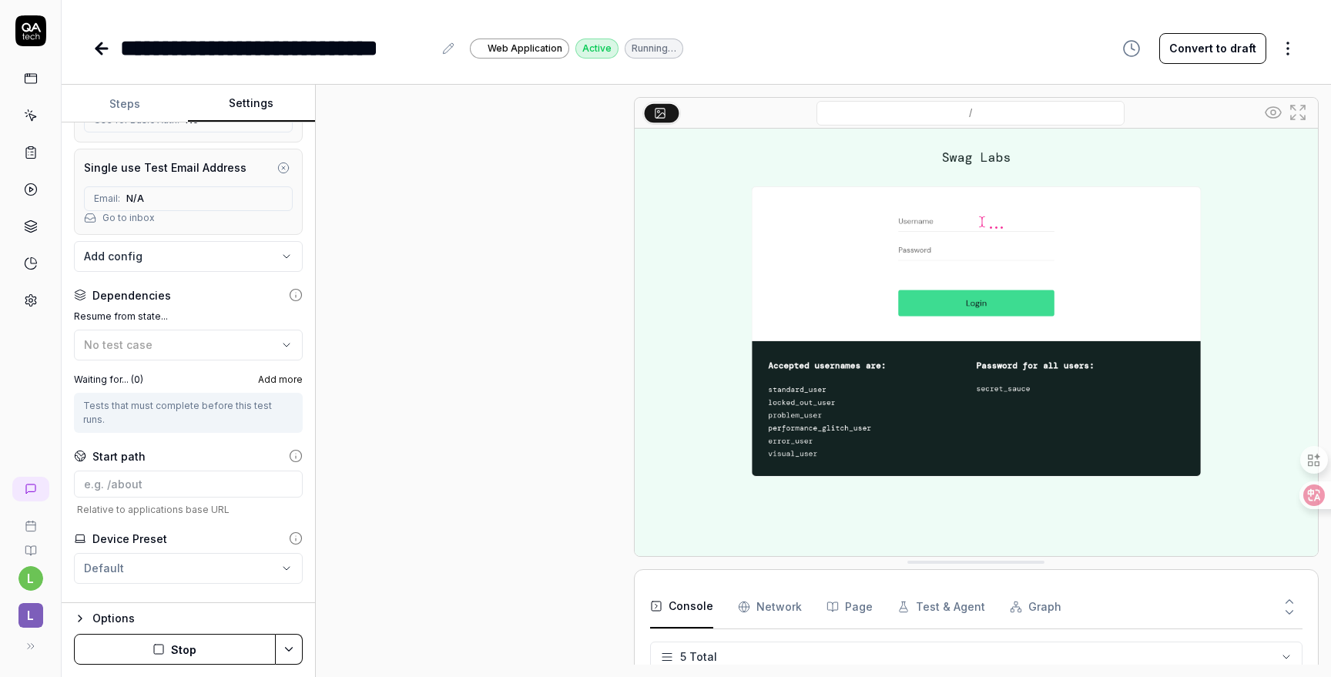
scroll to position [307, 0]
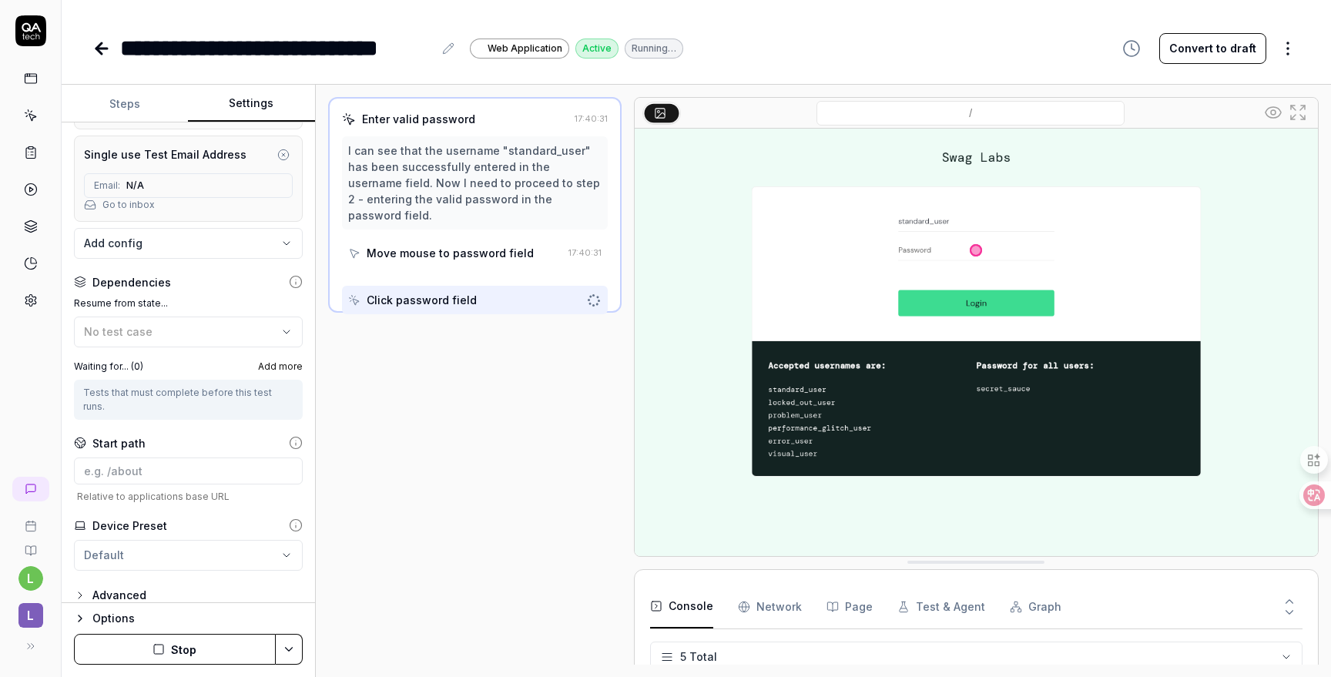
click at [161, 586] on div "Advanced" at bounding box center [188, 595] width 229 height 18
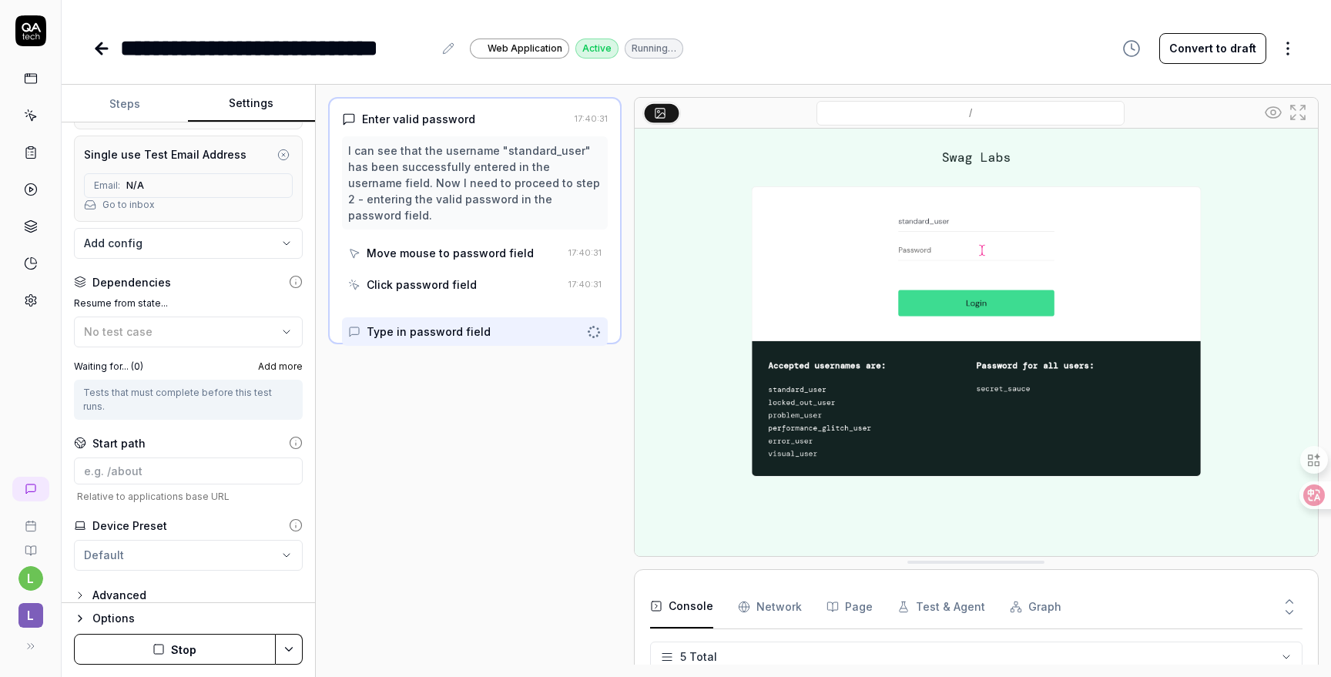
click at [131, 586] on div "Advanced" at bounding box center [119, 595] width 54 height 18
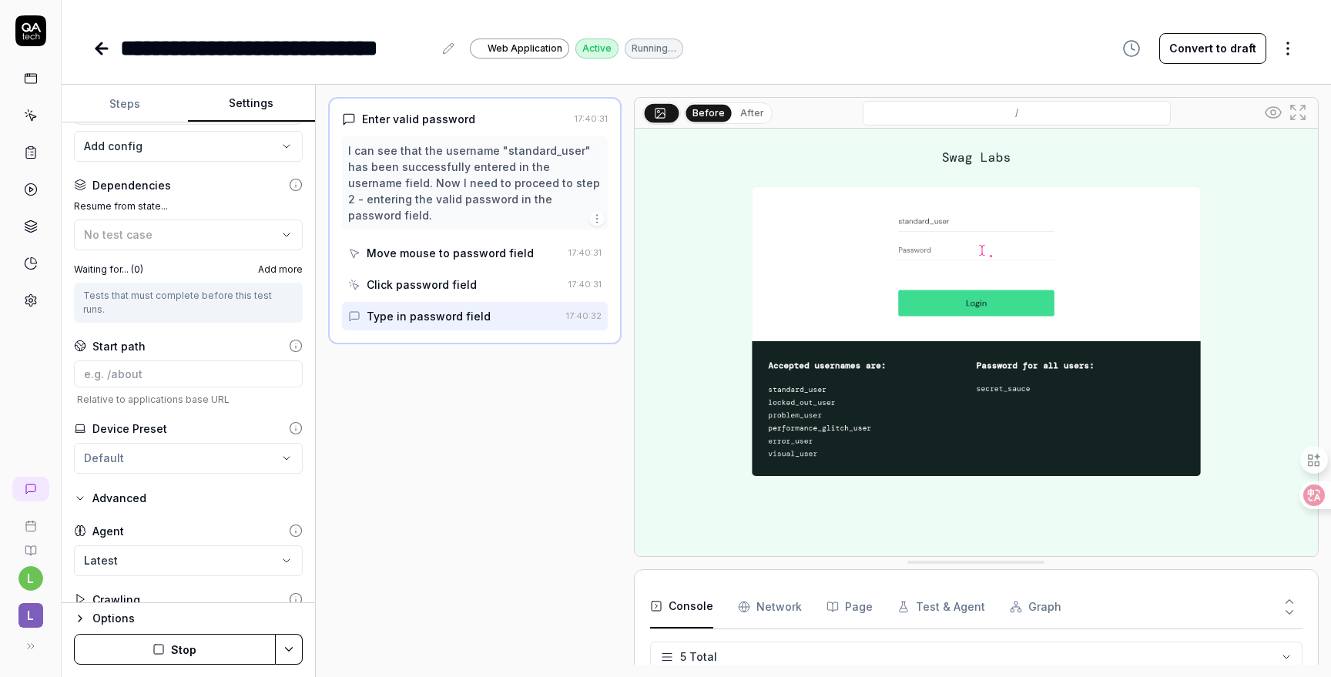
scroll to position [429, 0]
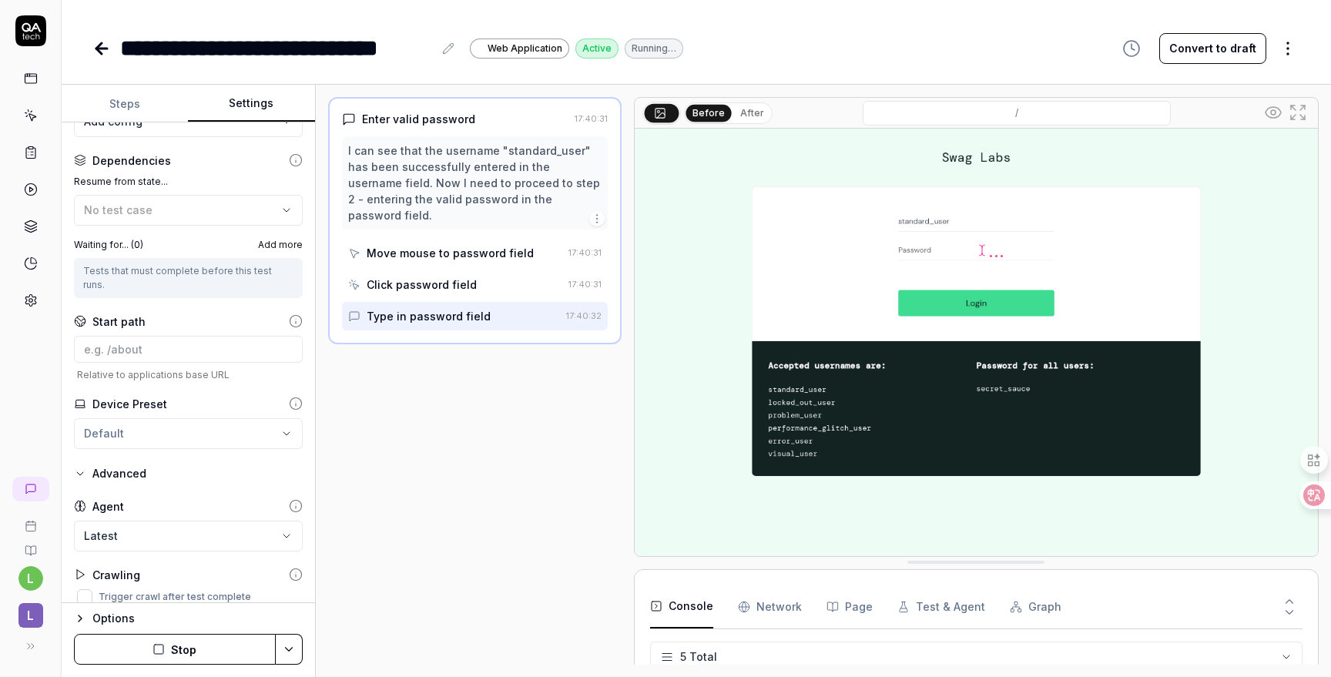
click at [291, 648] on html "**********" at bounding box center [665, 338] width 1331 height 677
click at [447, 599] on html "**********" at bounding box center [665, 338] width 1331 height 677
click at [1286, 52] on html "**********" at bounding box center [665, 338] width 1331 height 677
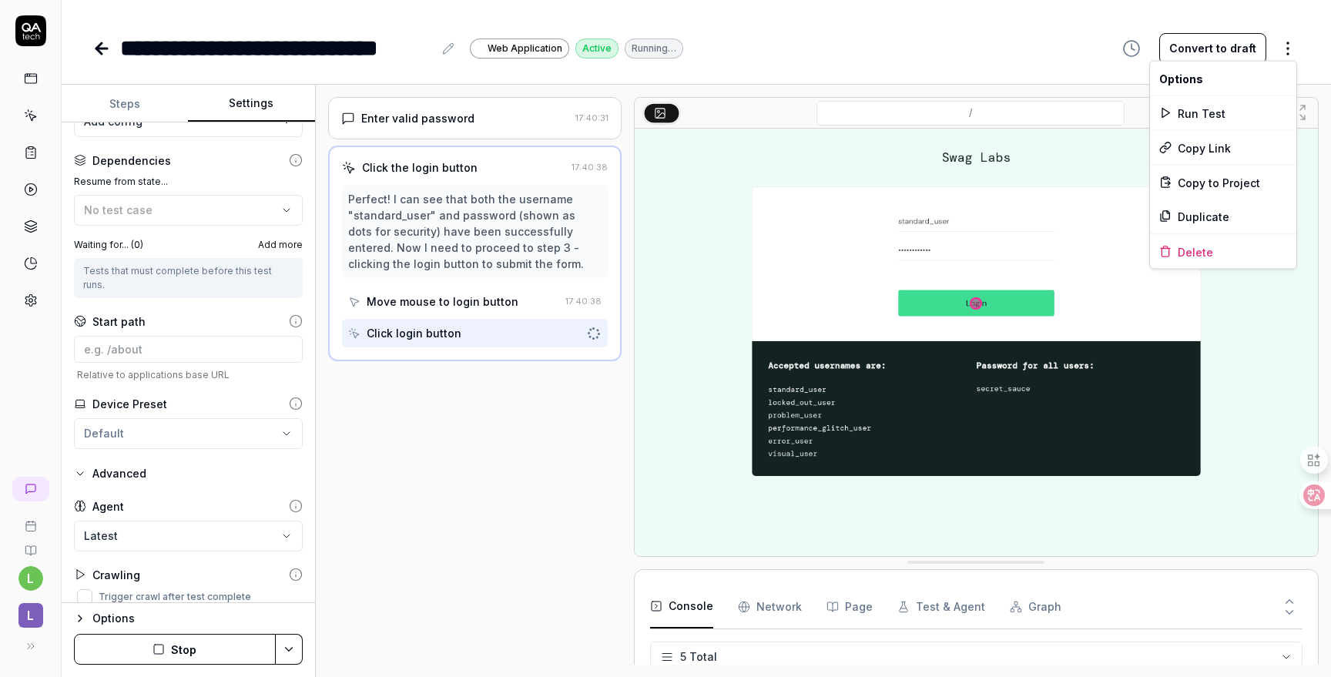
click at [531, 464] on html "**********" at bounding box center [665, 338] width 1331 height 677
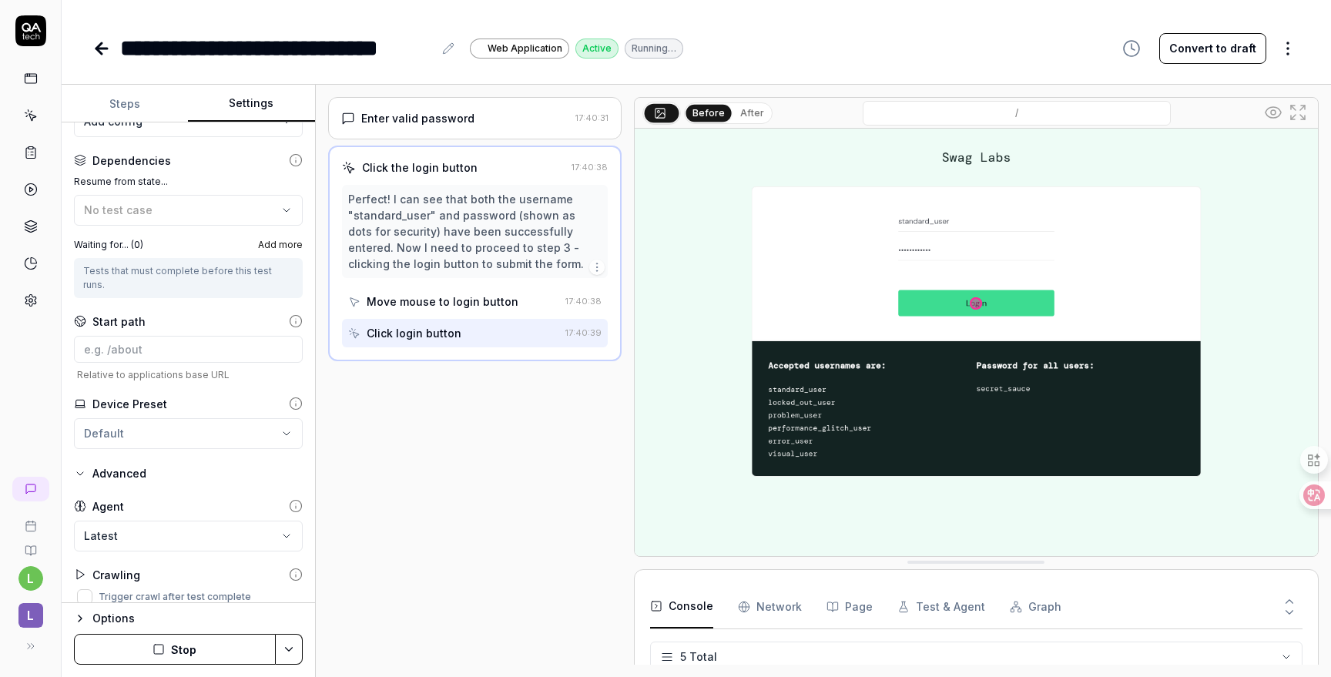
click at [119, 567] on div "Crawling" at bounding box center [116, 575] width 48 height 16
click at [119, 517] on body "**********" at bounding box center [665, 338] width 1331 height 677
click at [137, 462] on html "**********" at bounding box center [665, 338] width 1331 height 677
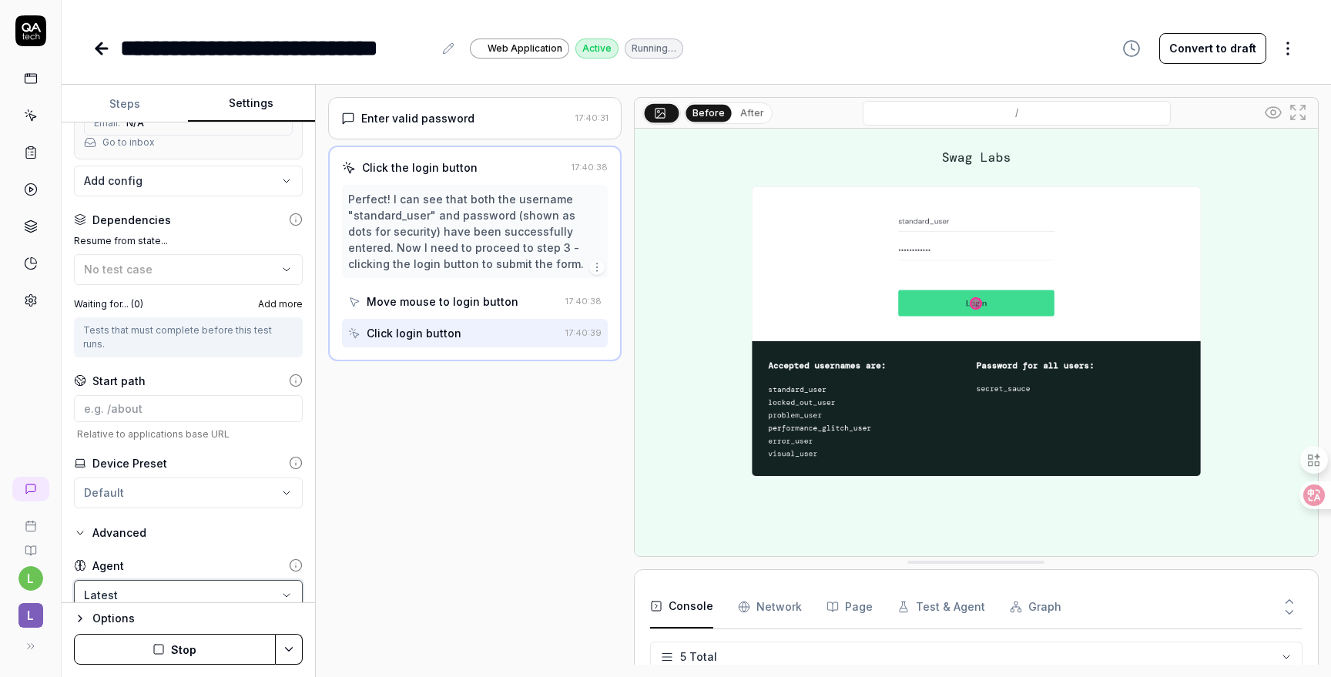
scroll to position [156, 0]
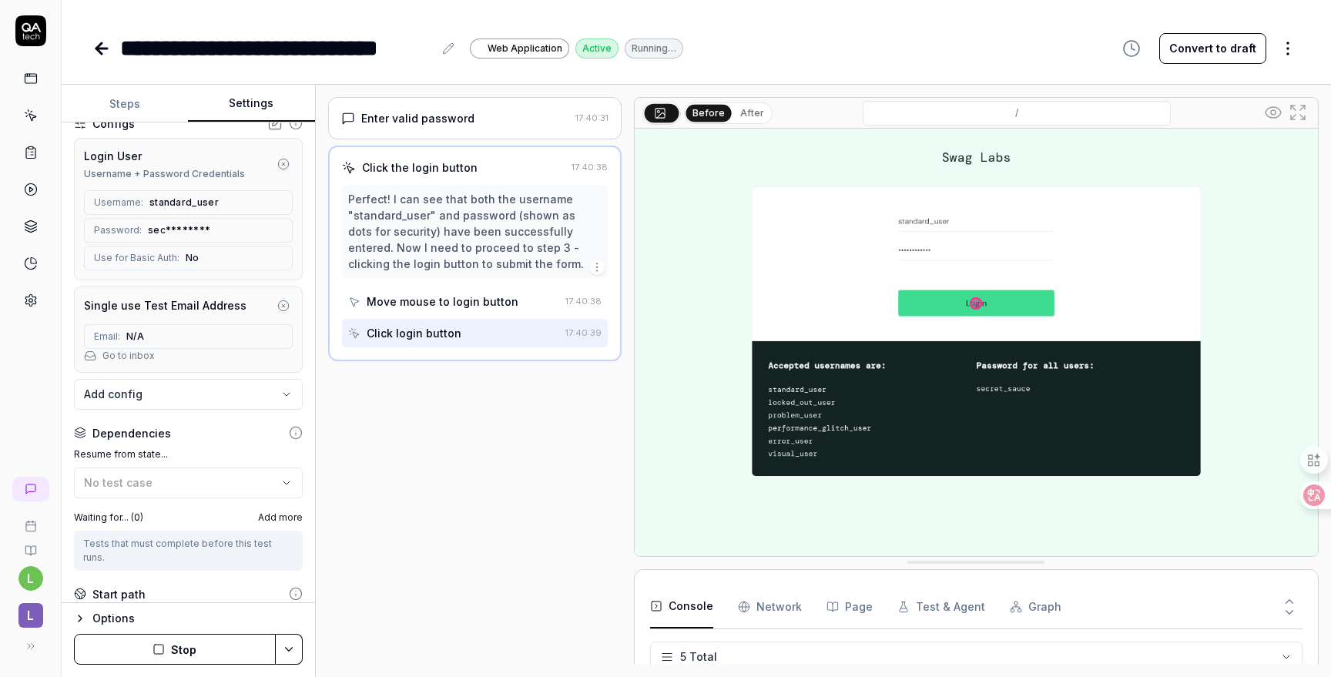
click at [138, 107] on button "Steps" at bounding box center [125, 104] width 126 height 37
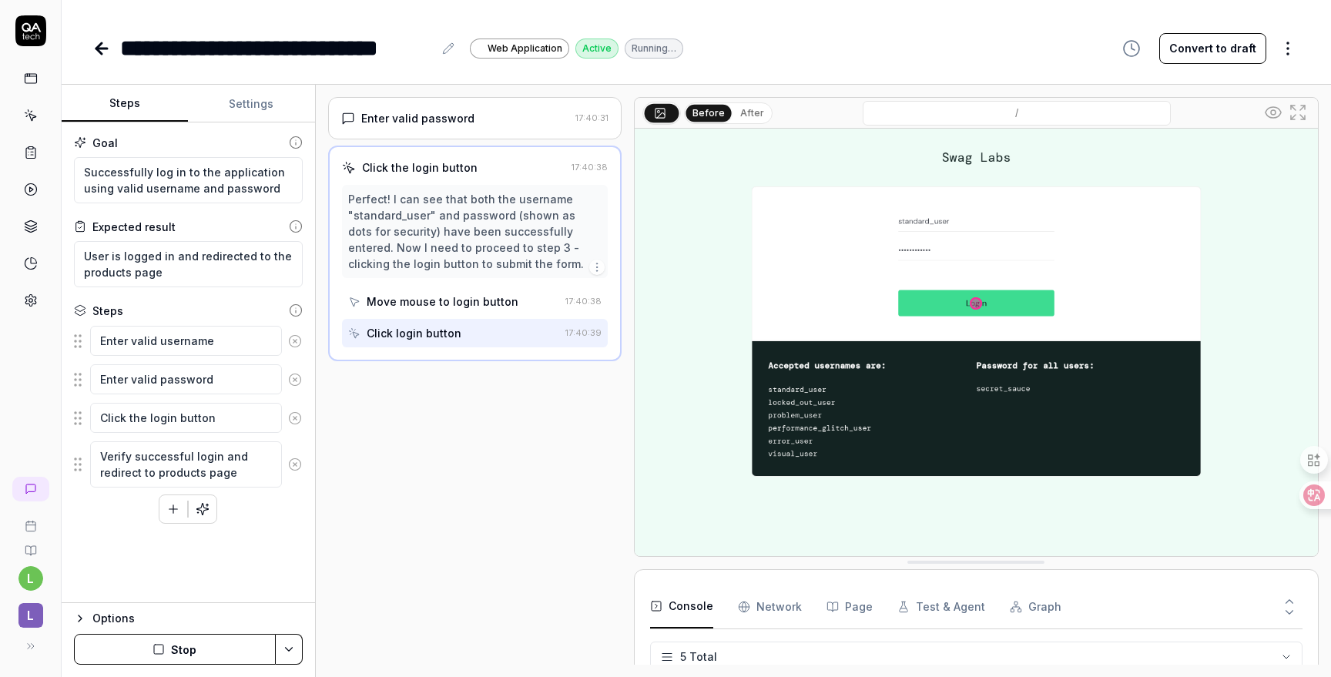
click at [29, 92] on link at bounding box center [31, 79] width 28 height 28
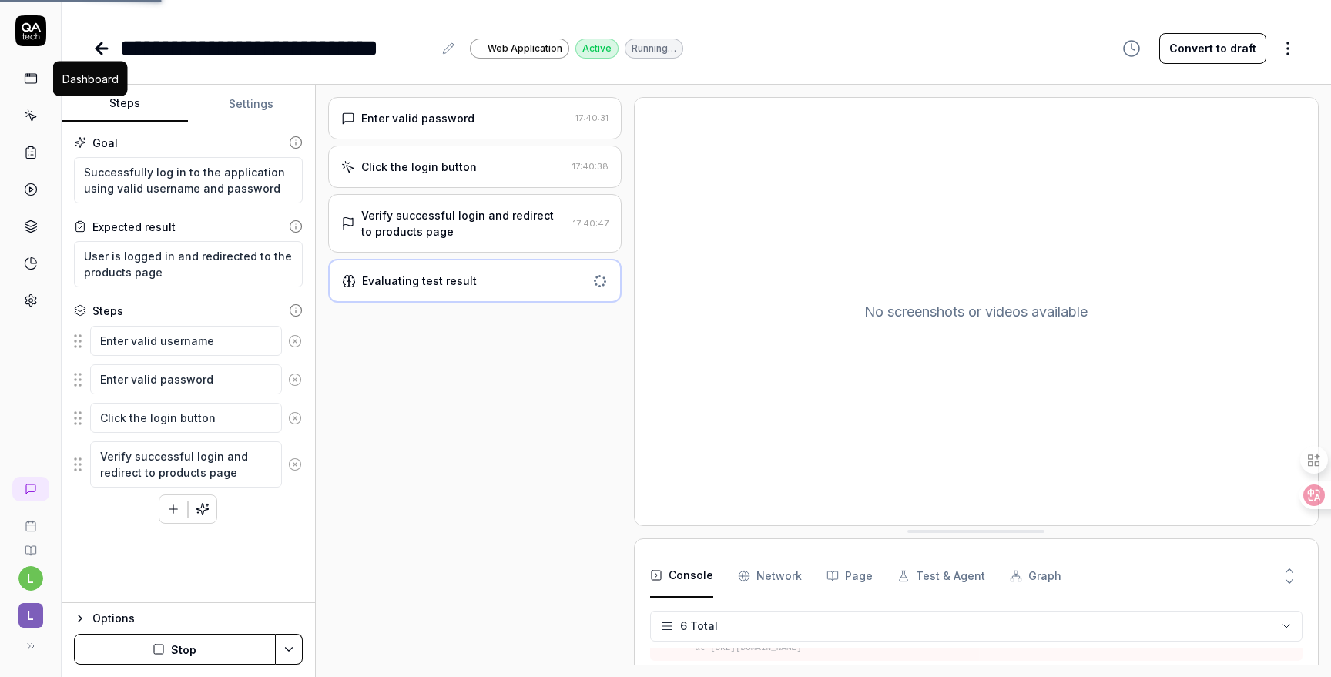
scroll to position [99, 0]
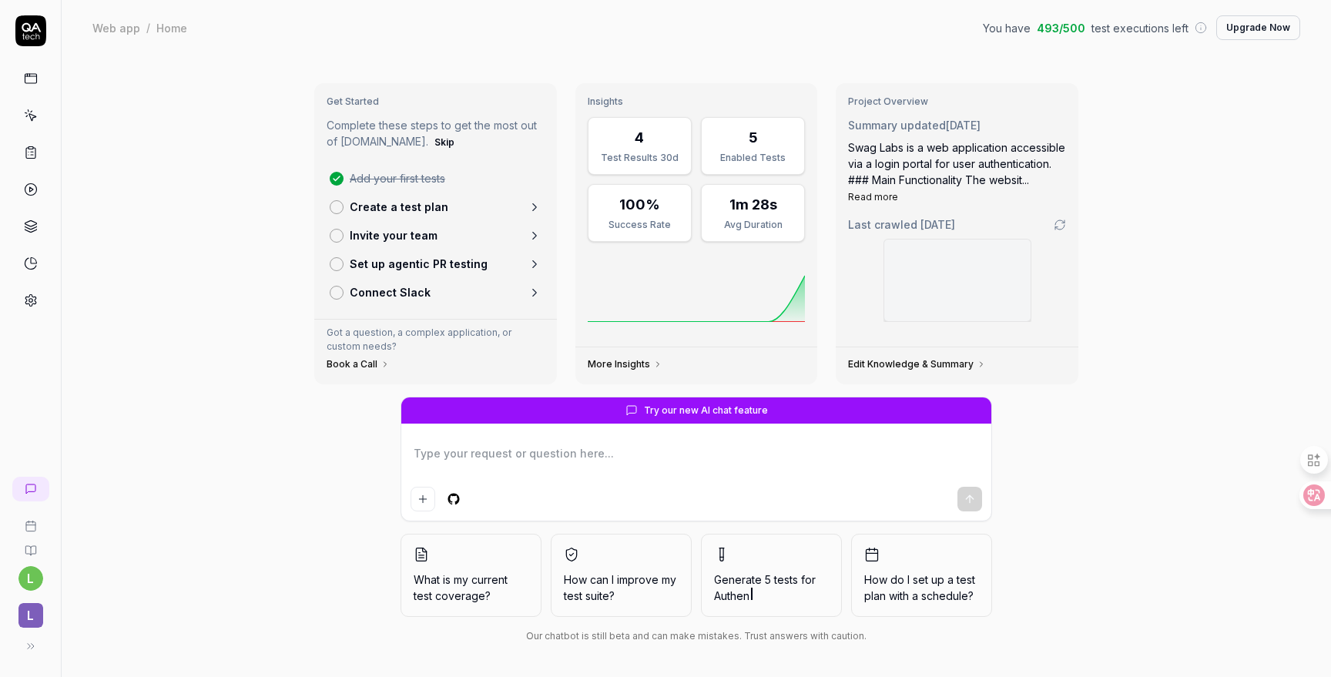
click at [297, 75] on div "Get Started Complete these steps to get the most out of QA.tech. Skip Add your …" at bounding box center [696, 367] width 1269 height 625
type textarea "*"
click at [503, 238] on link "Invite your team" at bounding box center [436, 235] width 224 height 29
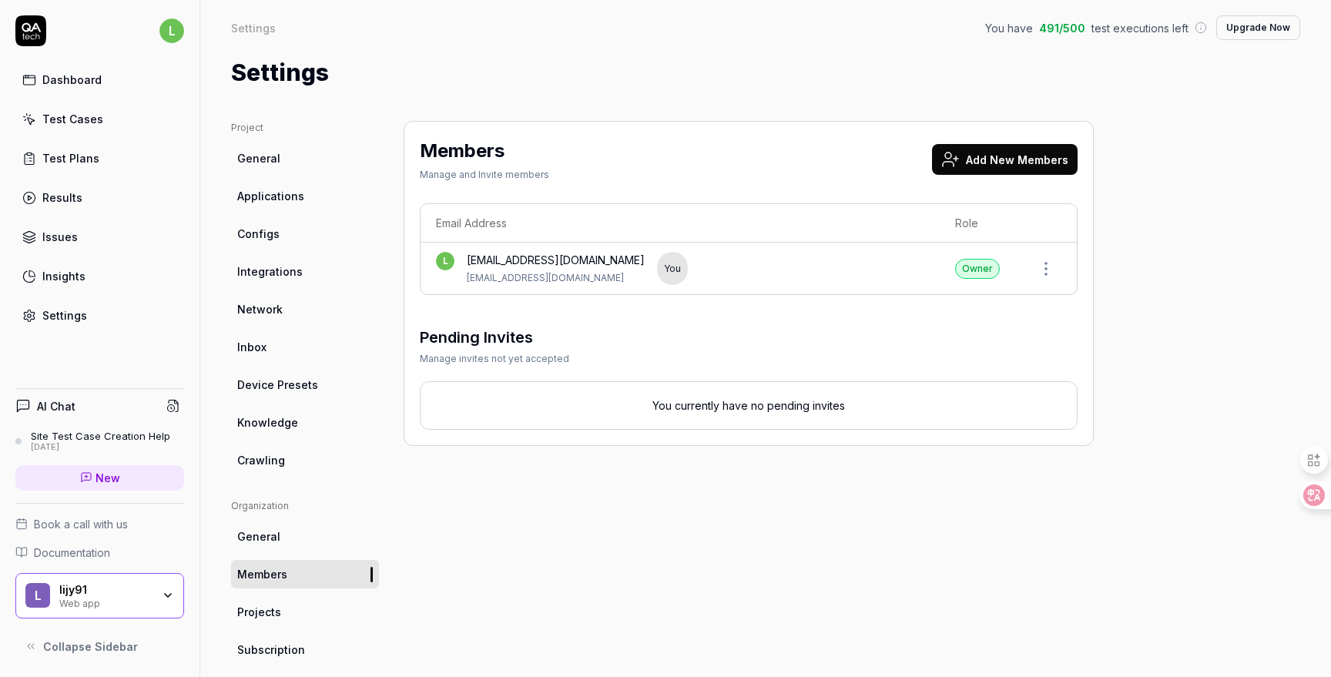
click at [499, 550] on div "Members Manage and Invite members Add New Members Email Address Role l lijy91@f…" at bounding box center [749, 506] width 690 height 770
click at [300, 161] on link "General" at bounding box center [305, 158] width 148 height 29
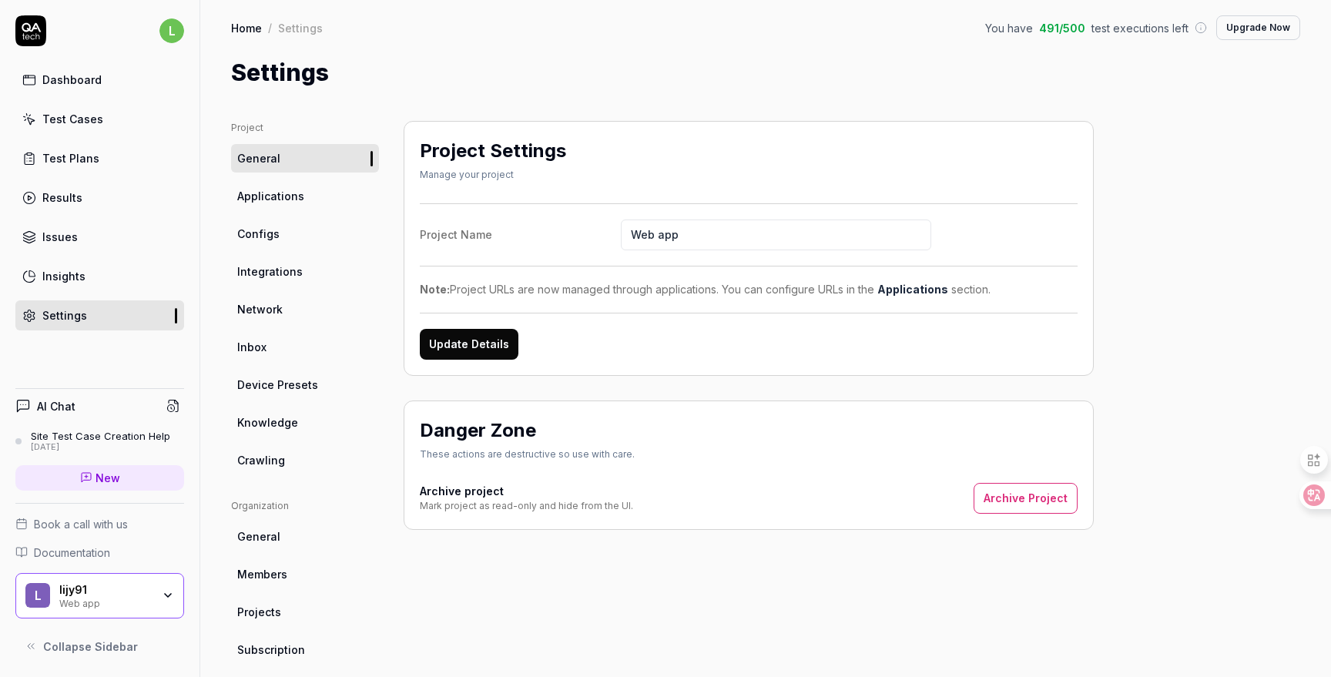
click at [287, 199] on span "Applications" at bounding box center [270, 196] width 67 height 16
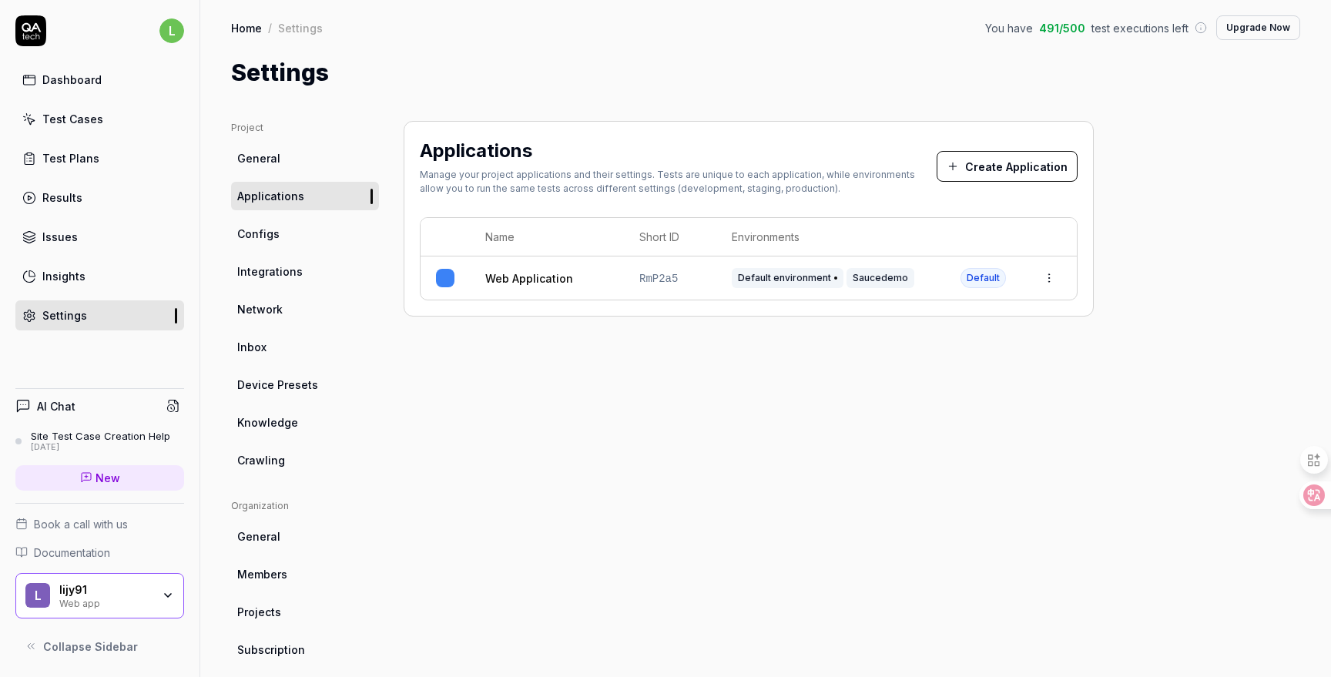
click at [700, 276] on td "RmP2a5" at bounding box center [670, 278] width 92 height 43
click at [1066, 274] on td at bounding box center [1048, 278] width 55 height 43
click at [1053, 276] on html "l Dashboard Test Cases Test Plans Results Issues Insights Settings AI Chat Site…" at bounding box center [665, 338] width 1331 height 677
click at [949, 381] on div "Edit" at bounding box center [979, 379] width 180 height 34
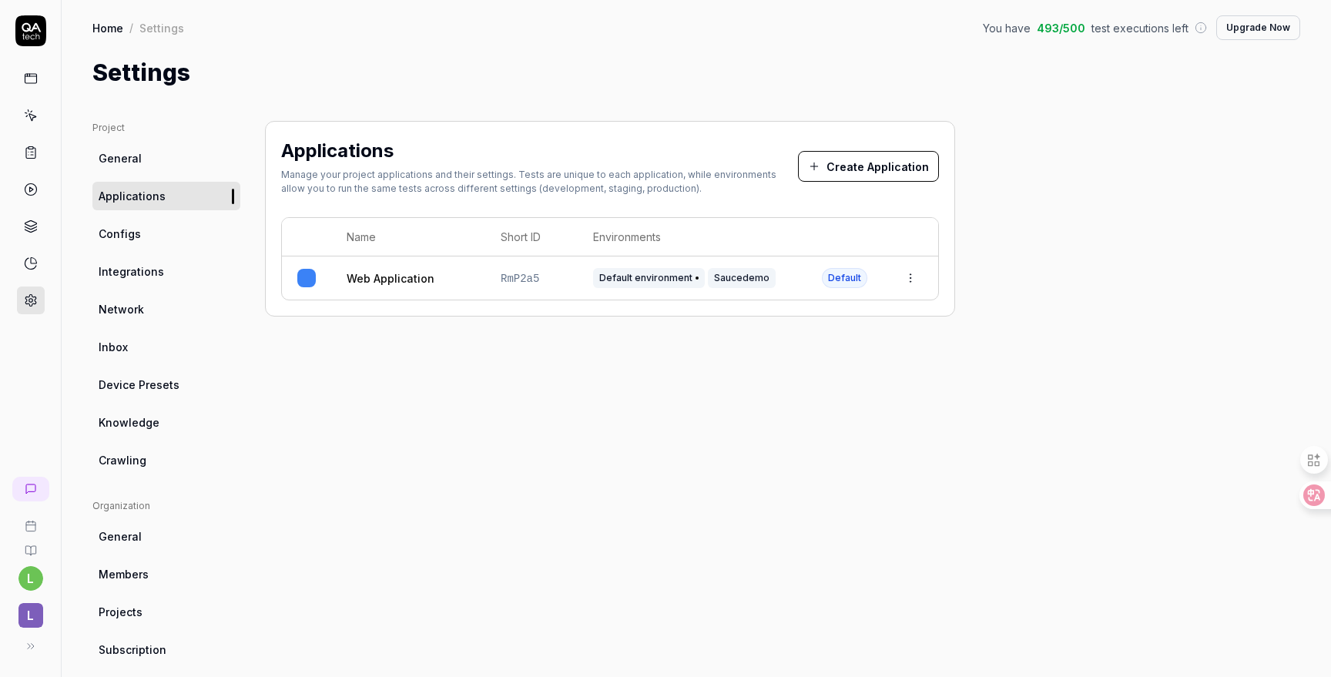
click at [362, 273] on link "Web Application" at bounding box center [391, 278] width 88 height 16
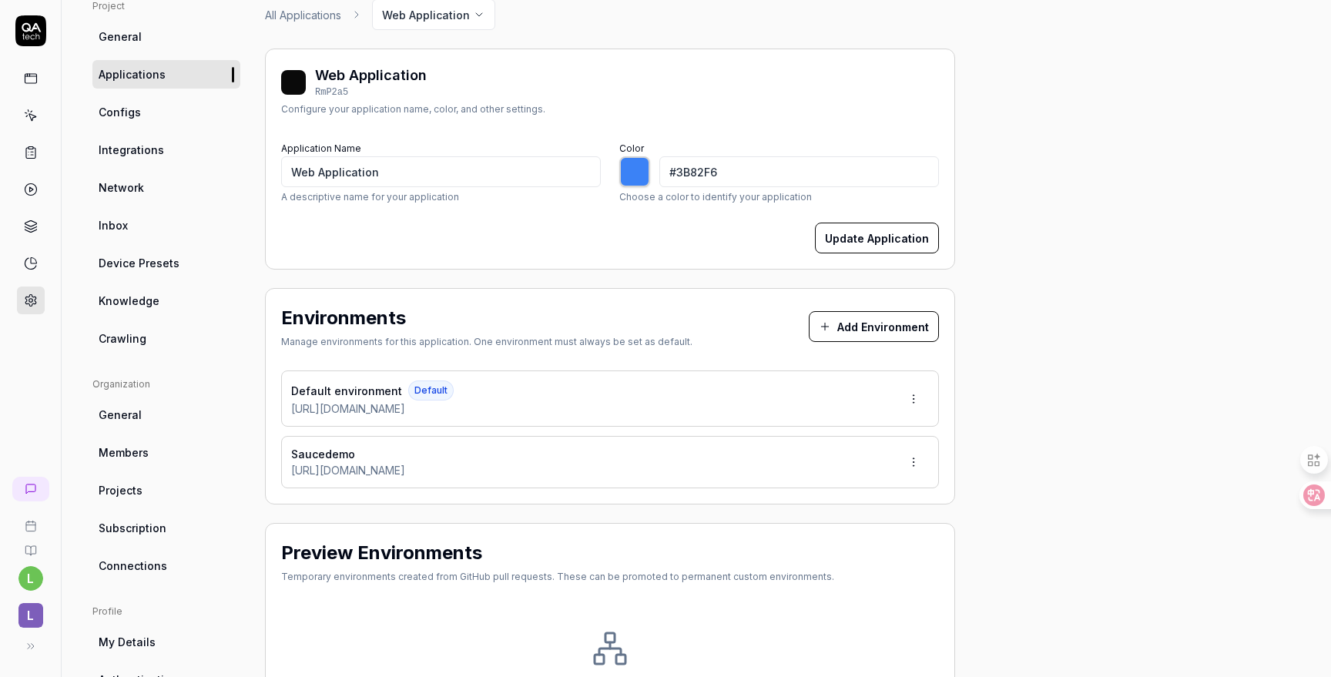
scroll to position [112, 0]
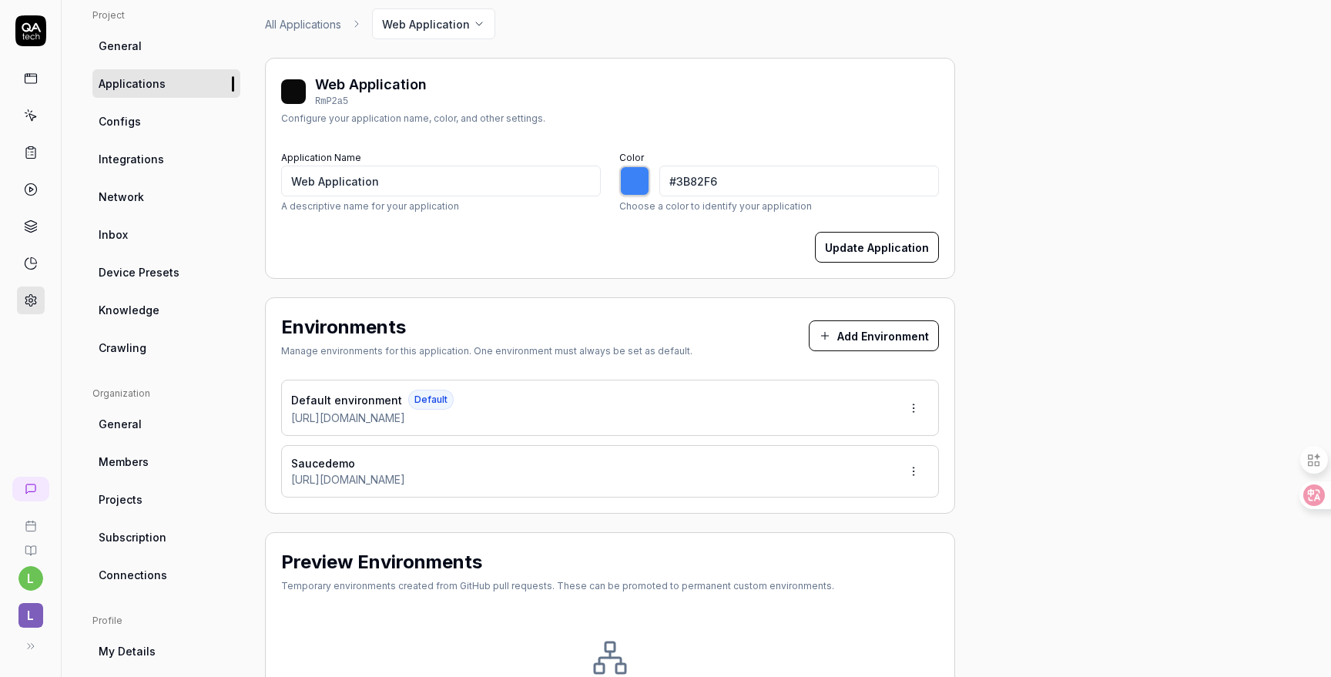
type input "*******"
click at [129, 49] on span "General" at bounding box center [120, 46] width 43 height 16
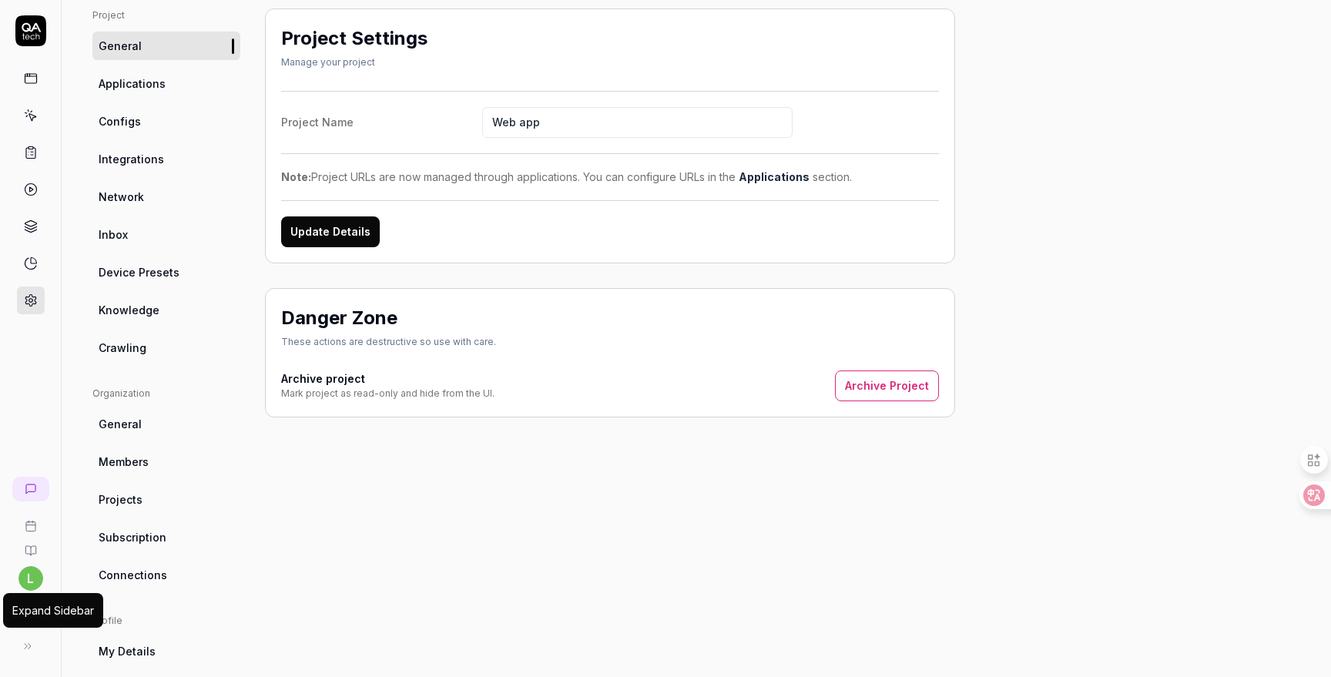
click at [31, 649] on icon at bounding box center [28, 646] width 12 height 12
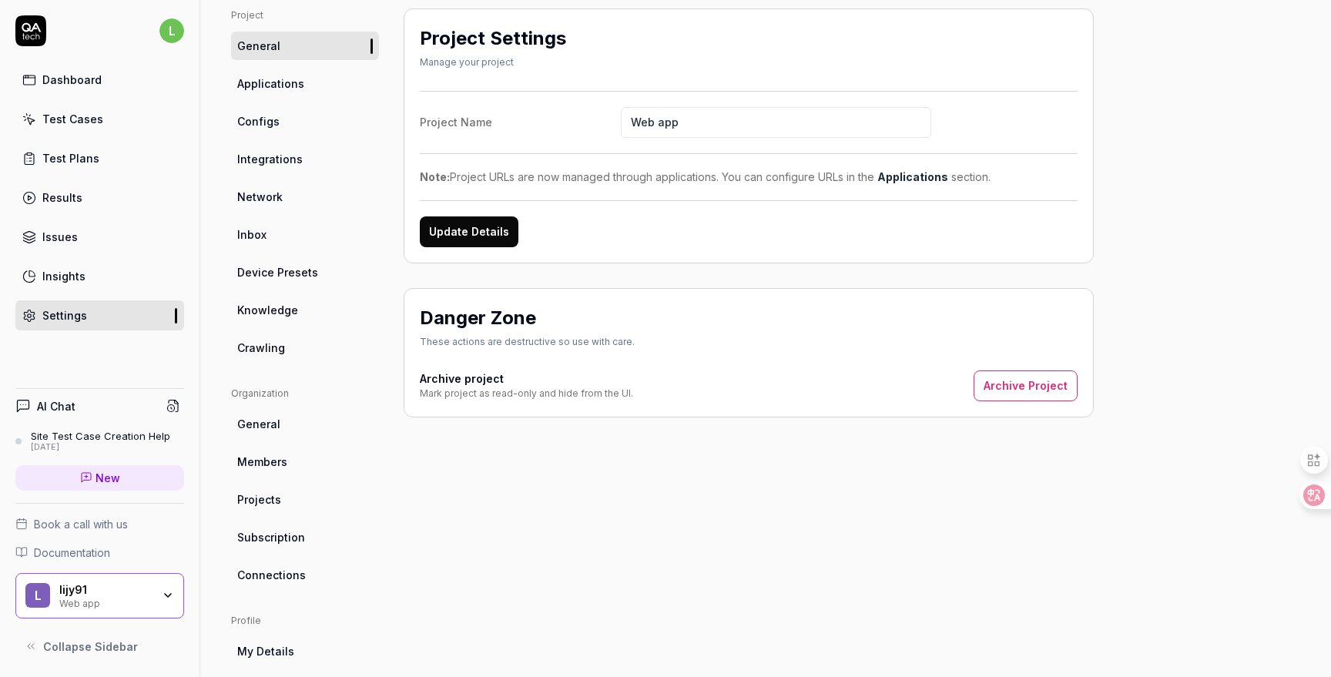
click at [89, 322] on link "Settings" at bounding box center [99, 315] width 169 height 30
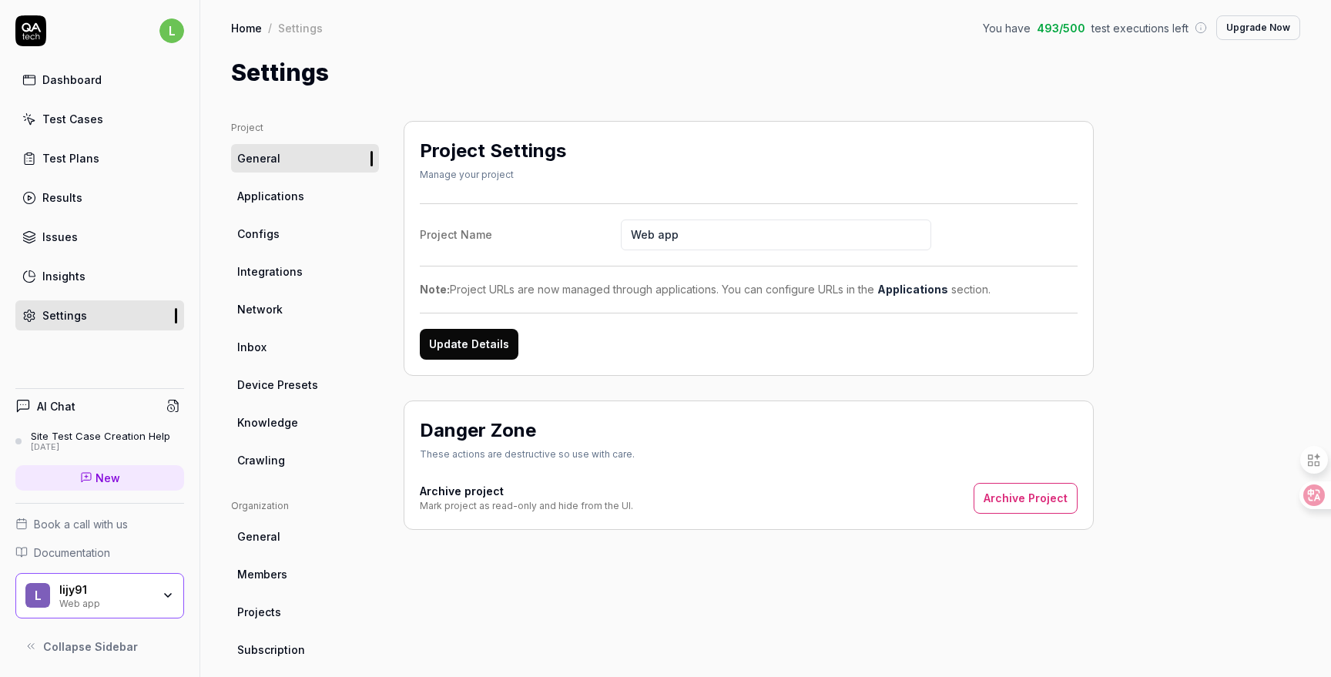
click at [284, 569] on span "Members" at bounding box center [262, 574] width 50 height 16
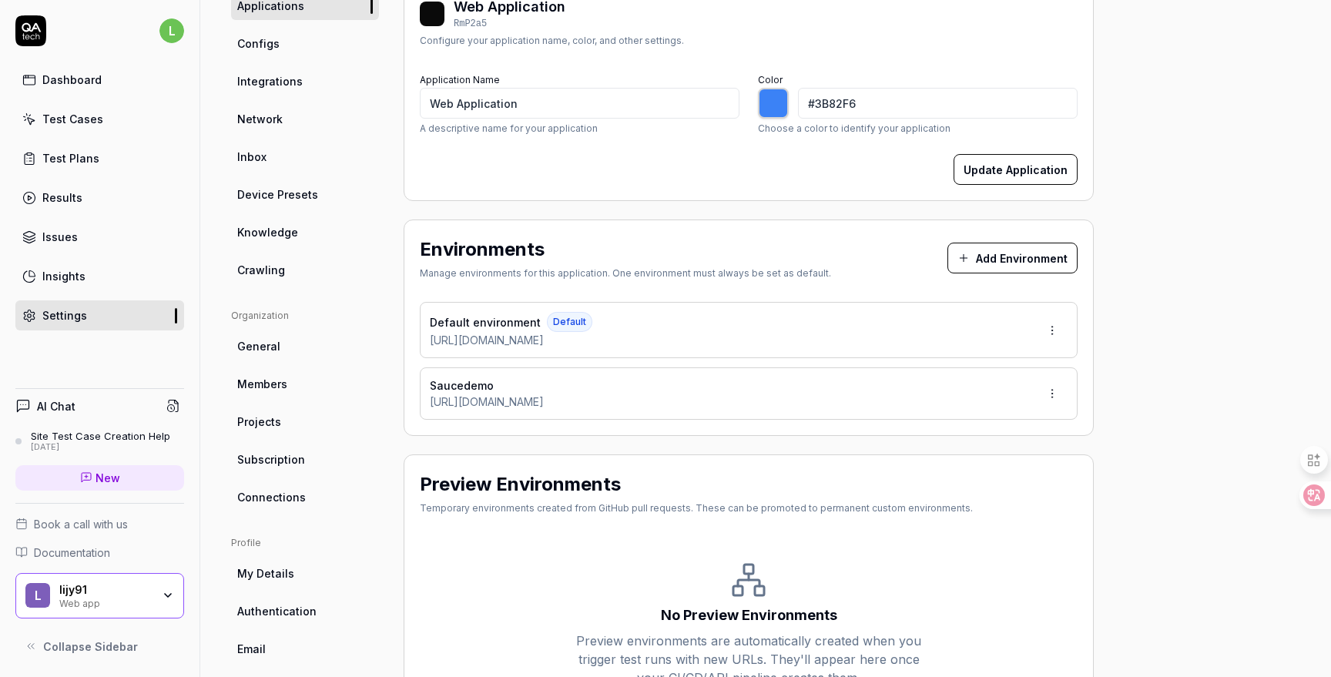
scroll to position [258, 0]
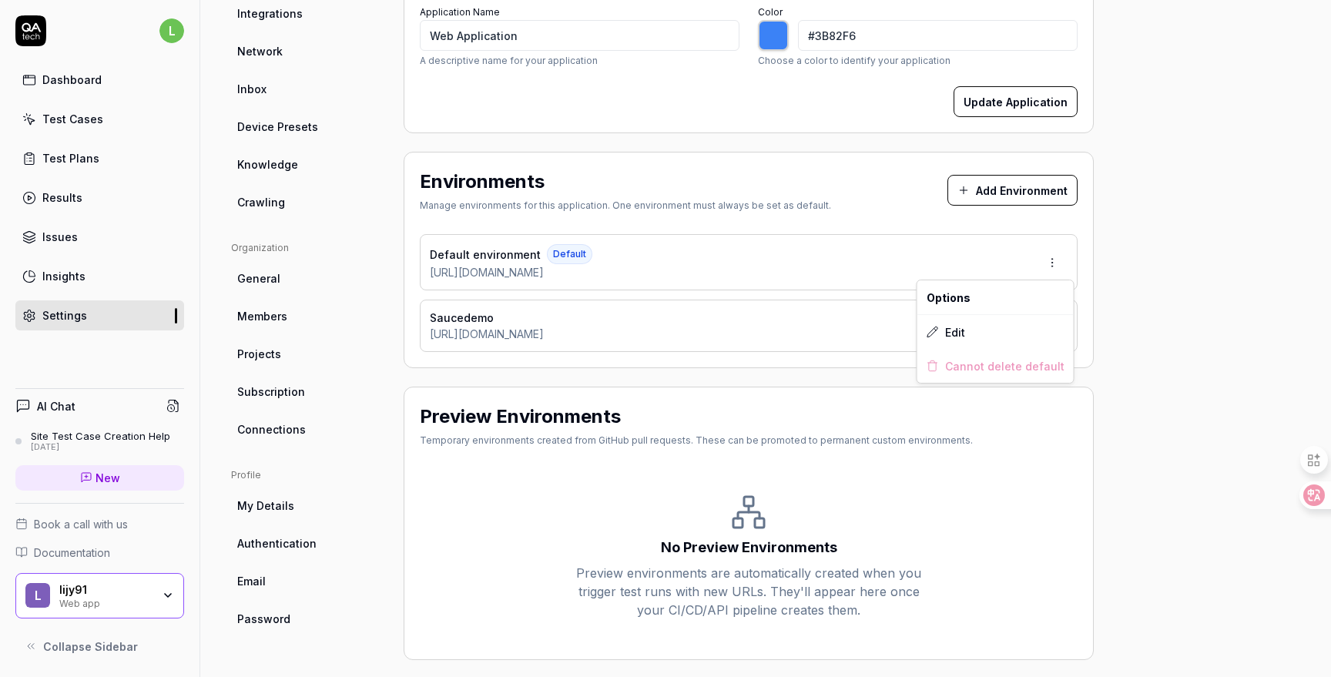
click at [1057, 257] on html "l Dashboard Test Cases Test Plans Results Issues Insights Settings AI Chat Site…" at bounding box center [665, 338] width 1331 height 677
click at [954, 333] on span "Edit" at bounding box center [955, 332] width 20 height 16
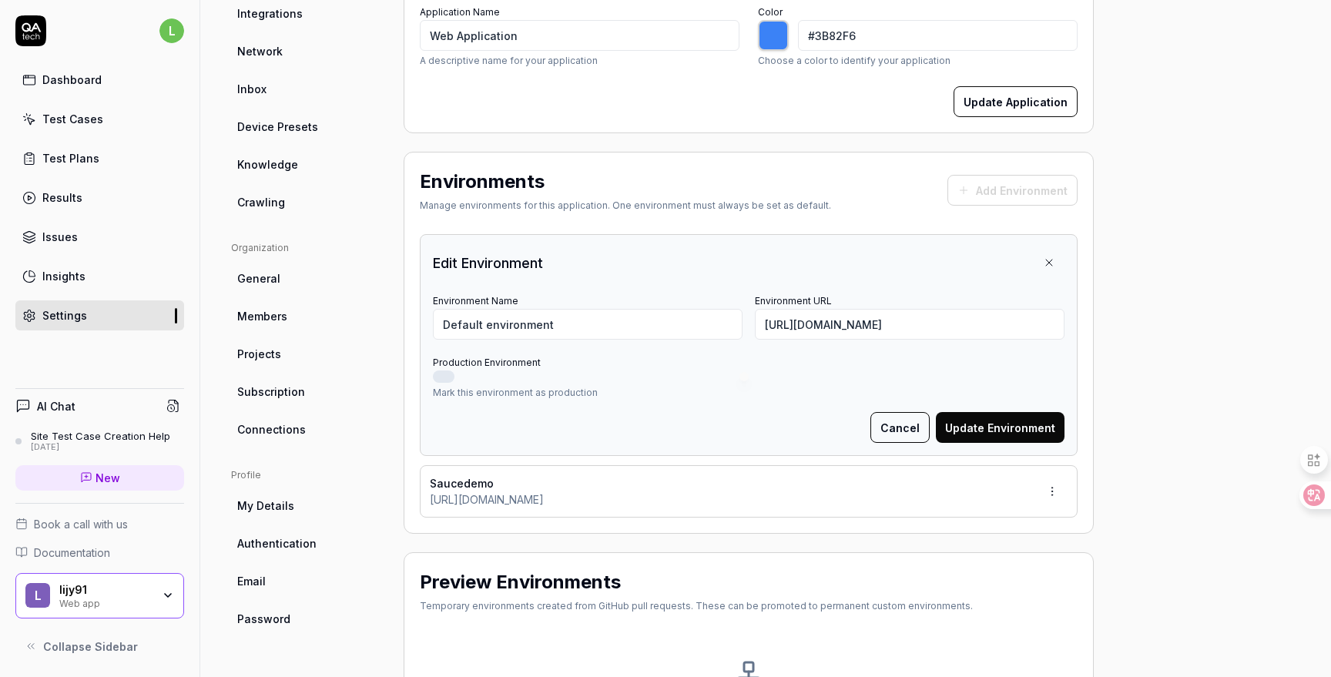
click at [916, 428] on button "Cancel" at bounding box center [899, 427] width 59 height 31
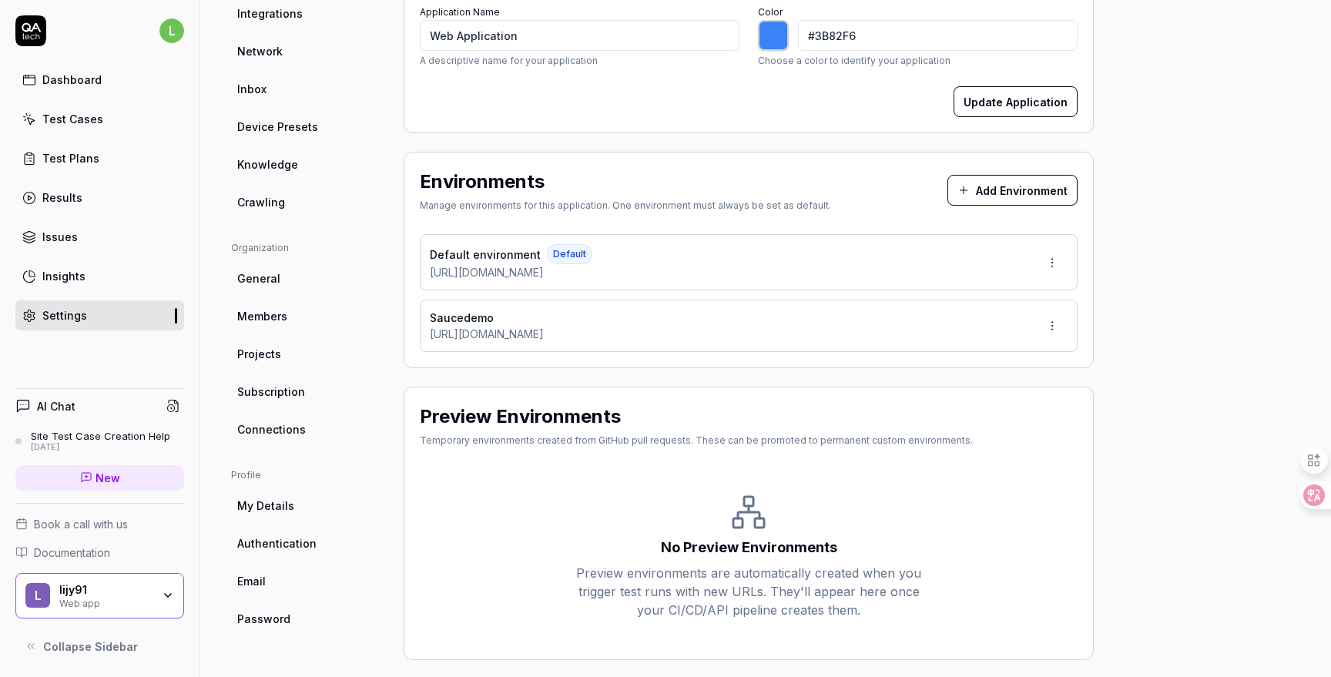
click at [1055, 264] on html "l Dashboard Test Cases Test Plans Results Issues Insights Settings AI Chat Site…" at bounding box center [665, 338] width 1331 height 677
click at [991, 331] on div "Edit" at bounding box center [995, 332] width 156 height 34
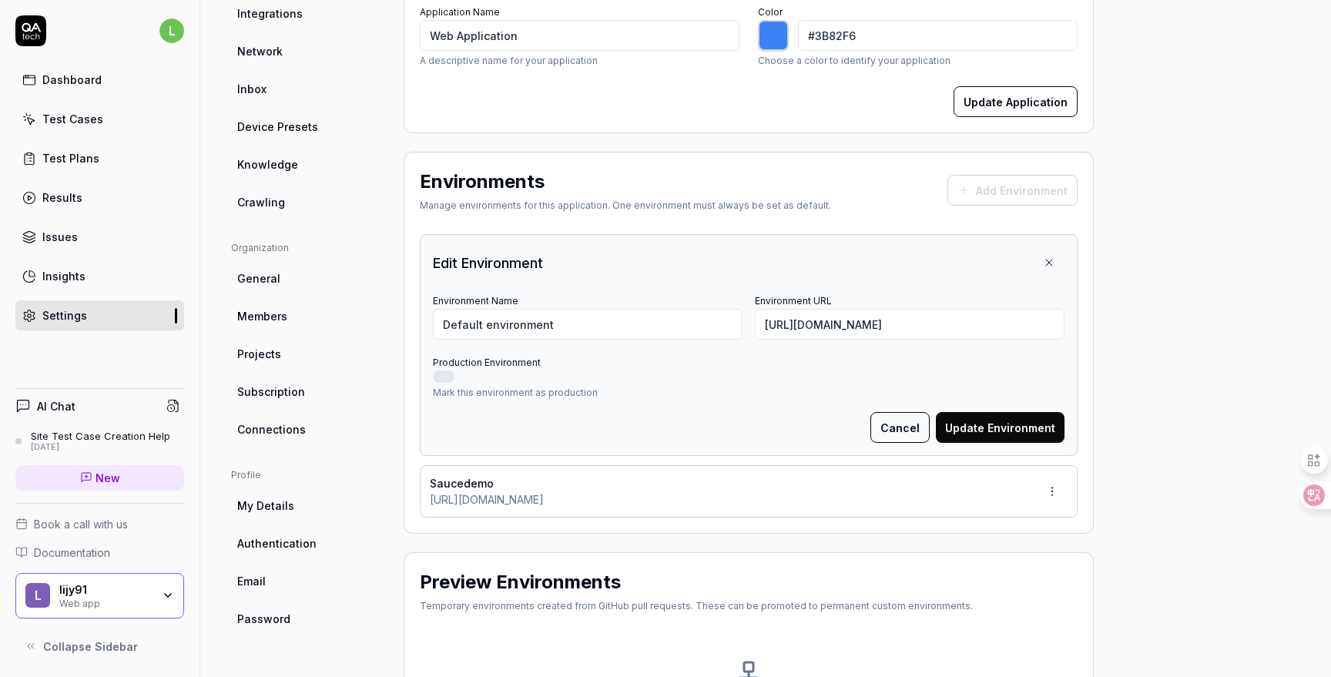
click at [894, 425] on button "Cancel" at bounding box center [899, 427] width 59 height 31
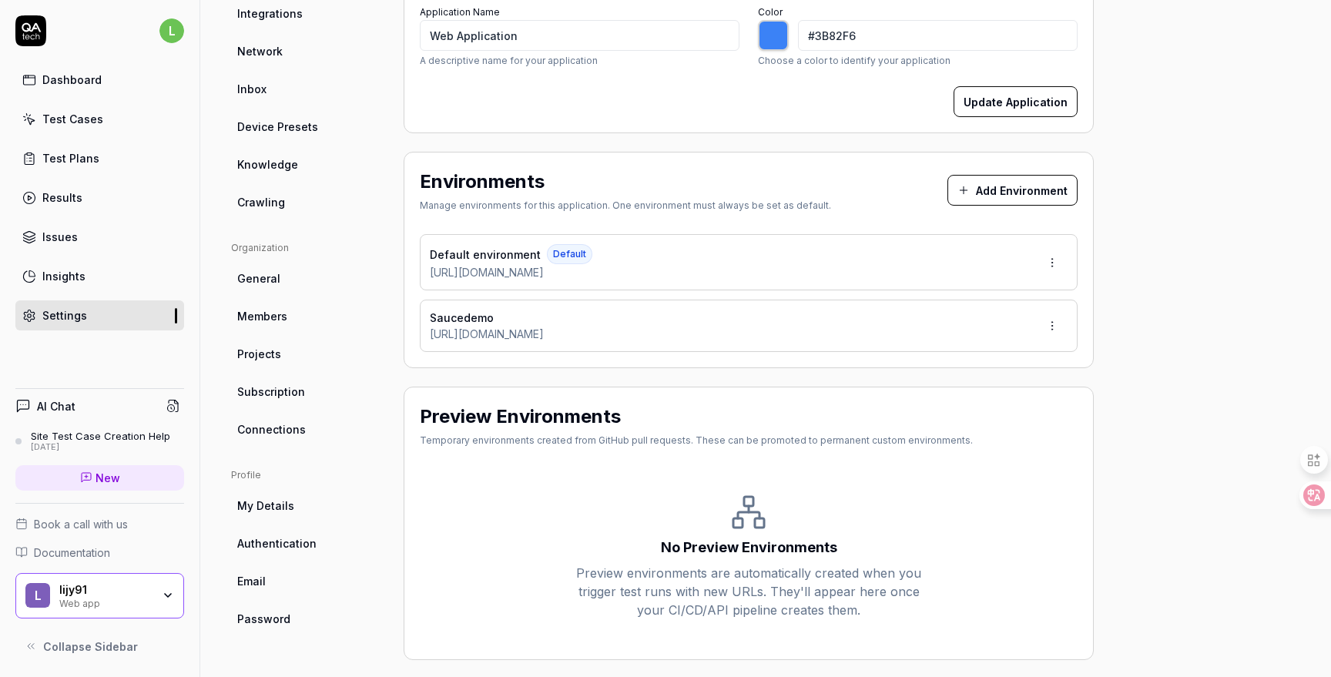
click at [1128, 301] on div "Project General Applications Configs Integrations Network Inbox Device Presets …" at bounding box center [765, 261] width 1069 height 797
type input "*******"
